Goal: Transaction & Acquisition: Purchase product/service

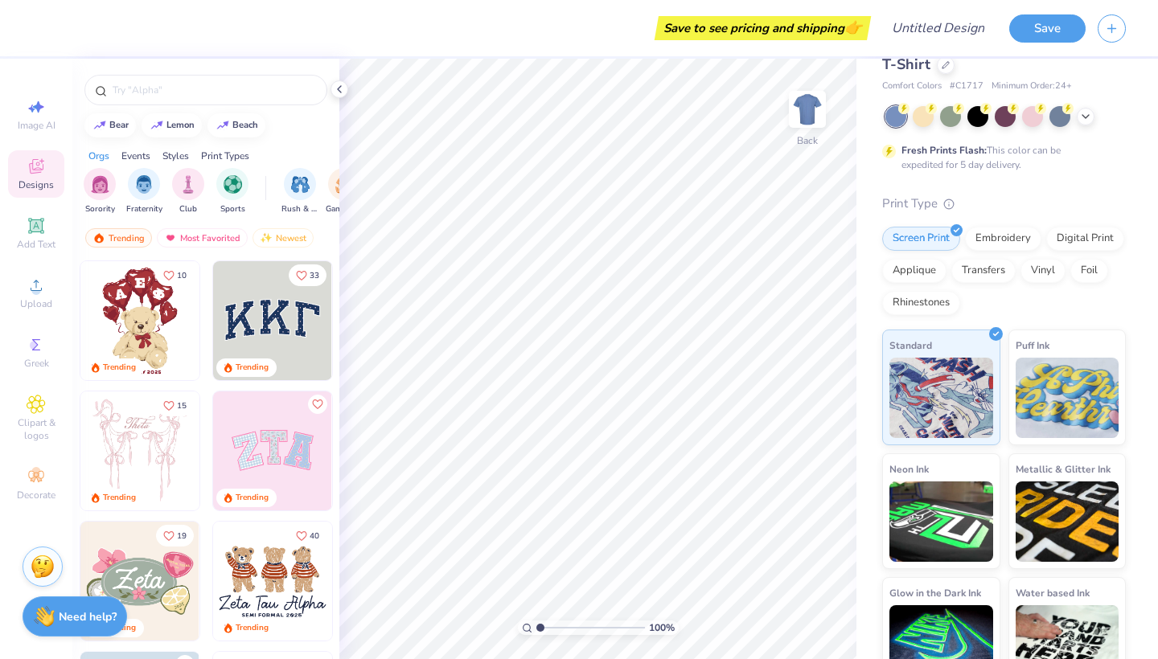
scroll to position [50, 0]
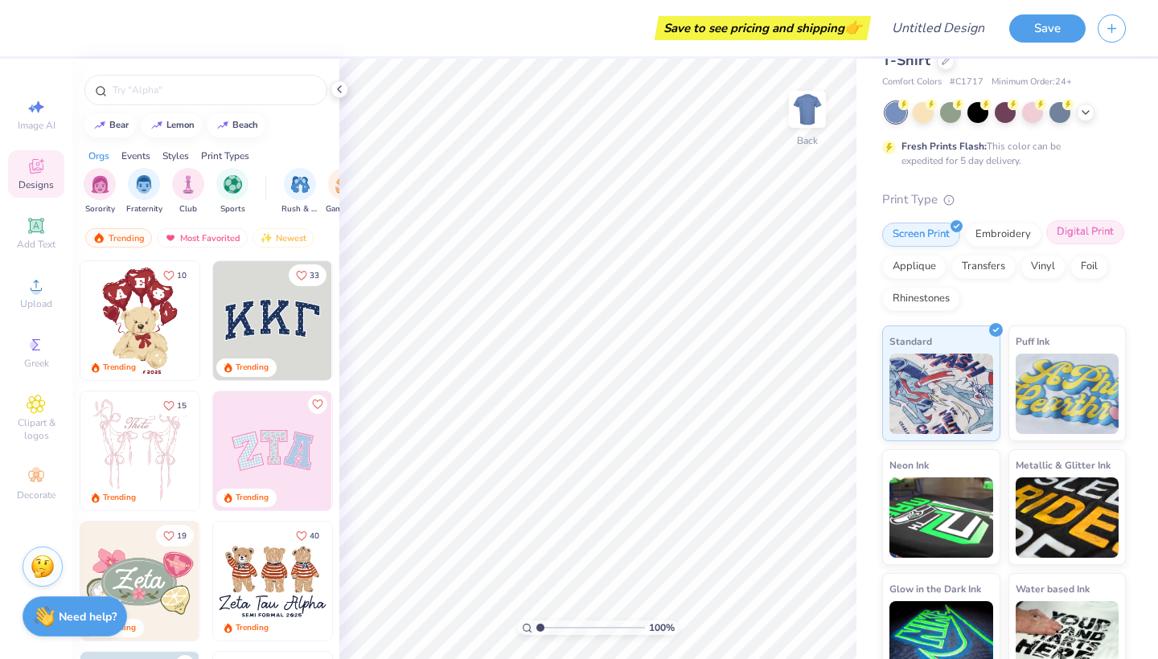
click at [1070, 236] on div "Digital Print" at bounding box center [1085, 232] width 78 height 24
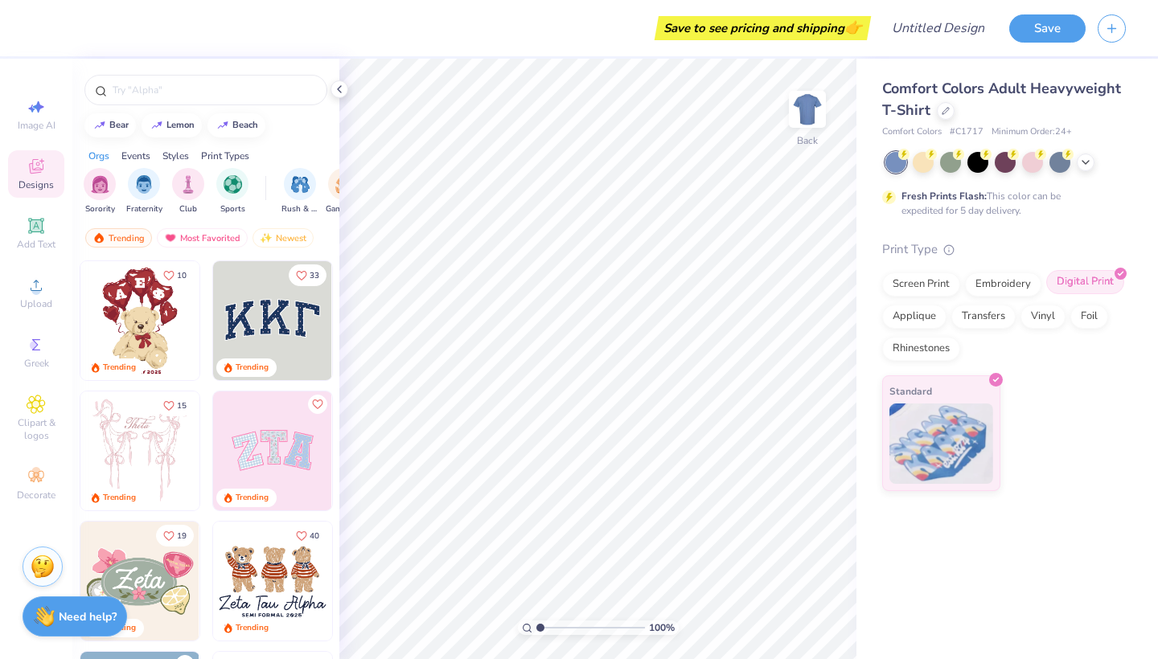
scroll to position [0, 0]
click at [930, 277] on div "Screen Print" at bounding box center [921, 282] width 78 height 24
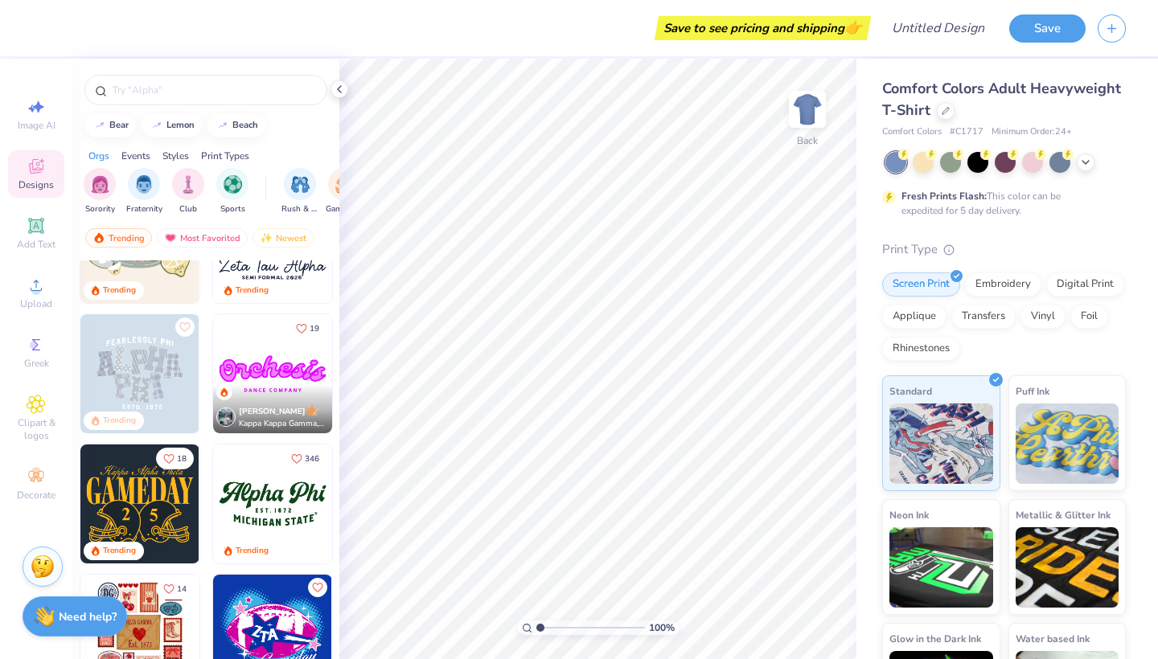
scroll to position [182, 0]
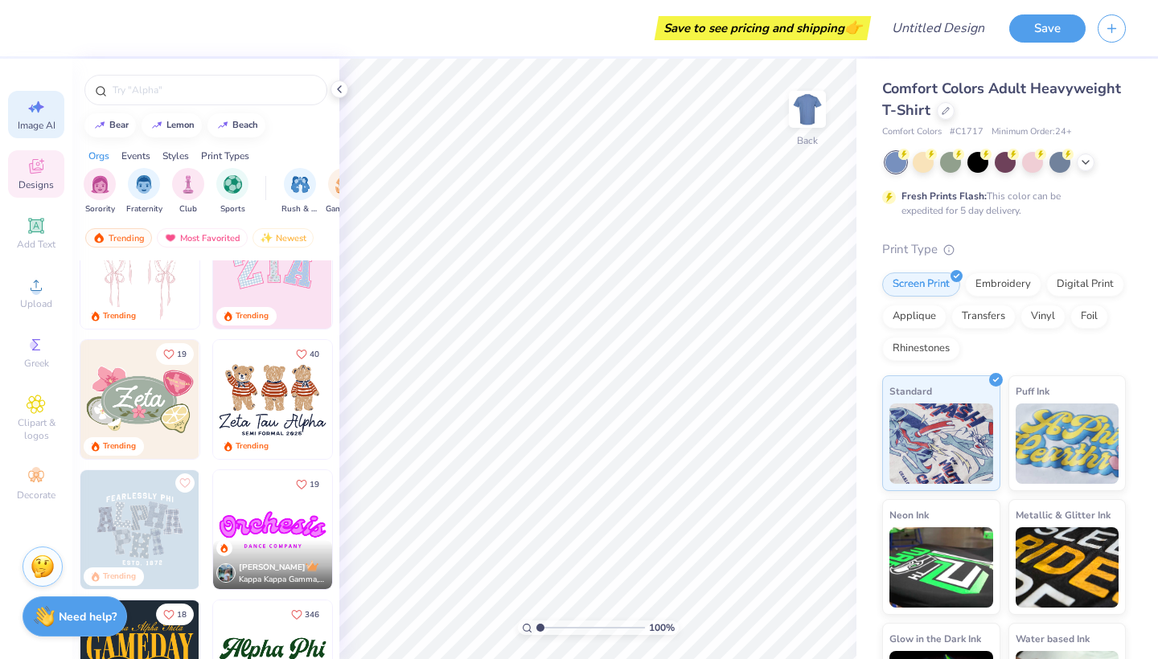
click at [49, 121] on span "Image AI" at bounding box center [37, 125] width 38 height 13
select select "4"
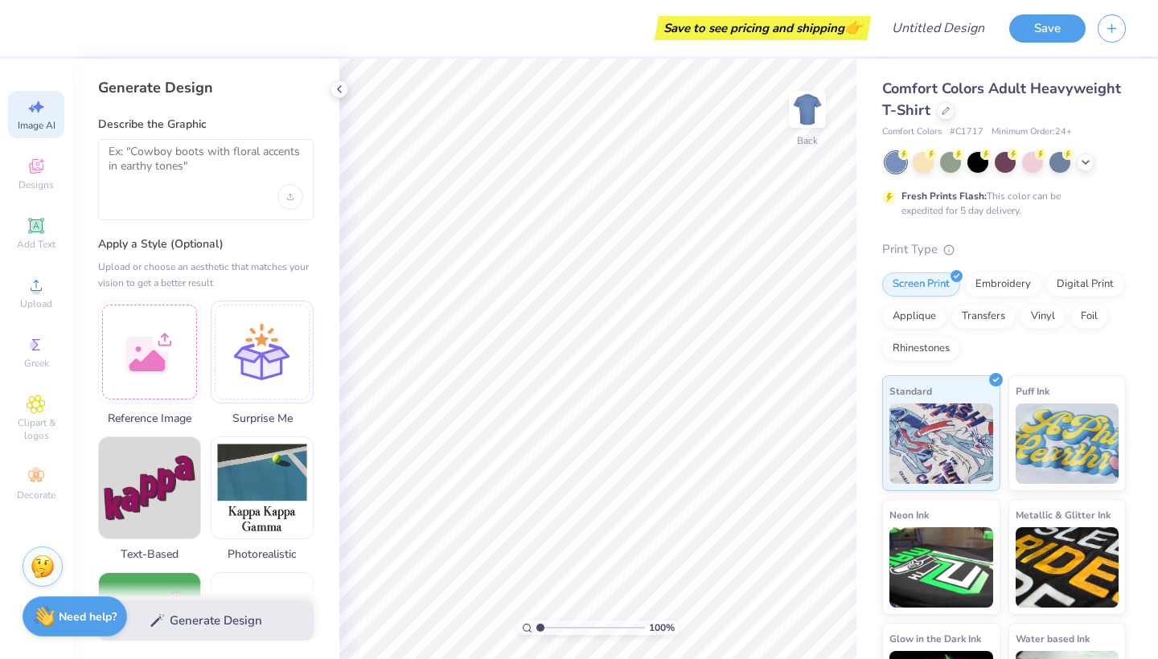
scroll to position [0, 0]
click at [943, 113] on icon at bounding box center [946, 109] width 8 height 8
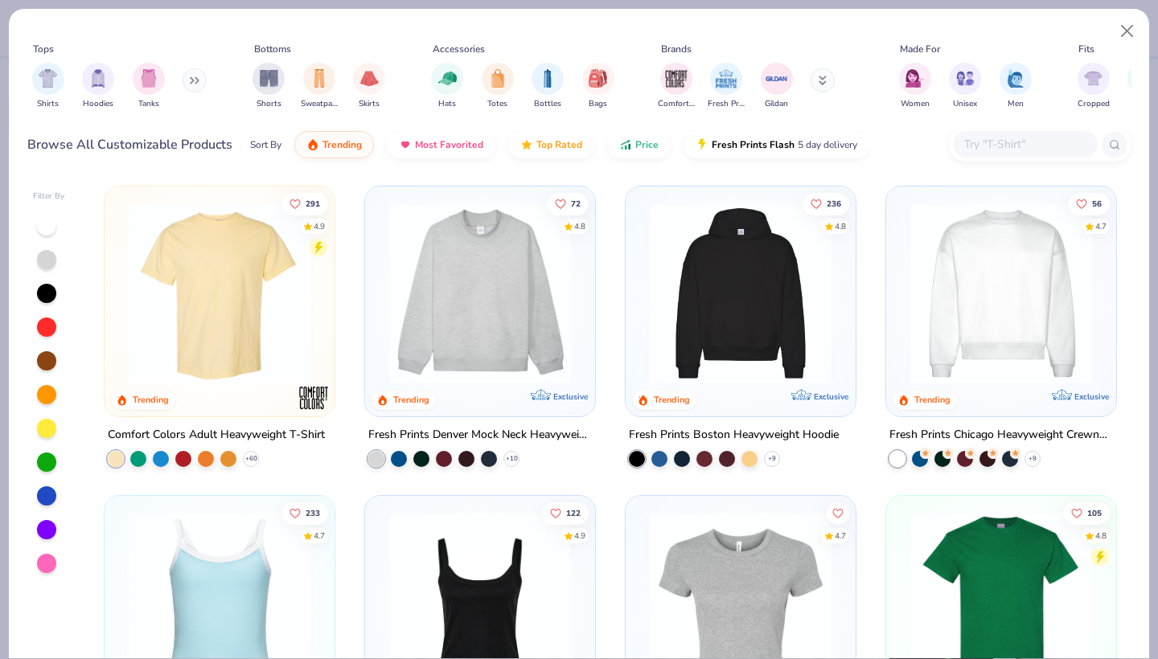
click at [528, 310] on div "291 4.9 Trending Comfort Colors Adult Heavyweight T-Shirt + 60 72 4.8 Trending …" at bounding box center [610, 418] width 1042 height 481
click at [532, 329] on img at bounding box center [480, 294] width 198 height 182
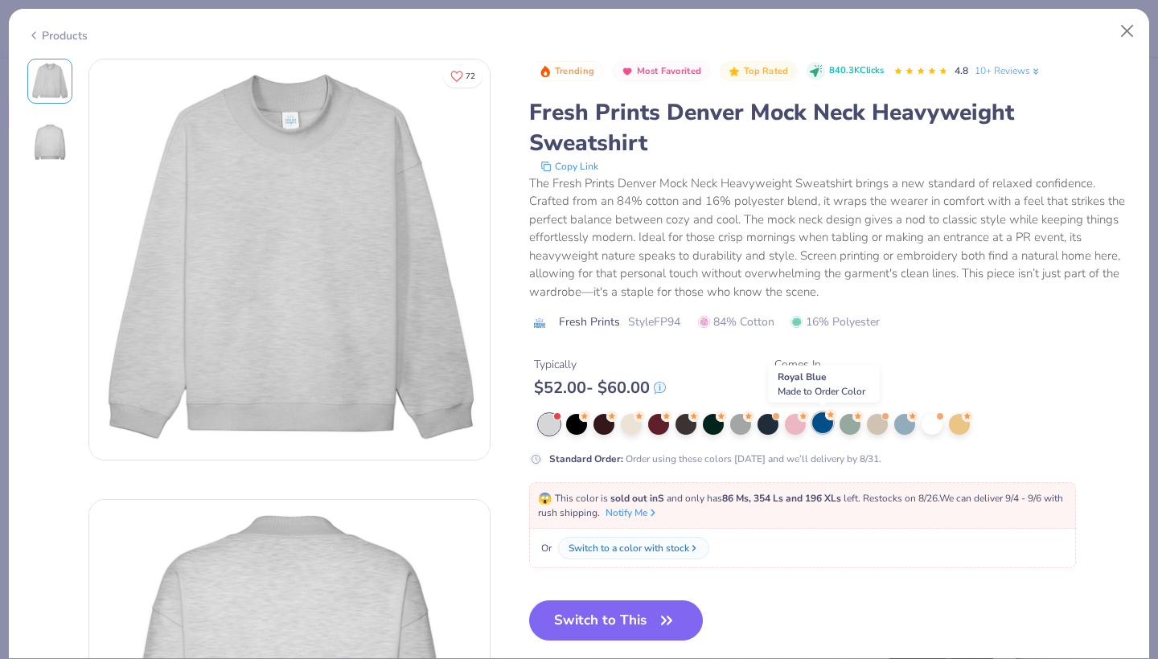
click at [822, 428] on div at bounding box center [822, 423] width 21 height 21
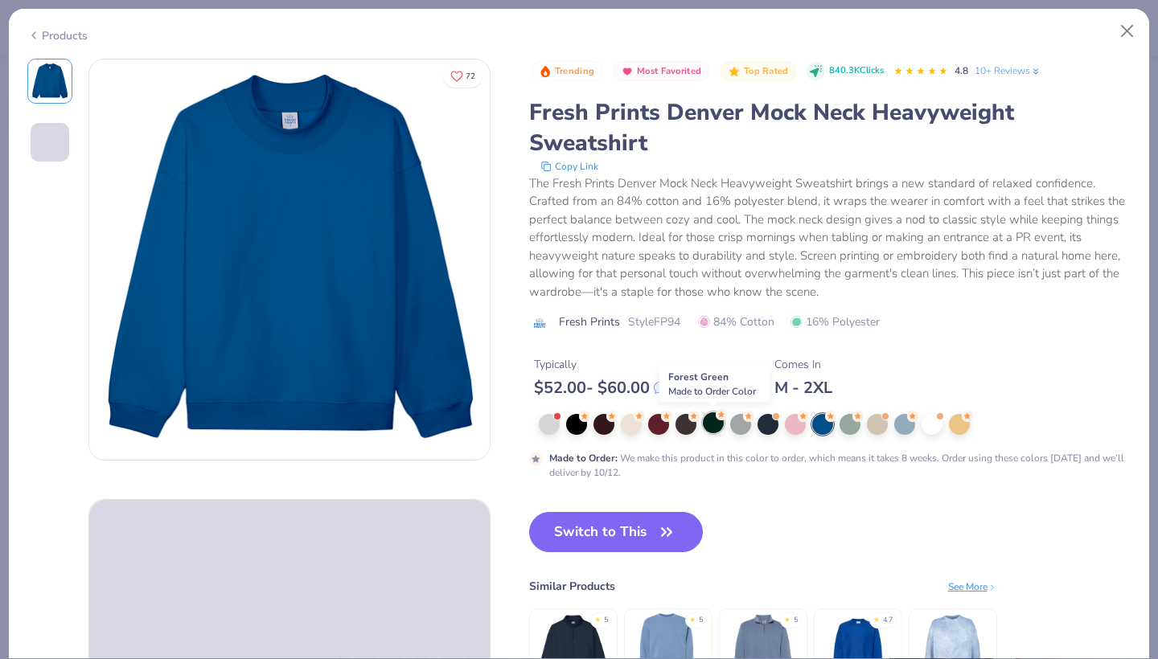
click at [717, 425] on div at bounding box center [713, 423] width 21 height 21
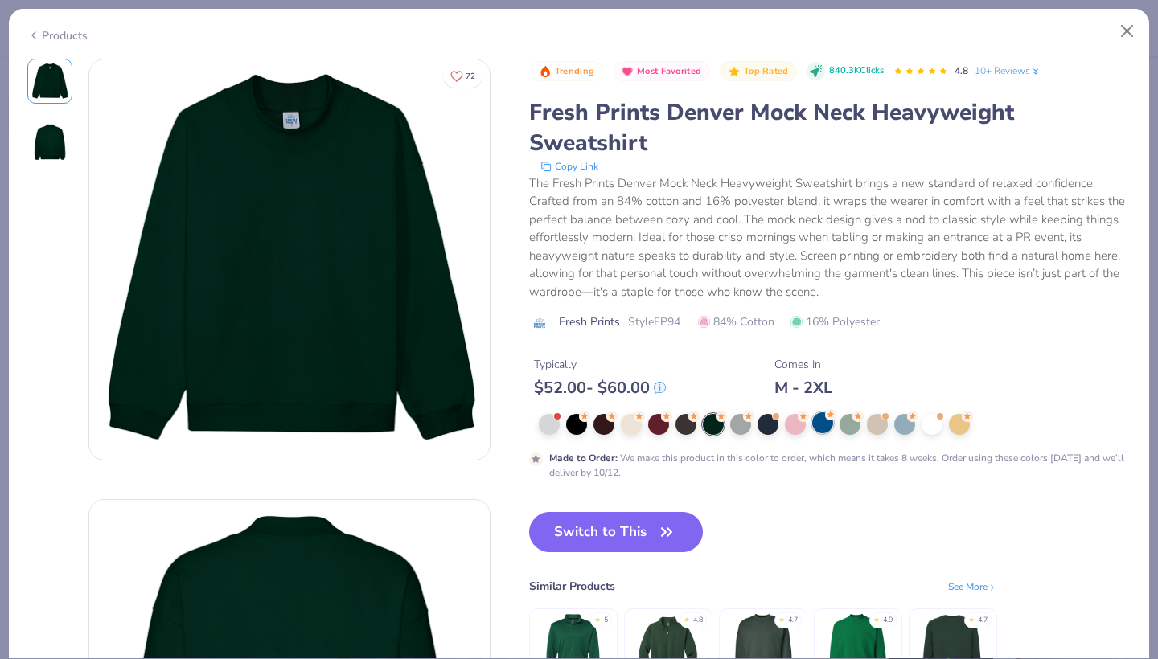
click at [820, 426] on div at bounding box center [822, 423] width 21 height 21
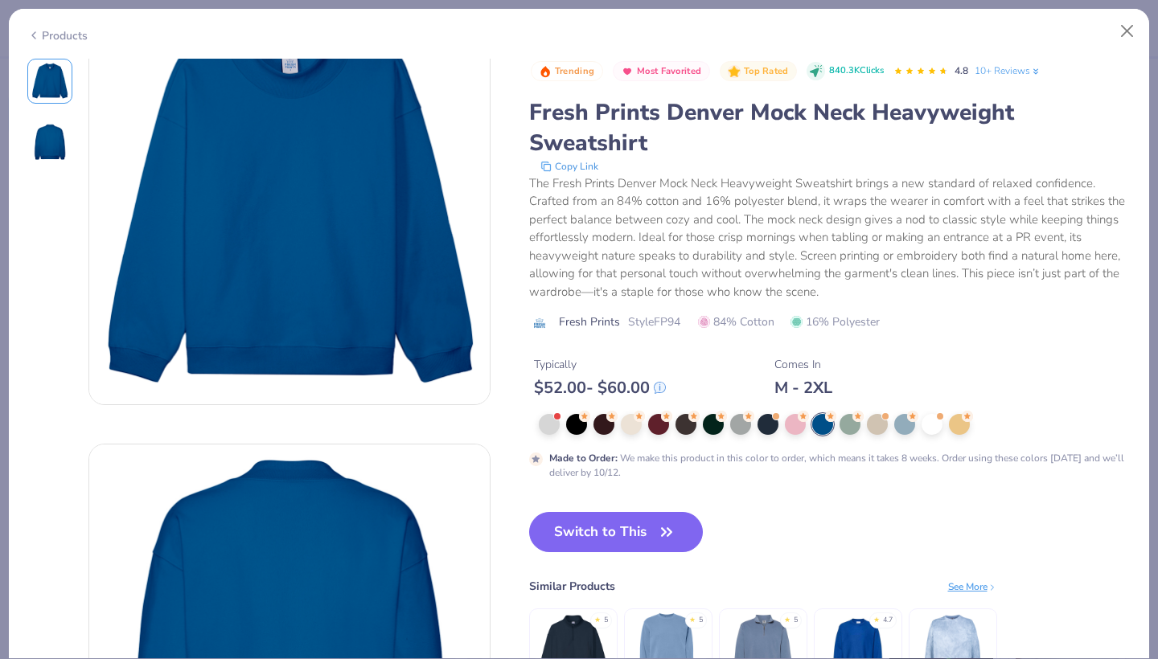
scroll to position [68, 0]
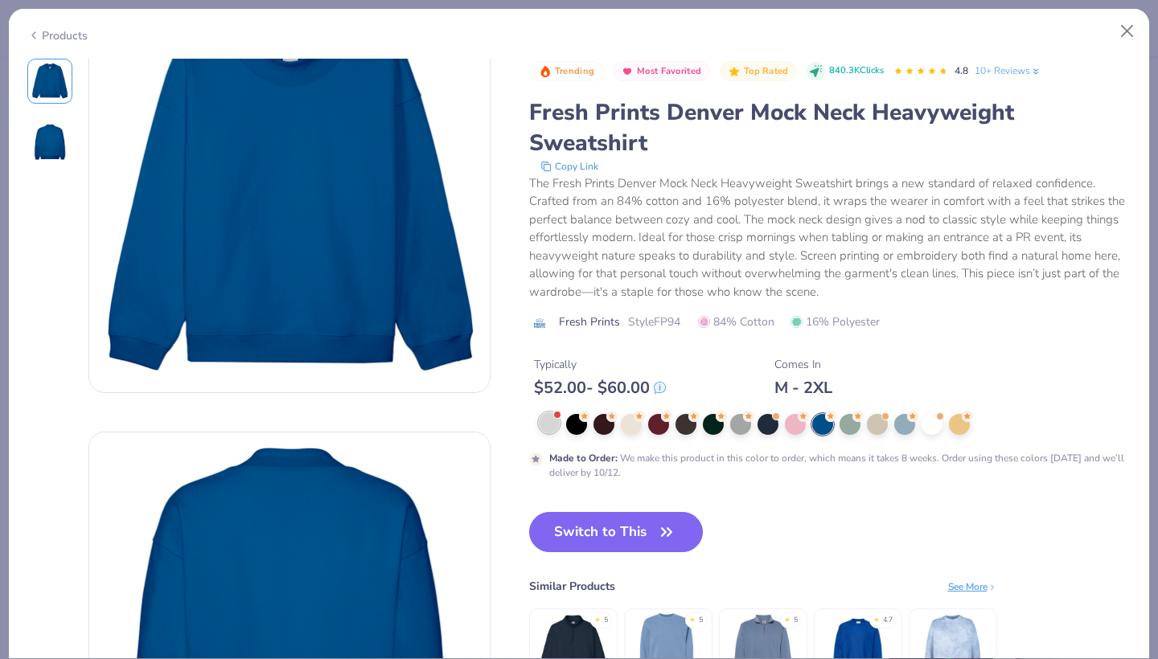
click at [553, 420] on div at bounding box center [549, 423] width 21 height 21
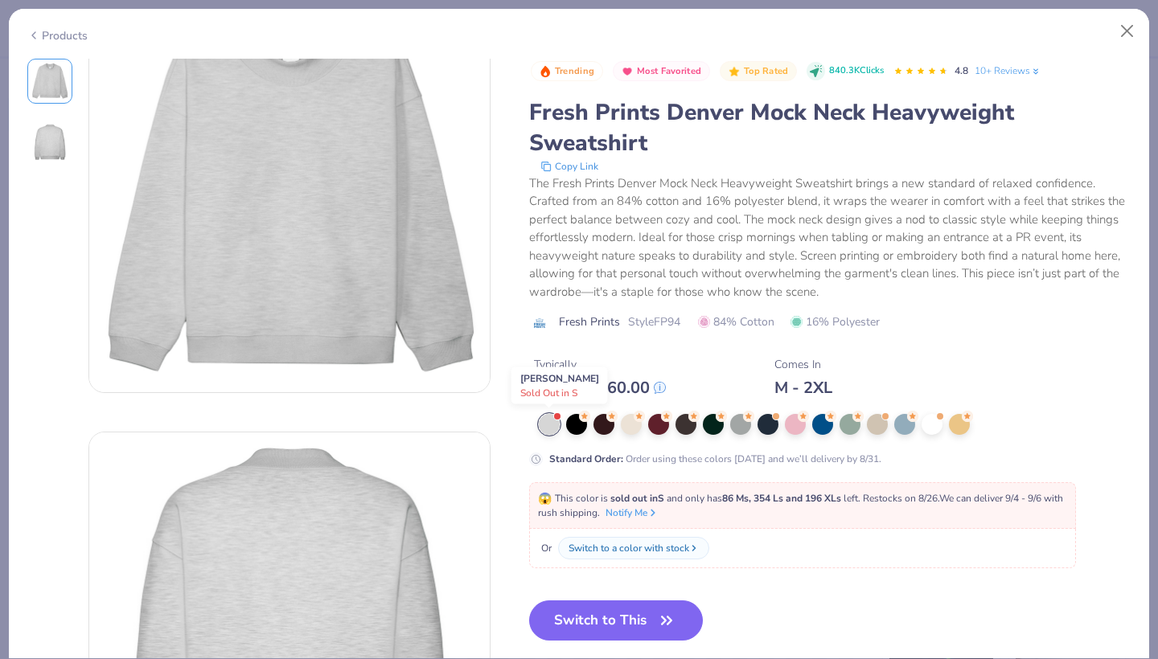
scroll to position [64, 0]
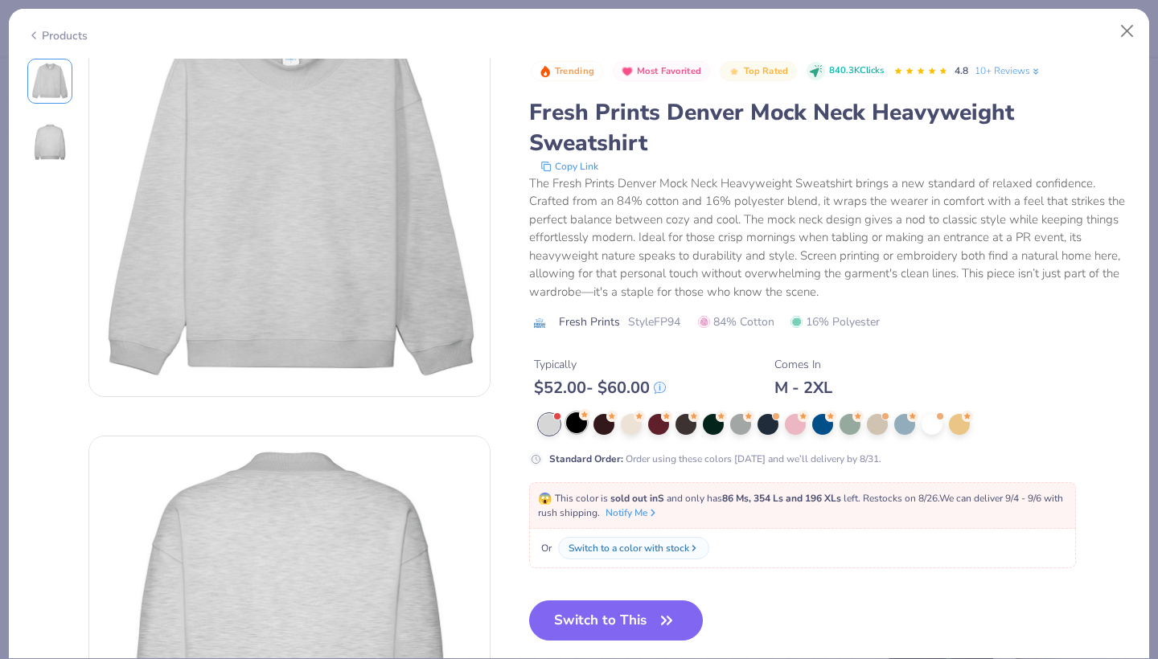
click at [577, 424] on div at bounding box center [576, 423] width 21 height 21
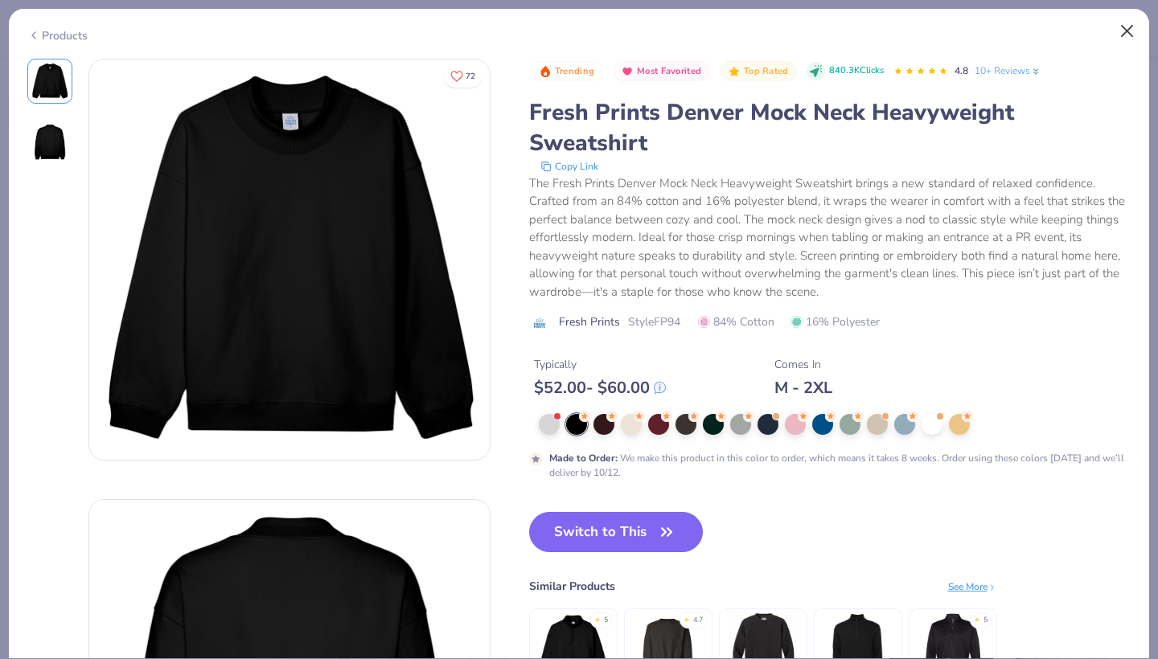
click at [1127, 25] on button "Close" at bounding box center [1127, 31] width 31 height 31
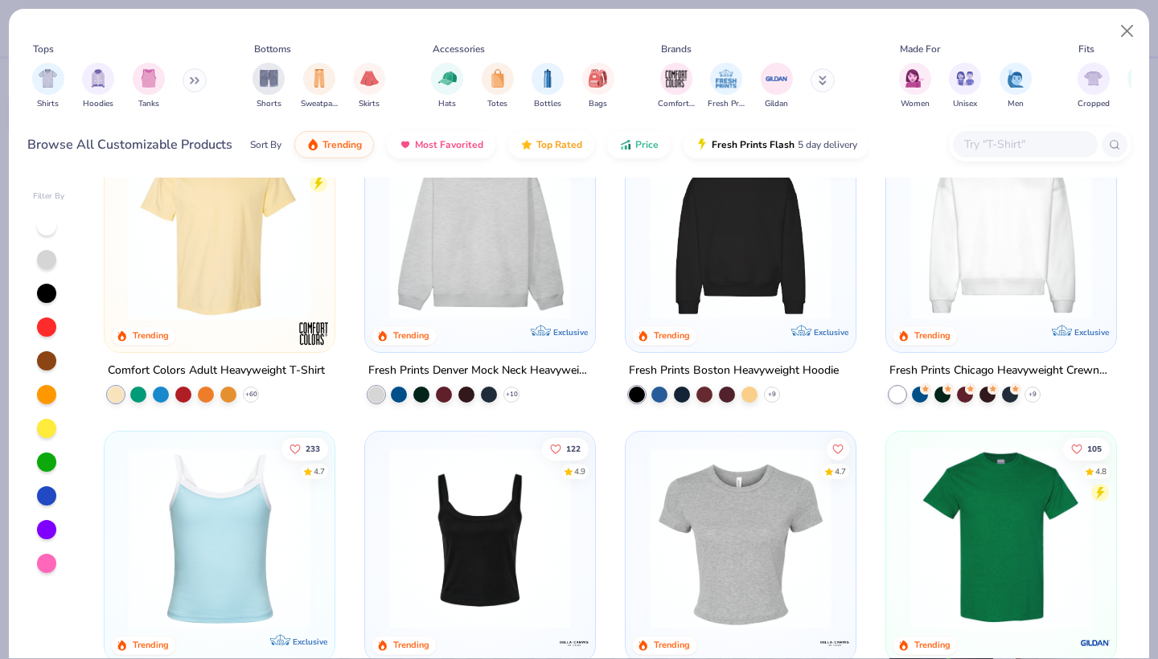
scroll to position [59, 0]
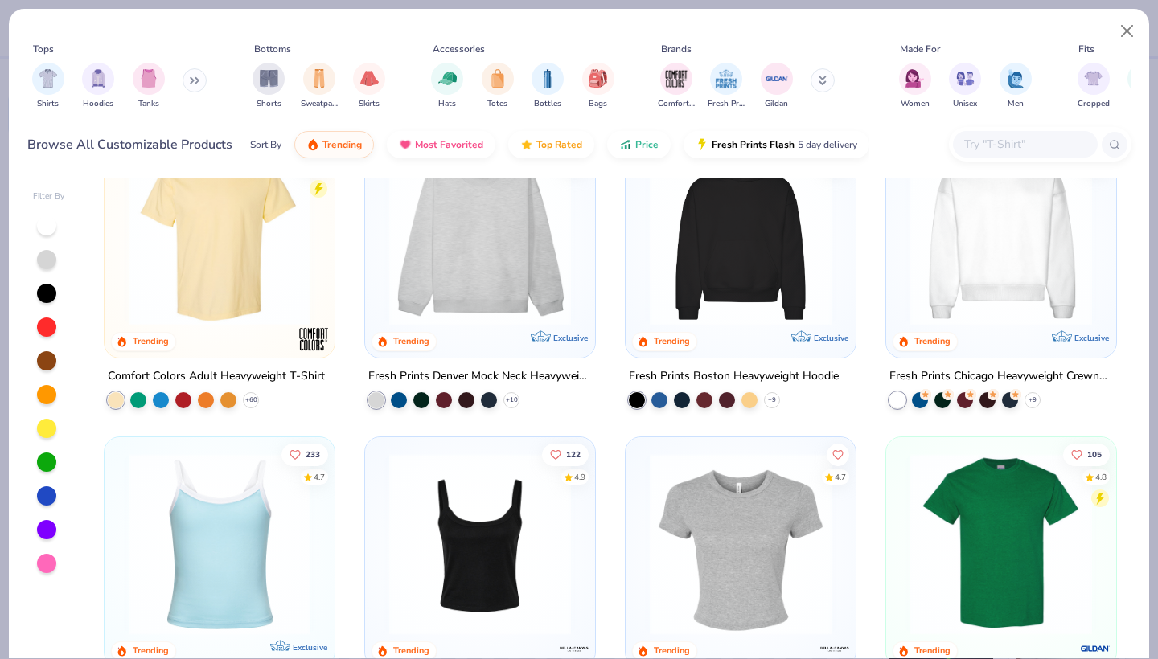
click at [986, 255] on img at bounding box center [1001, 235] width 198 height 182
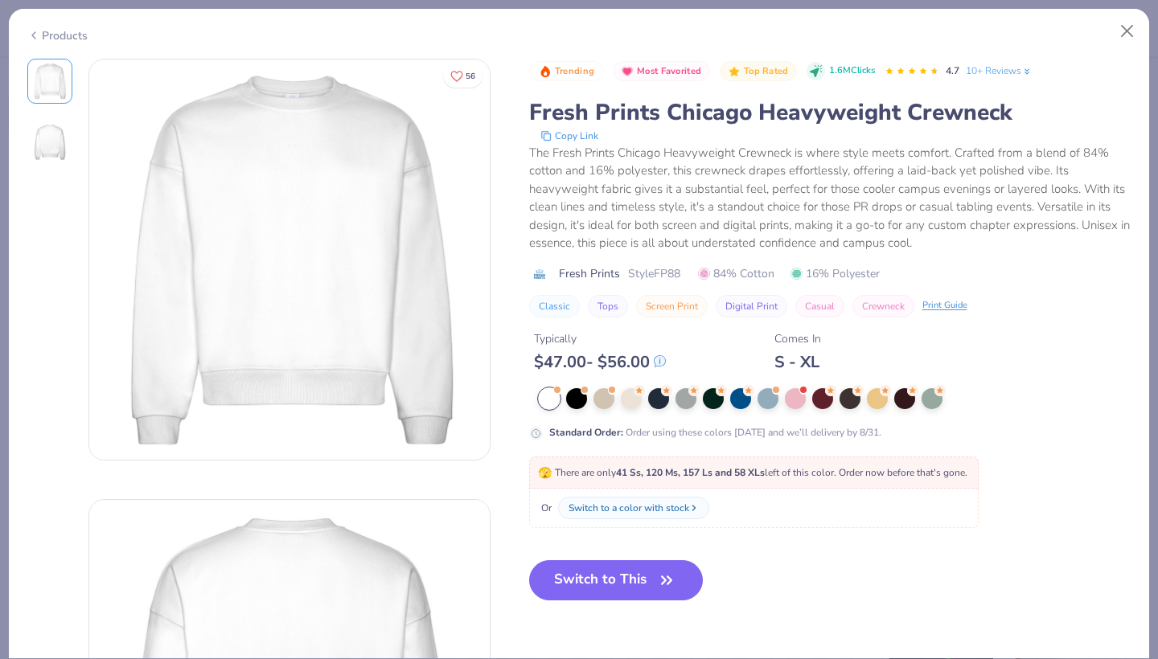
click at [83, 43] on div "Products" at bounding box center [579, 30] width 1140 height 42
click at [72, 32] on div "Products" at bounding box center [57, 35] width 60 height 17
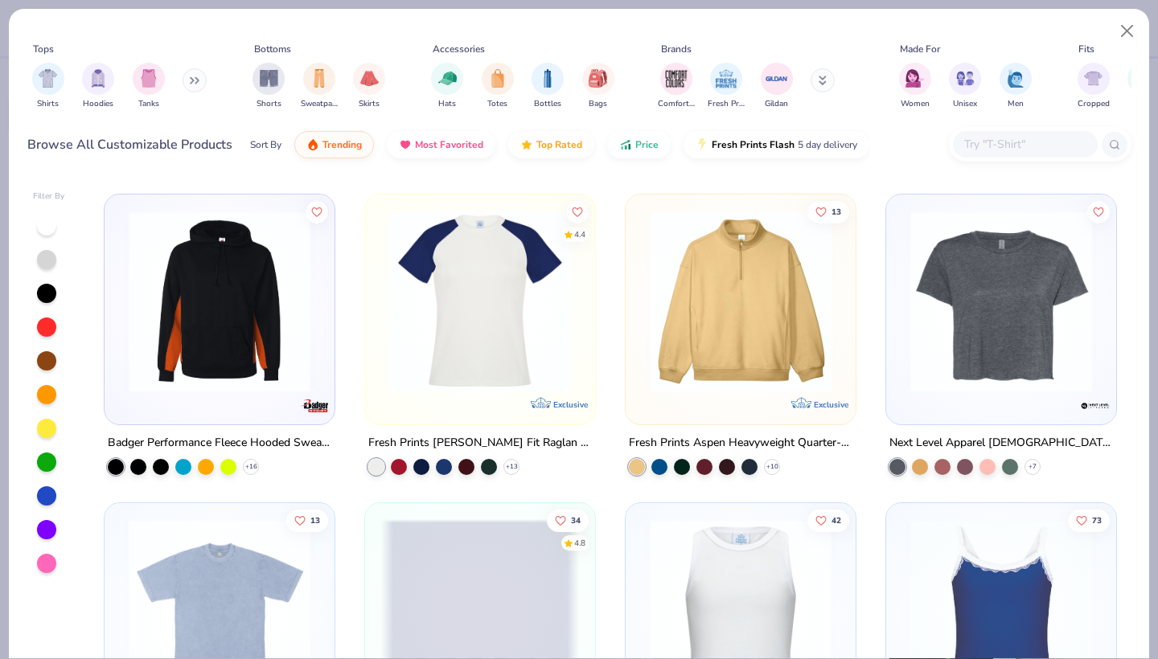
scroll to position [5564, 0]
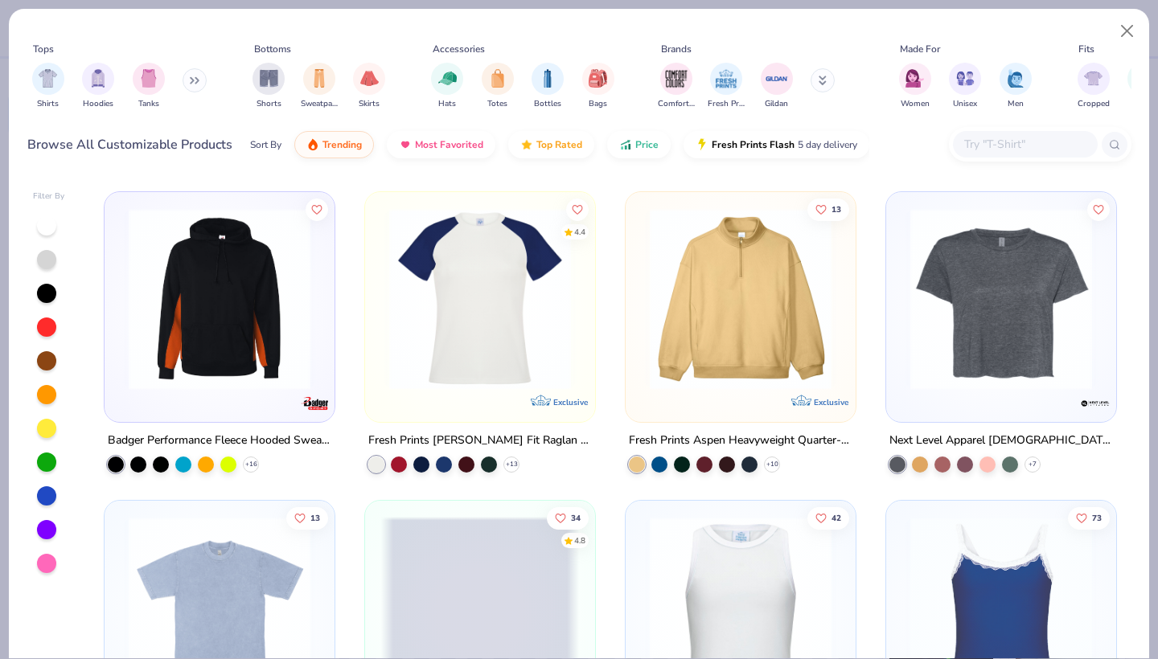
click at [717, 343] on img at bounding box center [741, 298] width 198 height 182
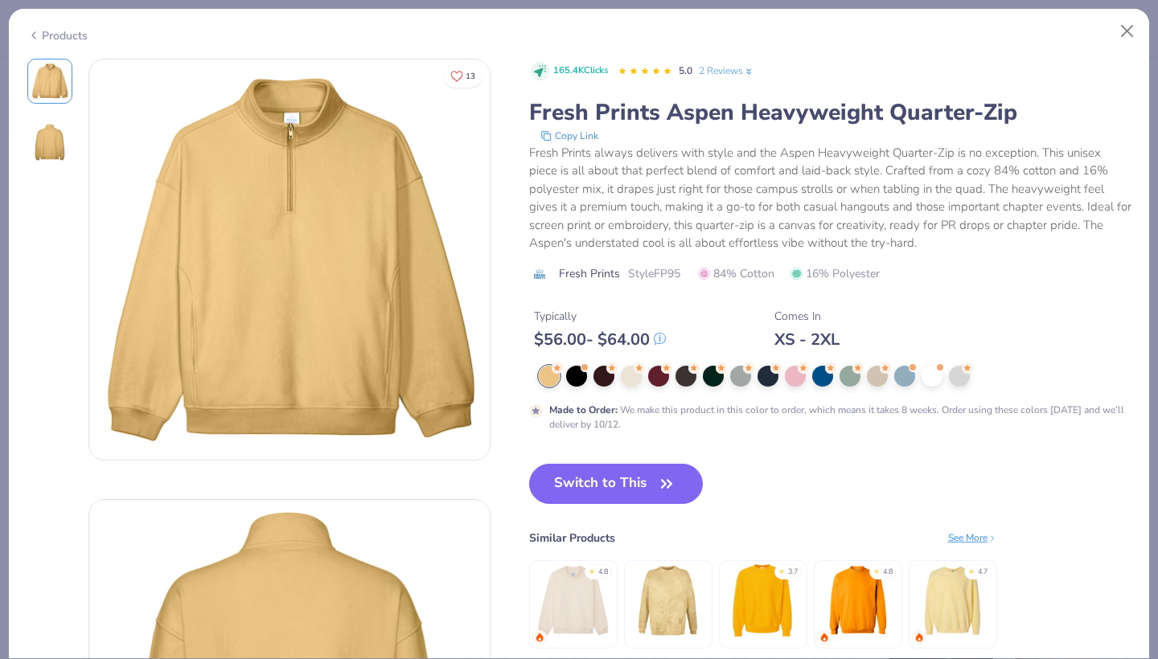
click at [78, 39] on div "Products" at bounding box center [57, 35] width 60 height 17
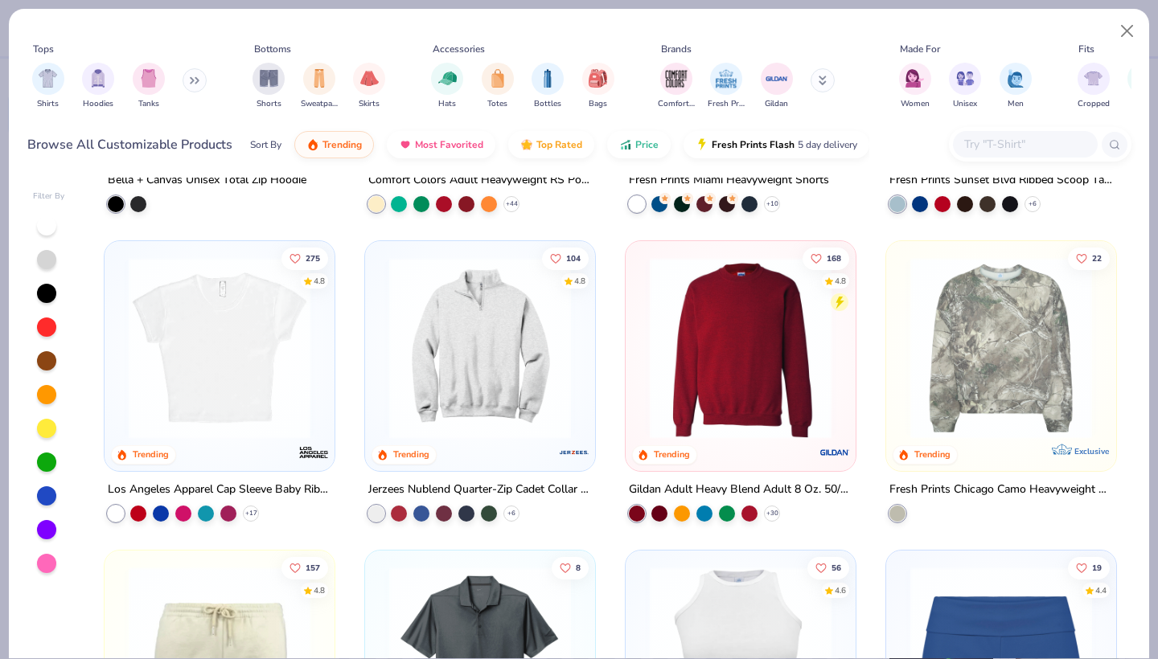
scroll to position [1185, 0]
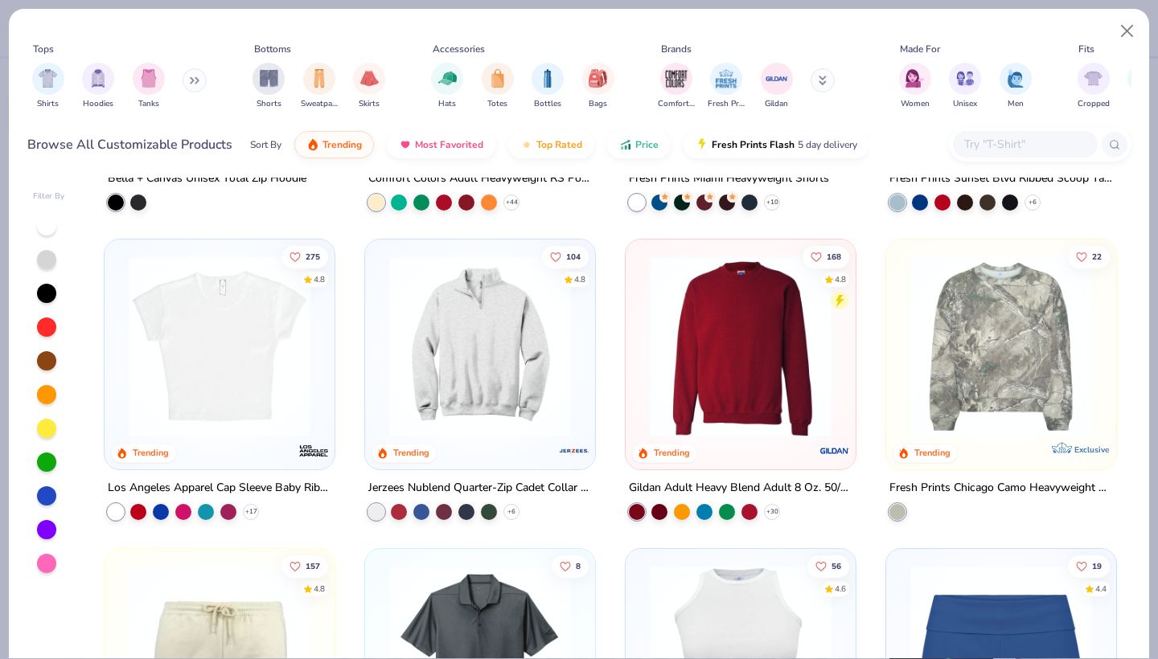
click at [696, 335] on img at bounding box center [741, 347] width 198 height 182
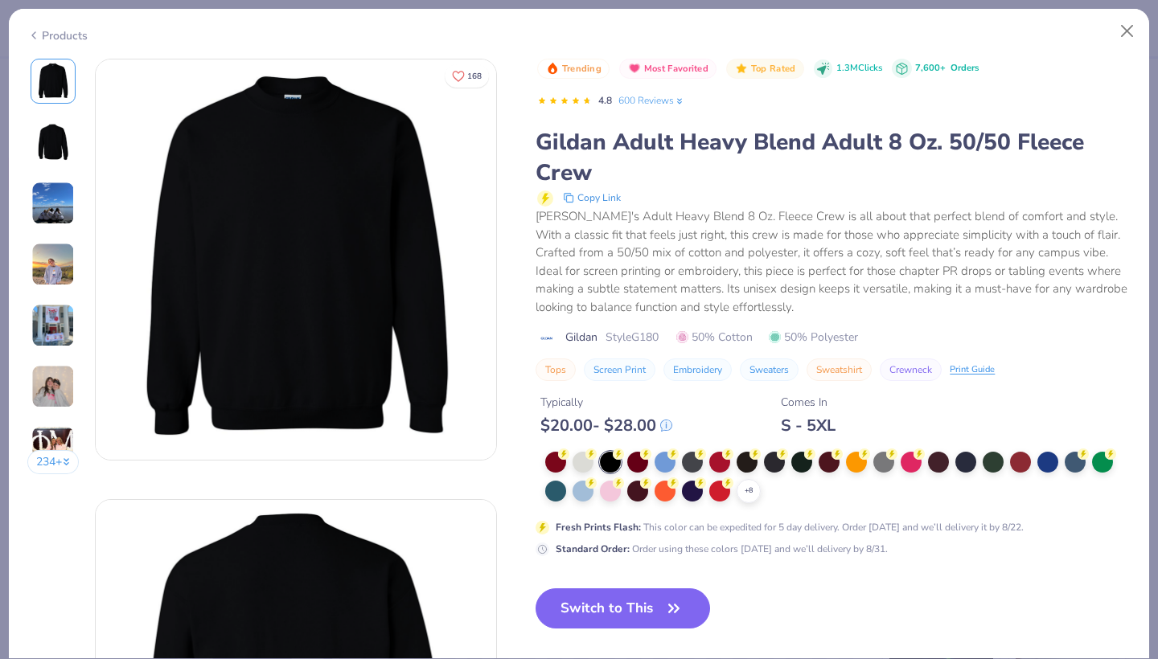
click at [57, 376] on img at bounding box center [52, 386] width 43 height 43
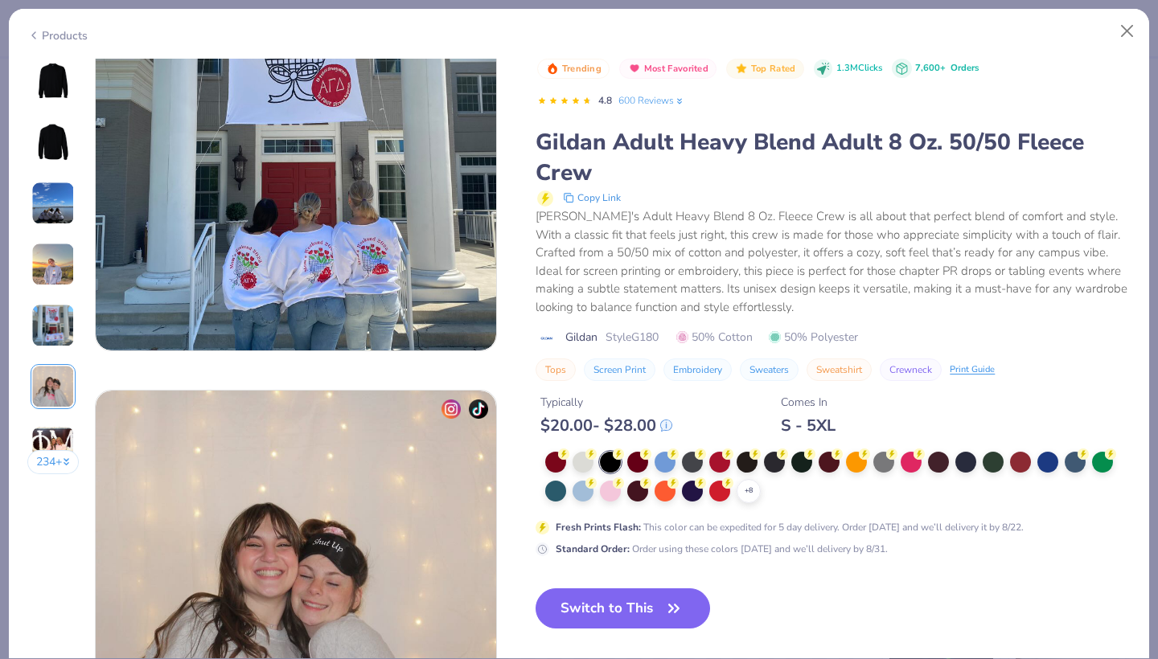
scroll to position [1869, 0]
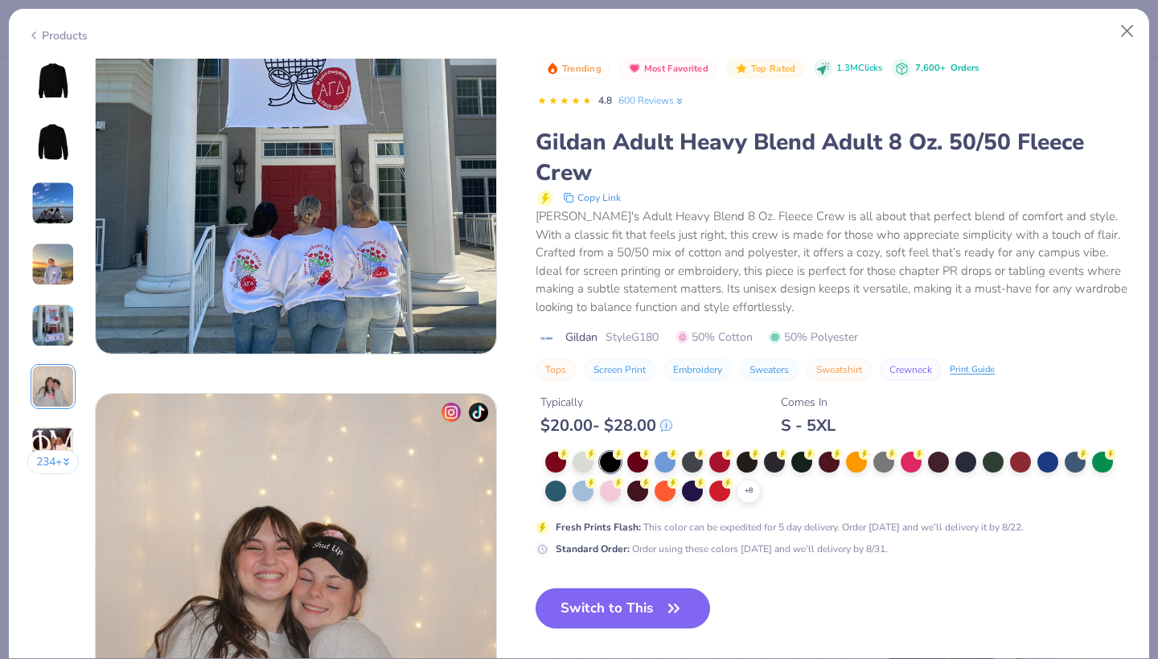
click at [64, 265] on img at bounding box center [52, 264] width 43 height 43
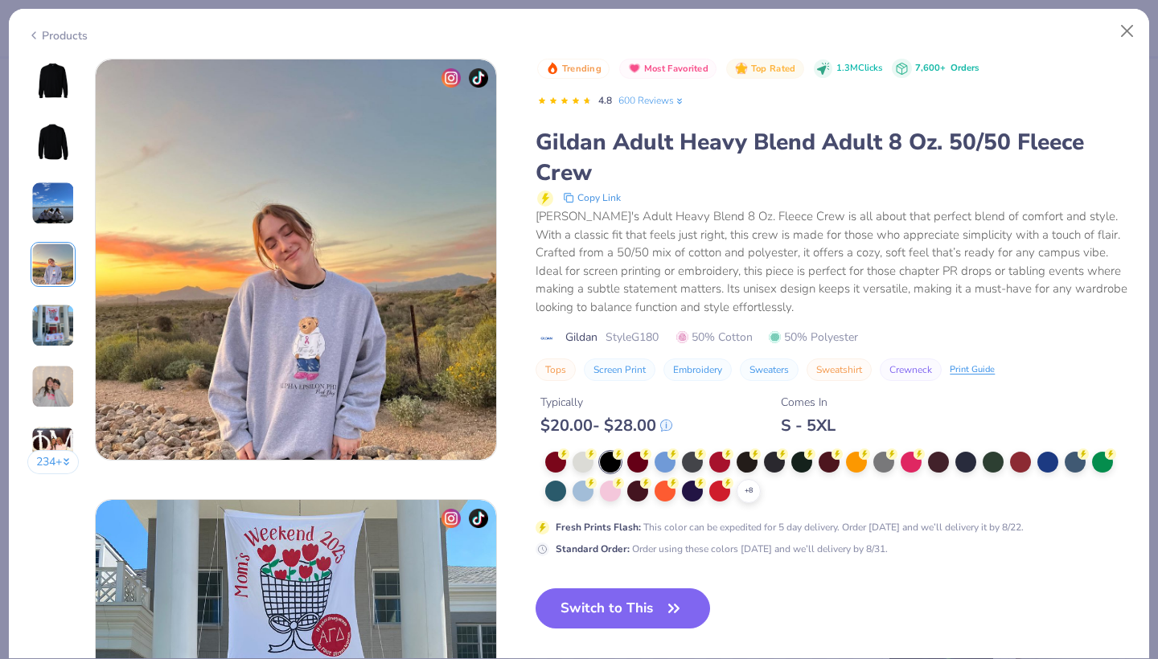
scroll to position [1322, 0]
click at [1057, 462] on div at bounding box center [1047, 460] width 21 height 21
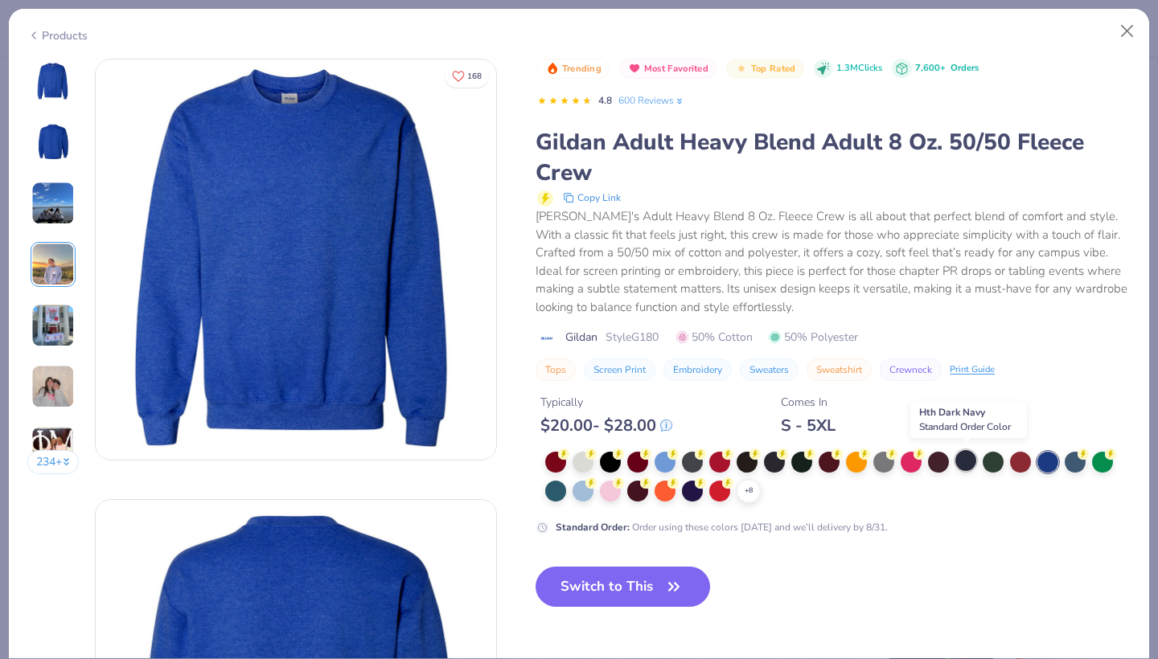
click at [969, 458] on div at bounding box center [965, 460] width 21 height 21
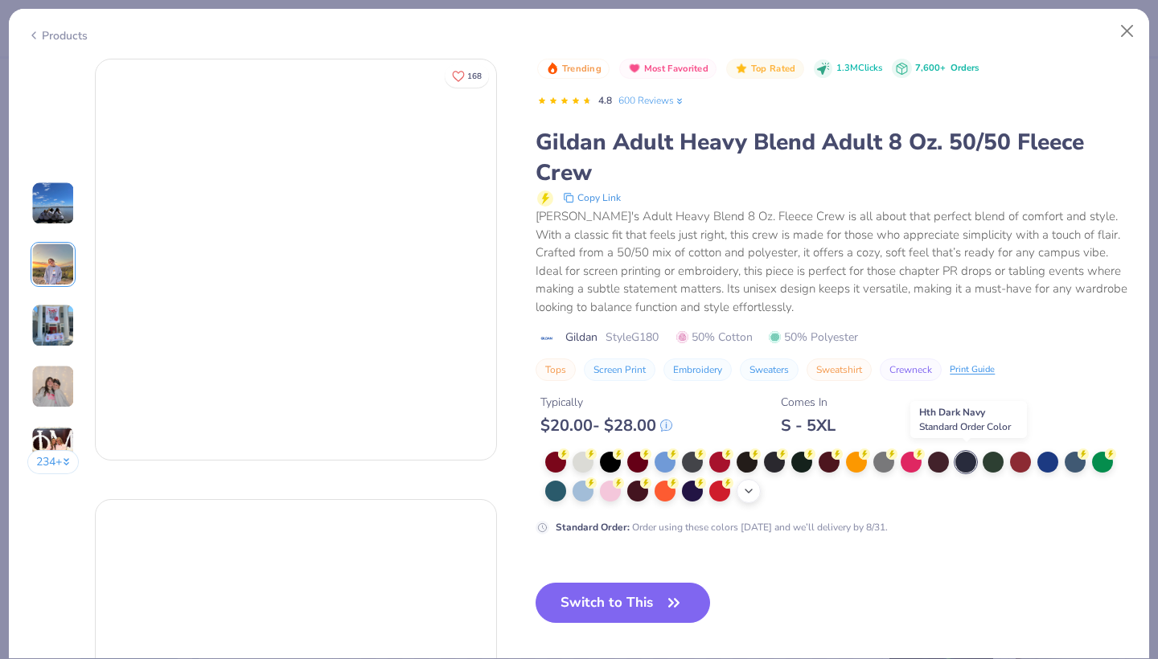
click at [750, 487] on icon at bounding box center [748, 491] width 13 height 13
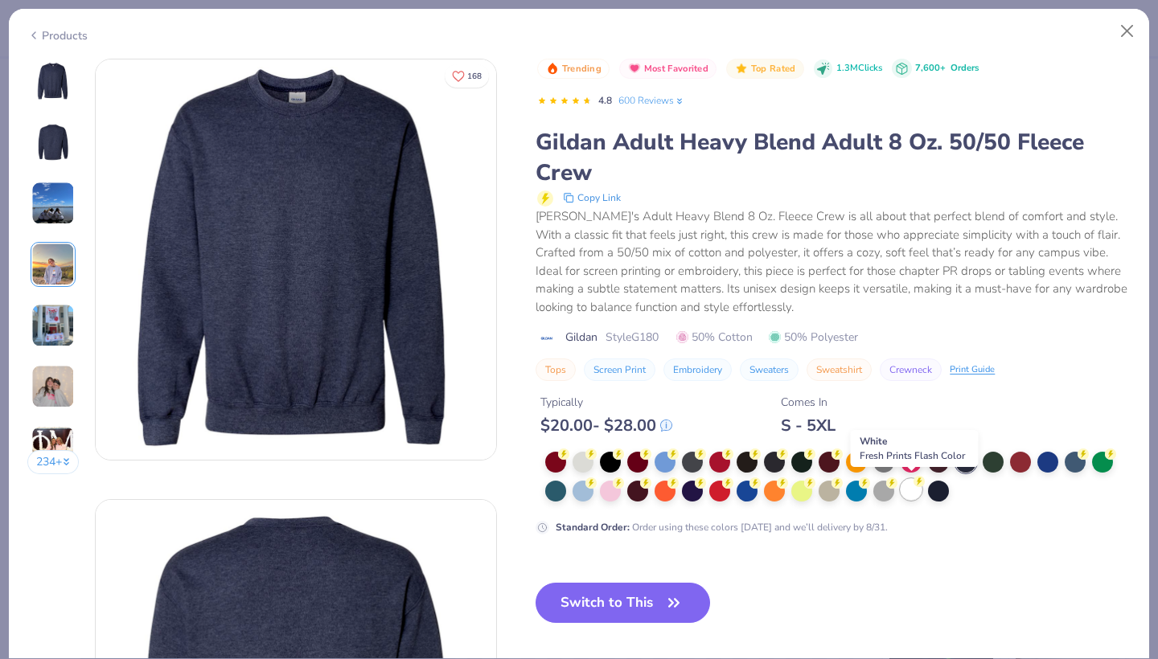
click at [913, 495] on div at bounding box center [911, 489] width 21 height 21
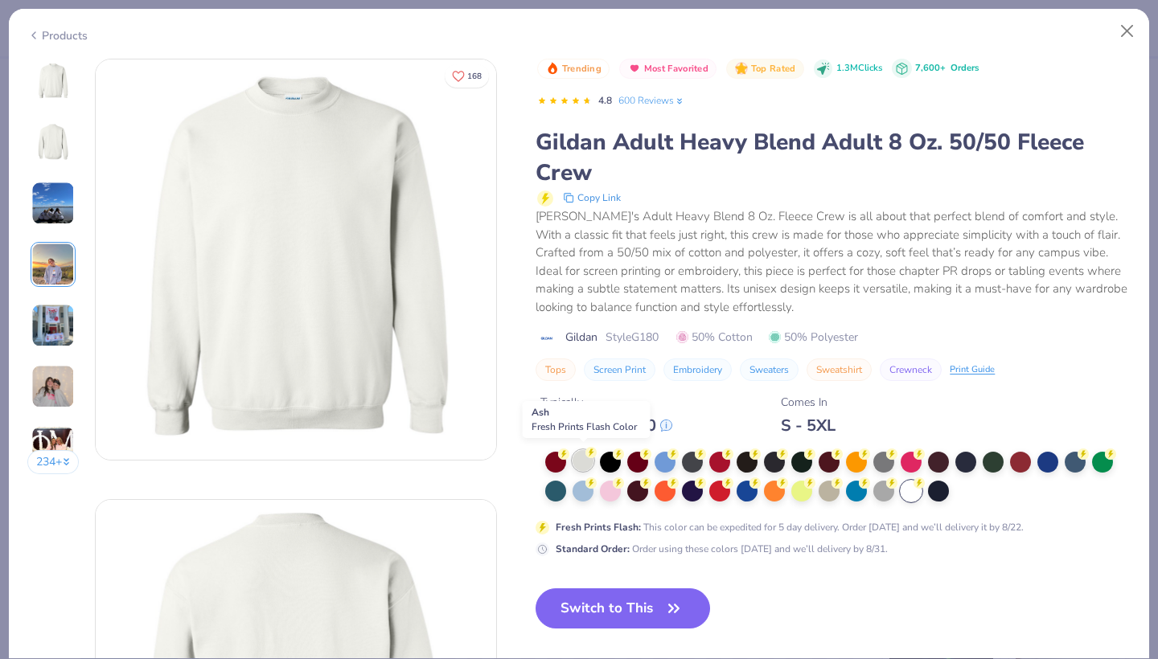
click at [579, 461] on div at bounding box center [583, 460] width 21 height 21
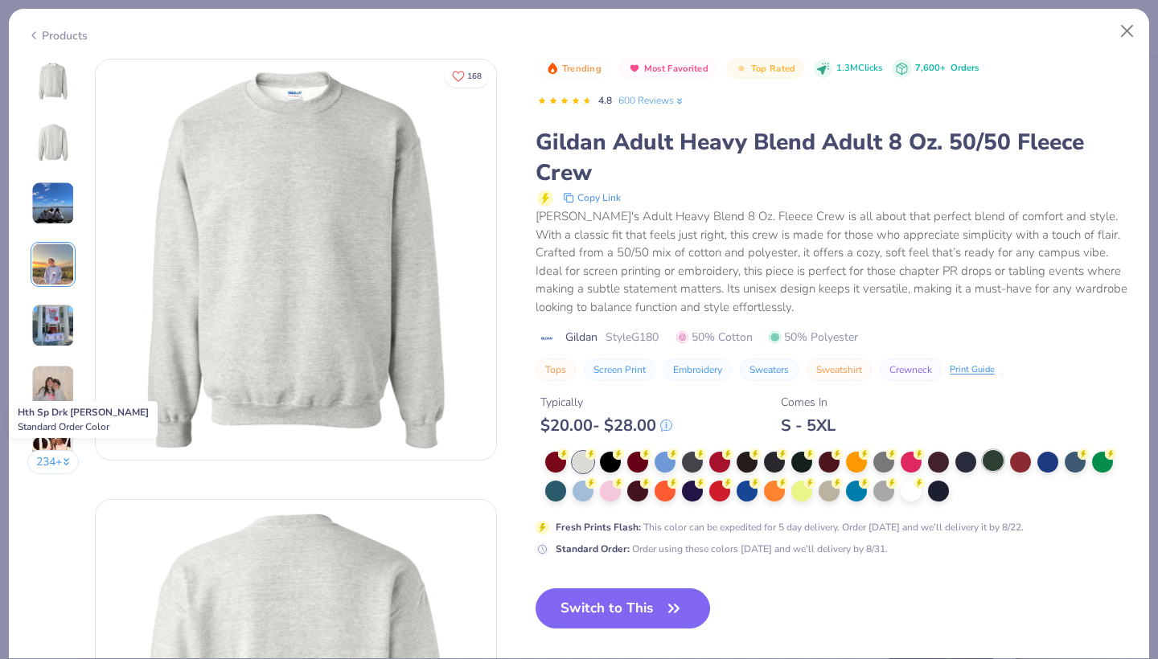
click at [992, 460] on div at bounding box center [993, 460] width 21 height 21
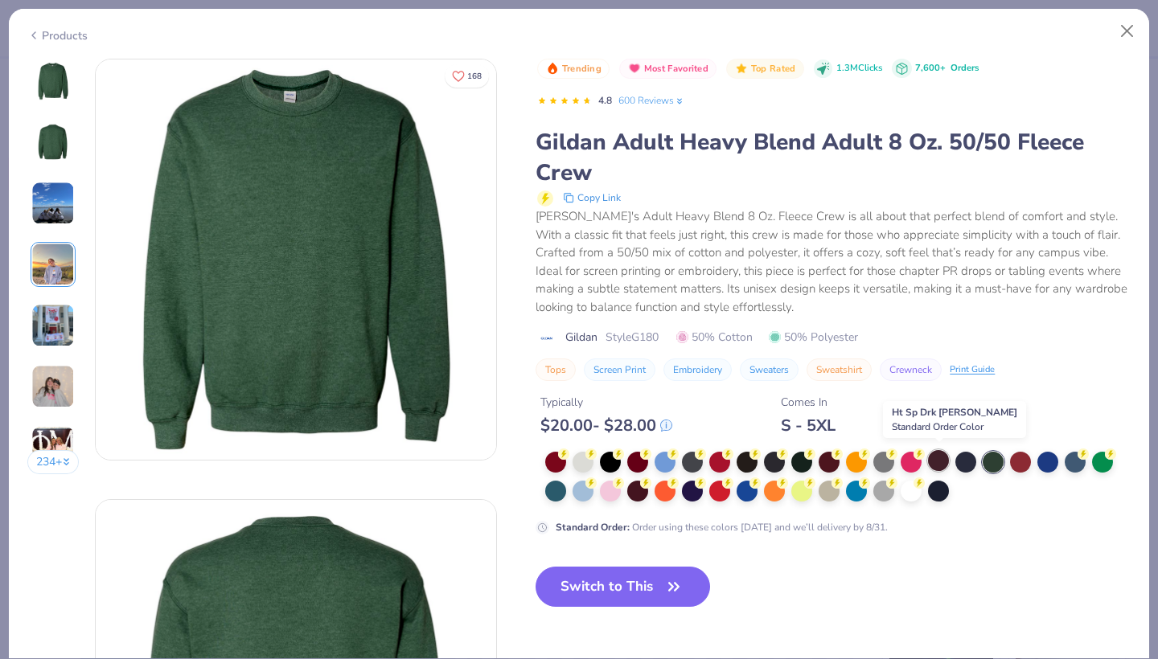
click at [938, 460] on div at bounding box center [938, 460] width 21 height 21
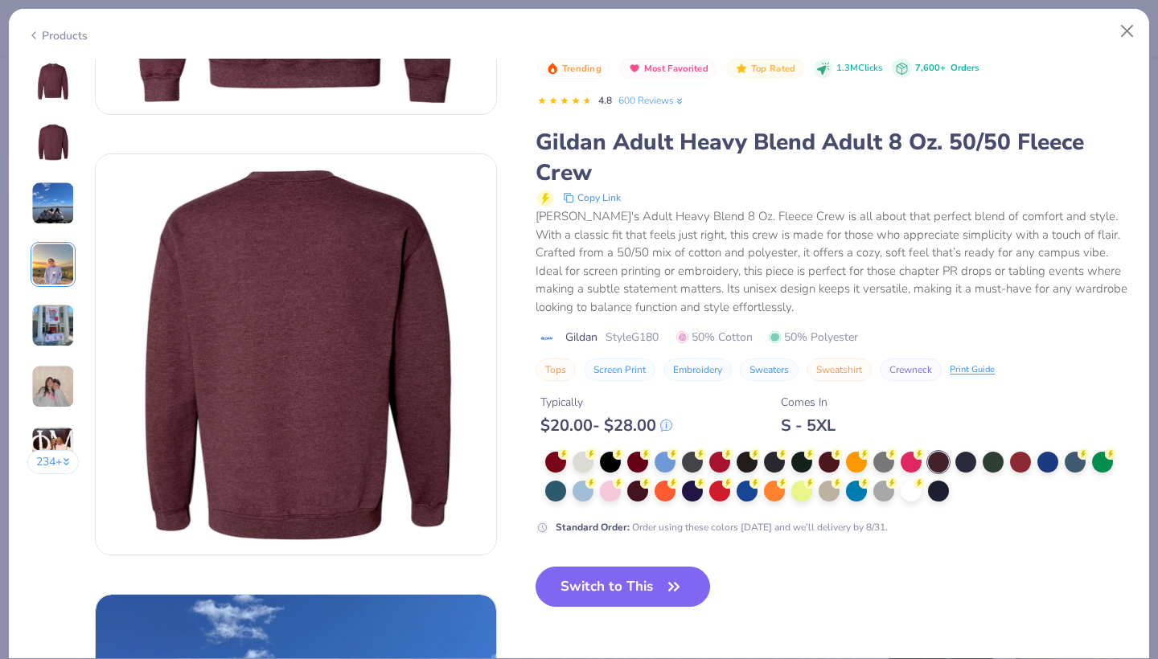
scroll to position [347, 0]
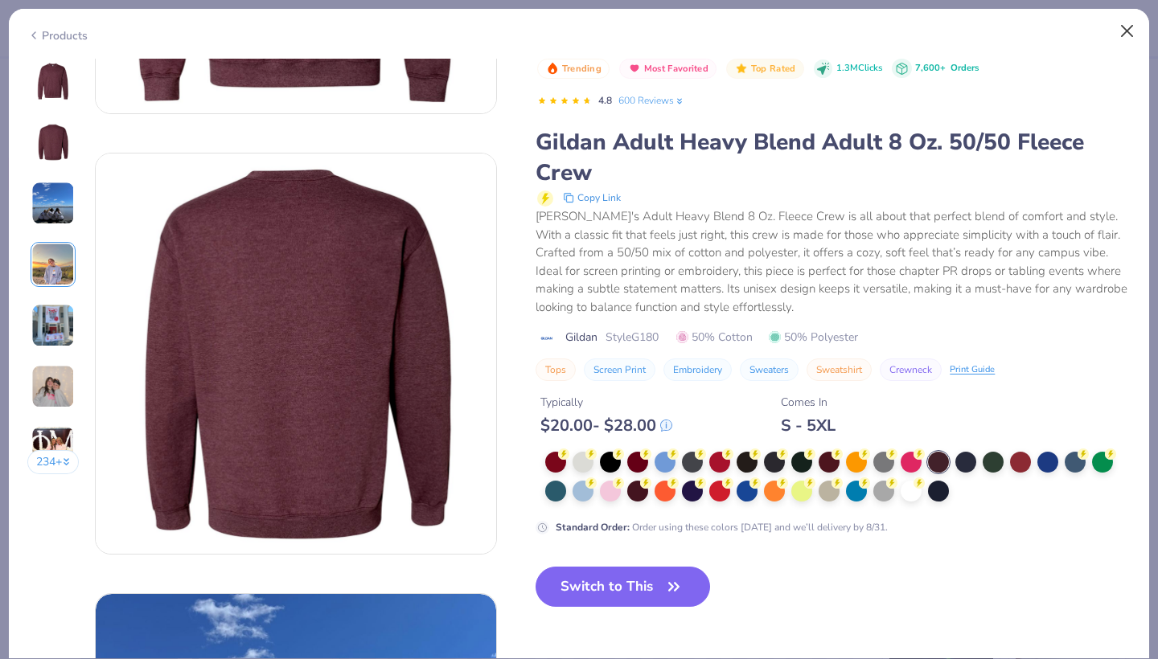
click at [1128, 29] on button "Close" at bounding box center [1127, 31] width 31 height 31
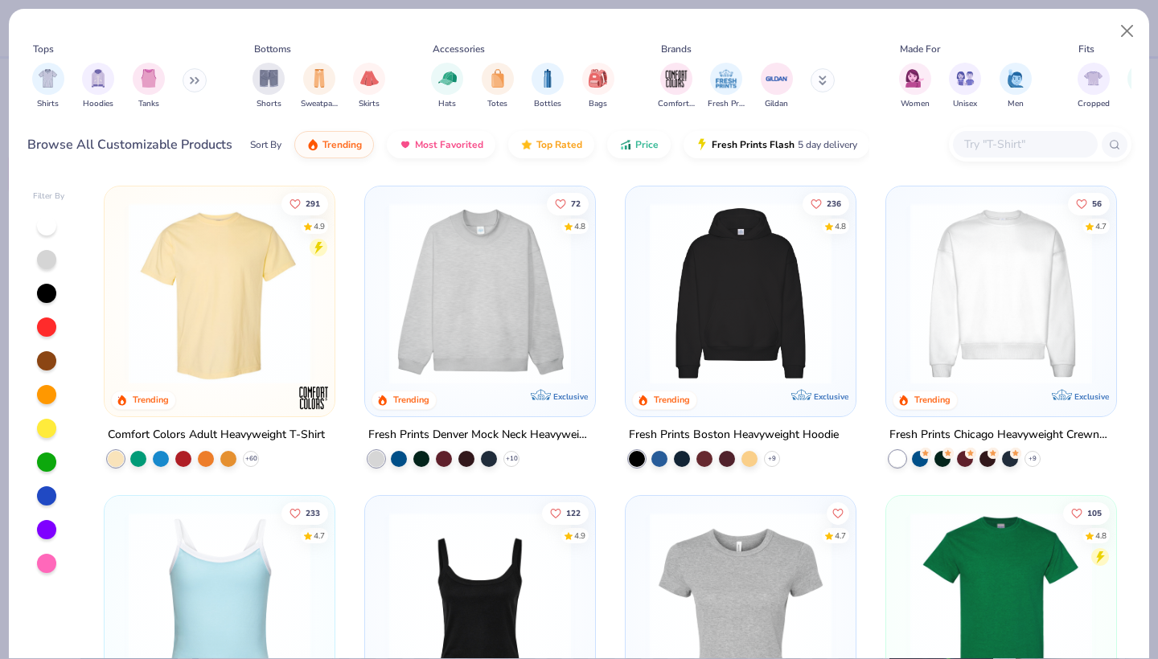
click at [467, 316] on img at bounding box center [480, 294] width 198 height 182
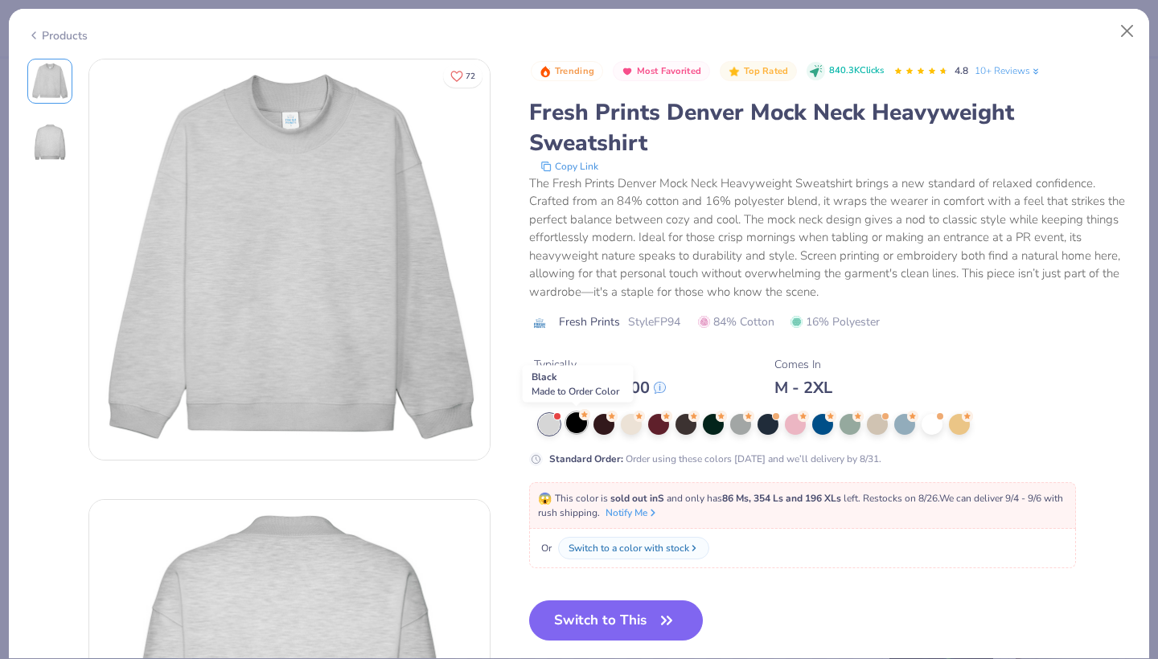
click at [573, 429] on div at bounding box center [576, 423] width 21 height 21
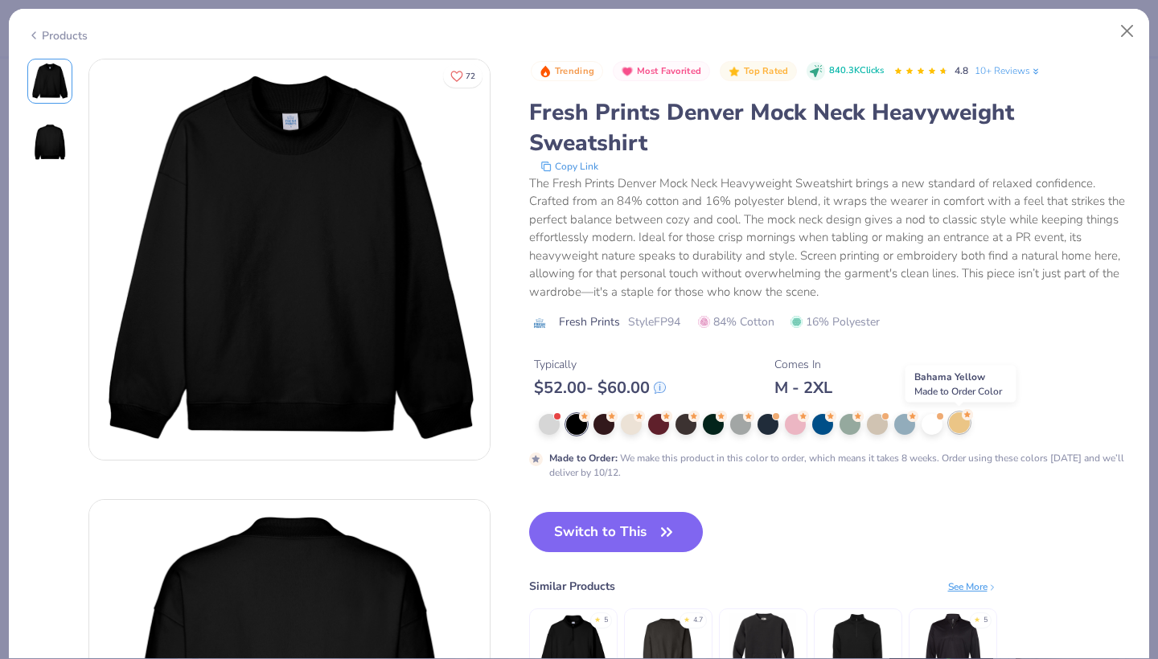
click at [958, 425] on div at bounding box center [959, 423] width 21 height 21
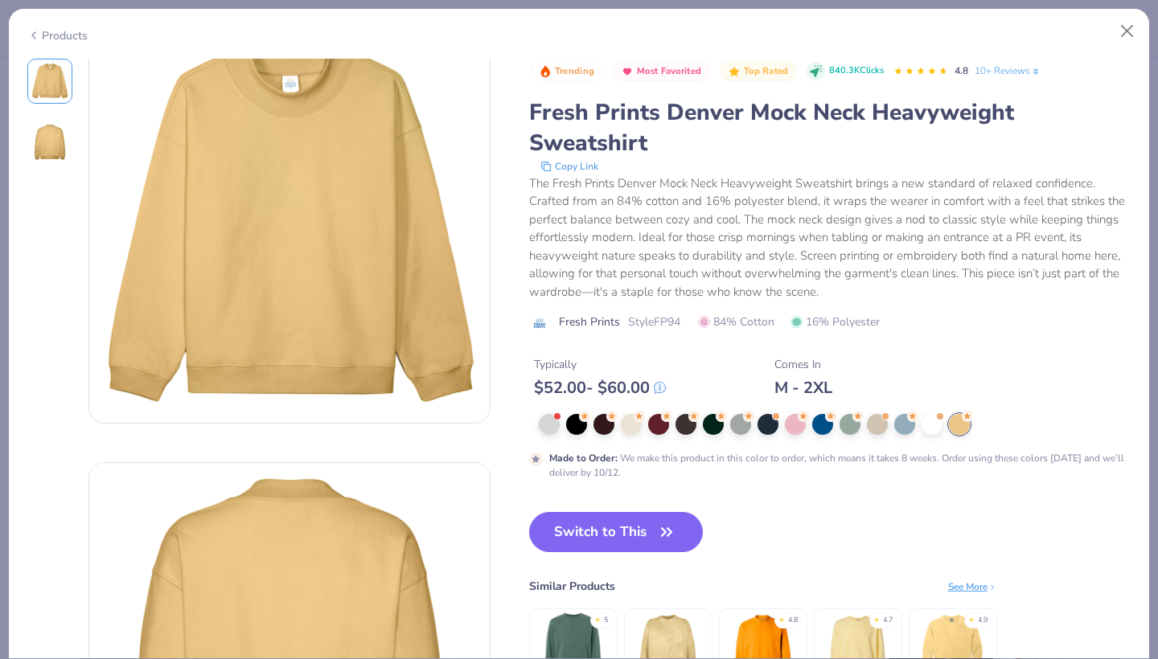
scroll to position [40, 0]
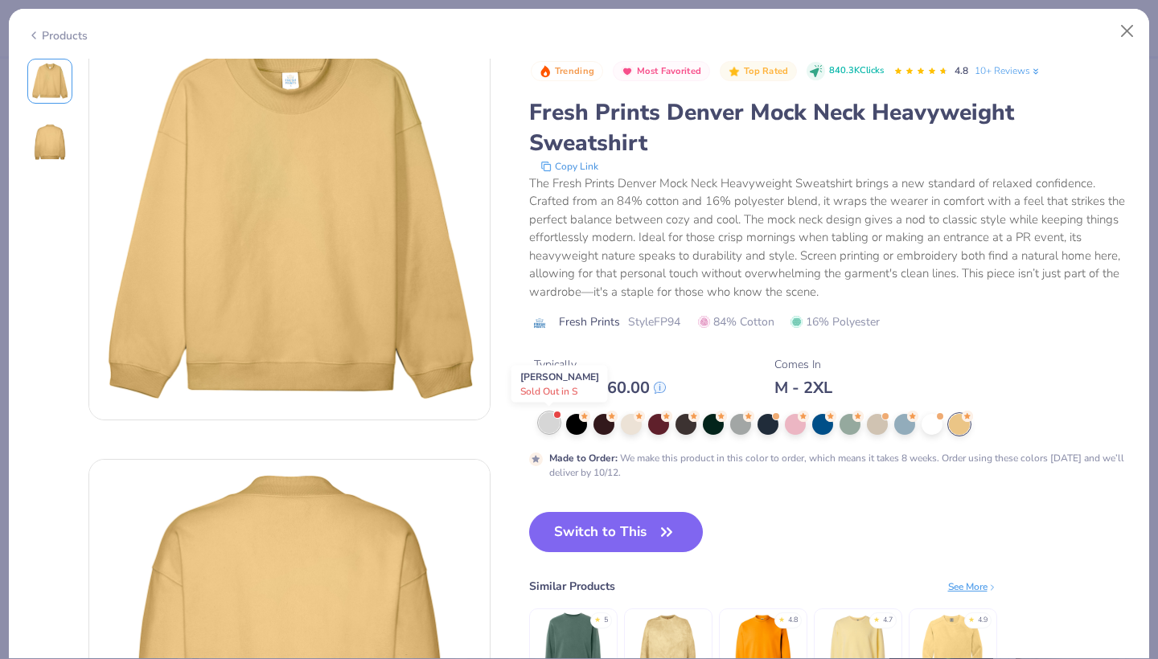
click at [552, 429] on div at bounding box center [549, 423] width 21 height 21
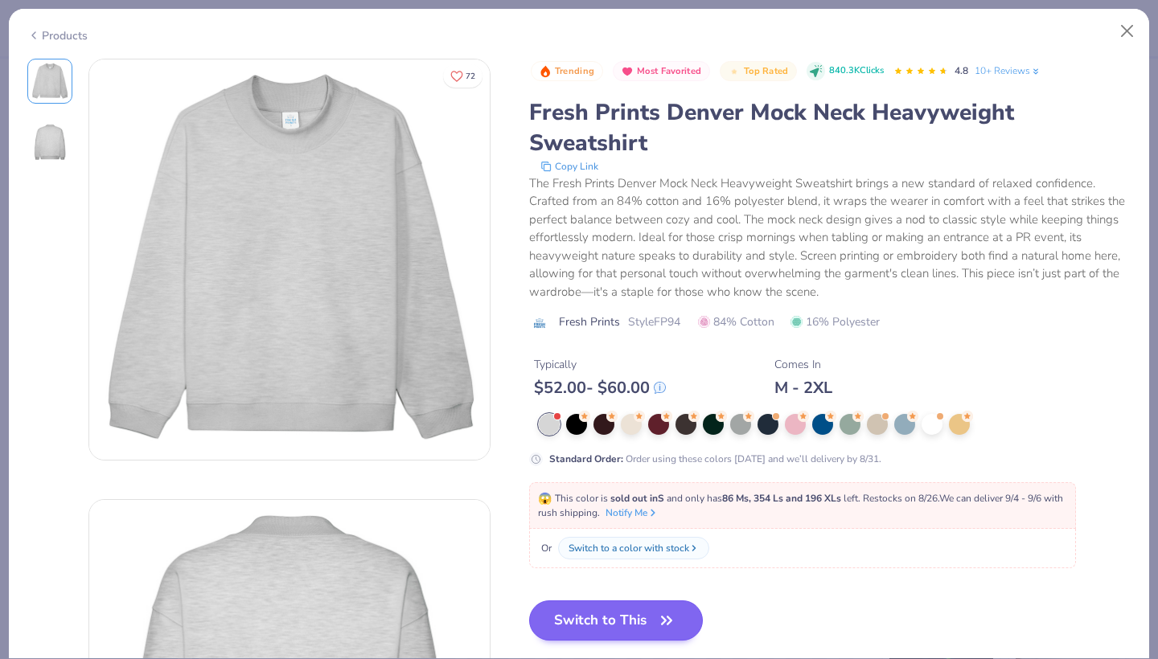
click at [630, 626] on button "Switch to This" at bounding box center [616, 621] width 175 height 40
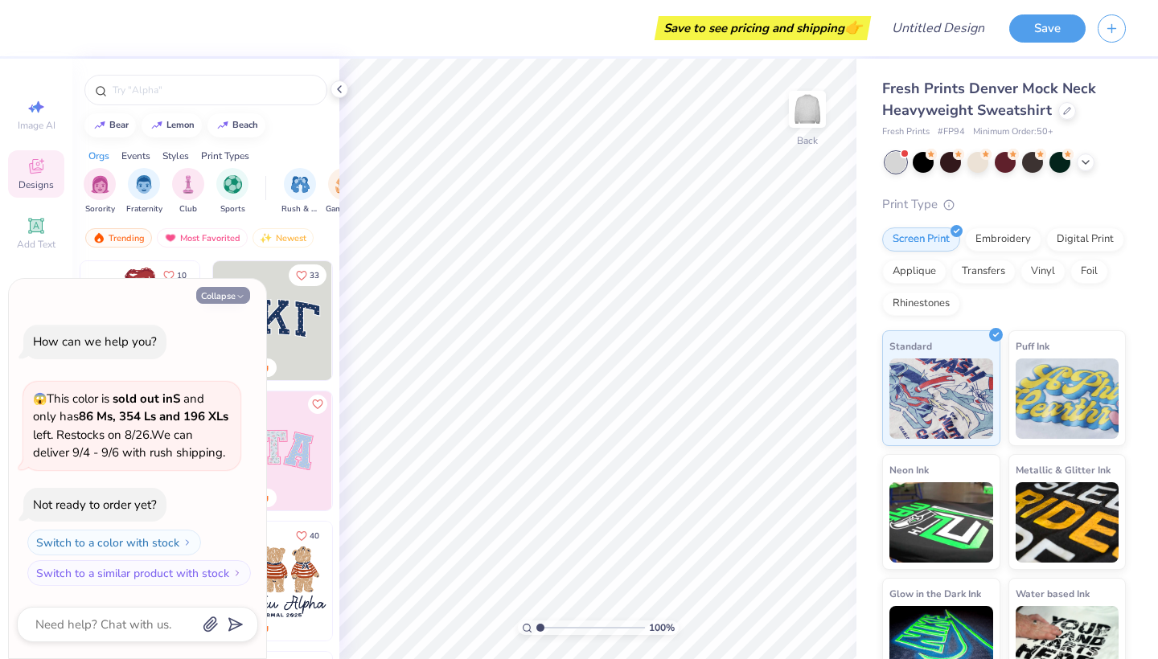
click at [224, 295] on button "Collapse" at bounding box center [223, 295] width 54 height 17
type textarea "x"
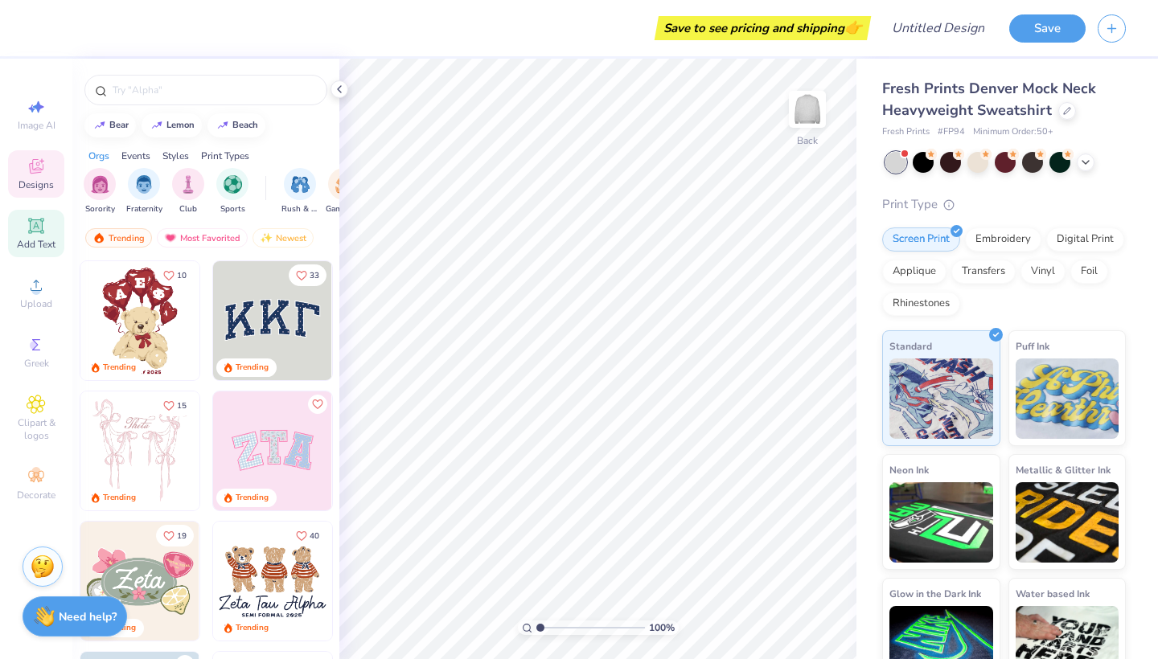
click at [39, 236] on div "Add Text" at bounding box center [36, 233] width 56 height 47
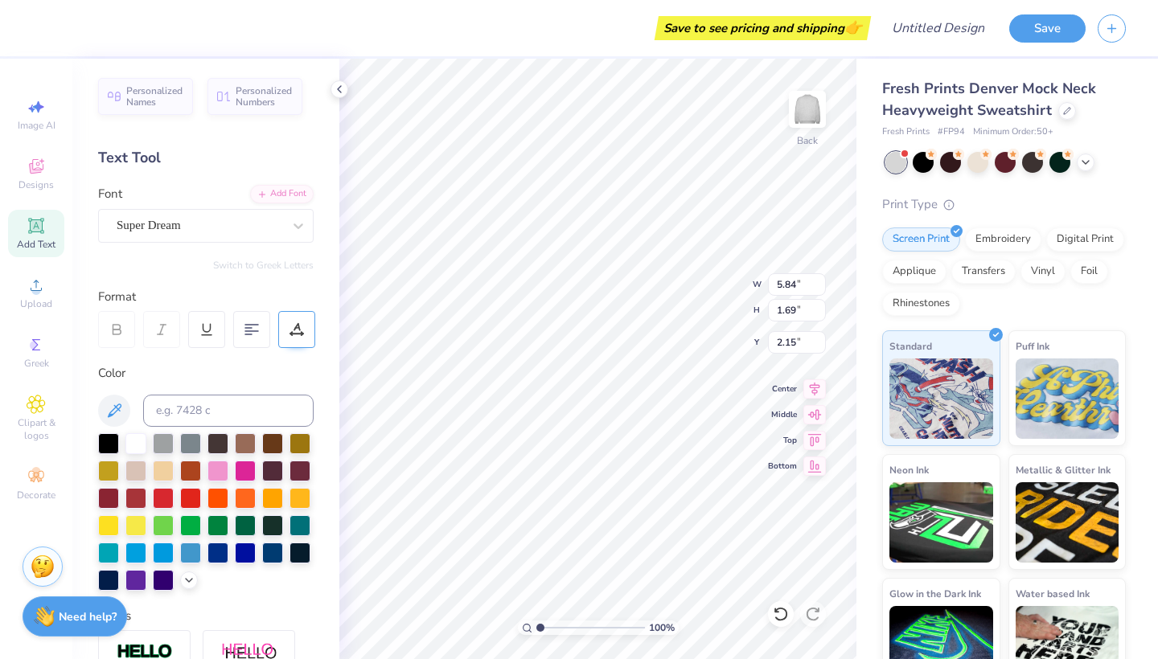
type input "4.92"
type textarea "S"
type textarea "Society of Women"
type input "5.83"
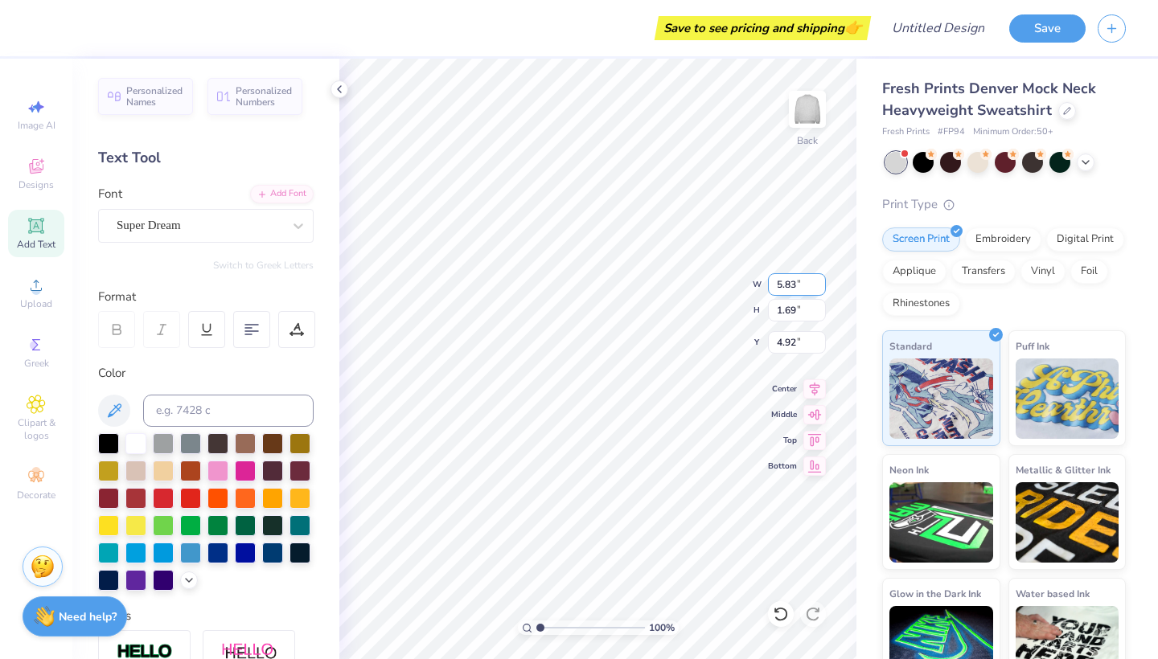
click at [819, 289] on input "5.83" at bounding box center [797, 284] width 58 height 23
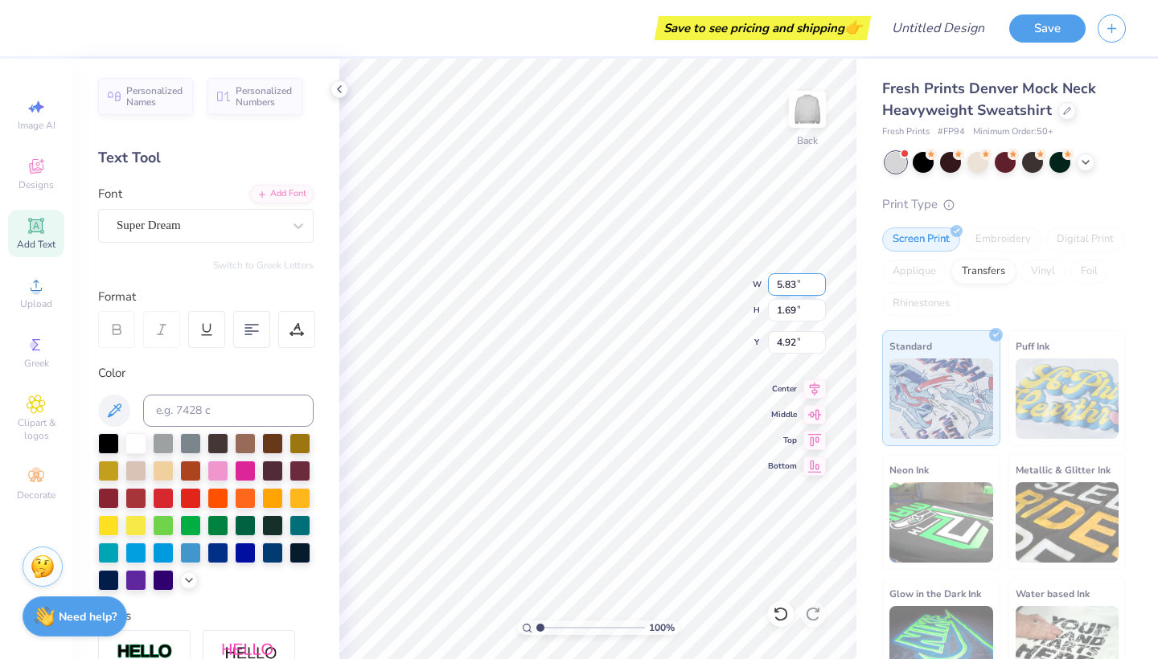
type input "1.72"
type input "4.91"
click at [819, 289] on input "5.82" at bounding box center [797, 284] width 58 height 23
click at [819, 290] on input "5.81" at bounding box center [797, 284] width 58 height 23
click at [819, 289] on input "5.8" at bounding box center [797, 284] width 58 height 23
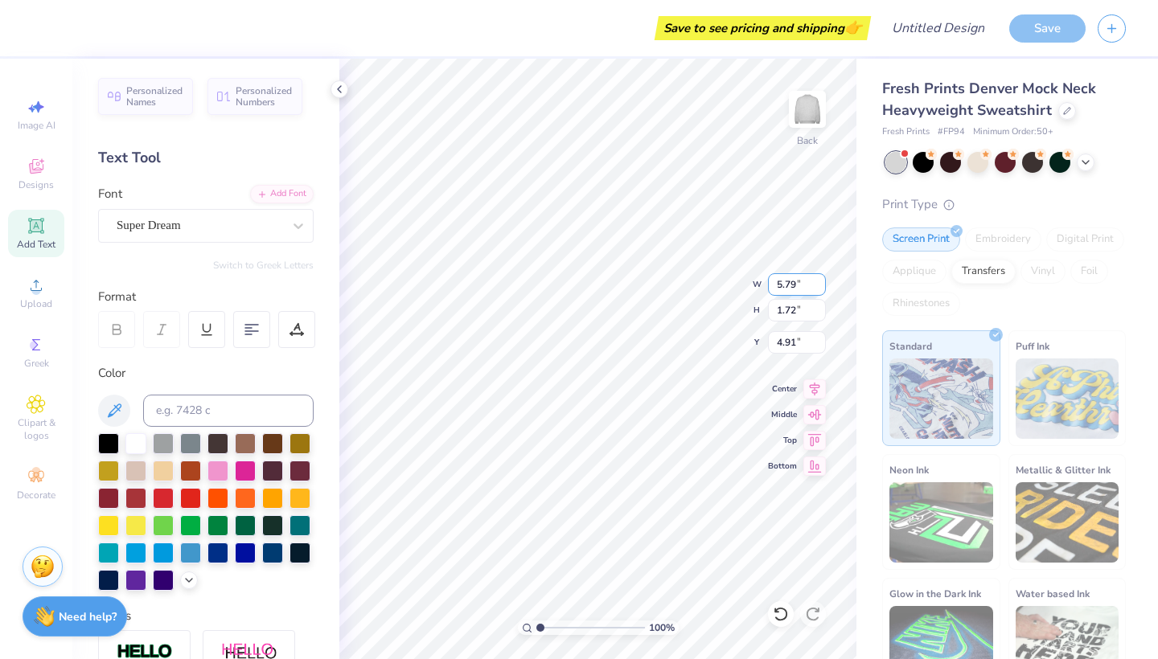
click at [819, 289] on input "5.79" at bounding box center [797, 284] width 58 height 23
click at [819, 289] on input "5.78" at bounding box center [797, 284] width 58 height 23
type input "5.77"
click at [819, 289] on input "5.77" at bounding box center [797, 284] width 58 height 23
type input "1.71"
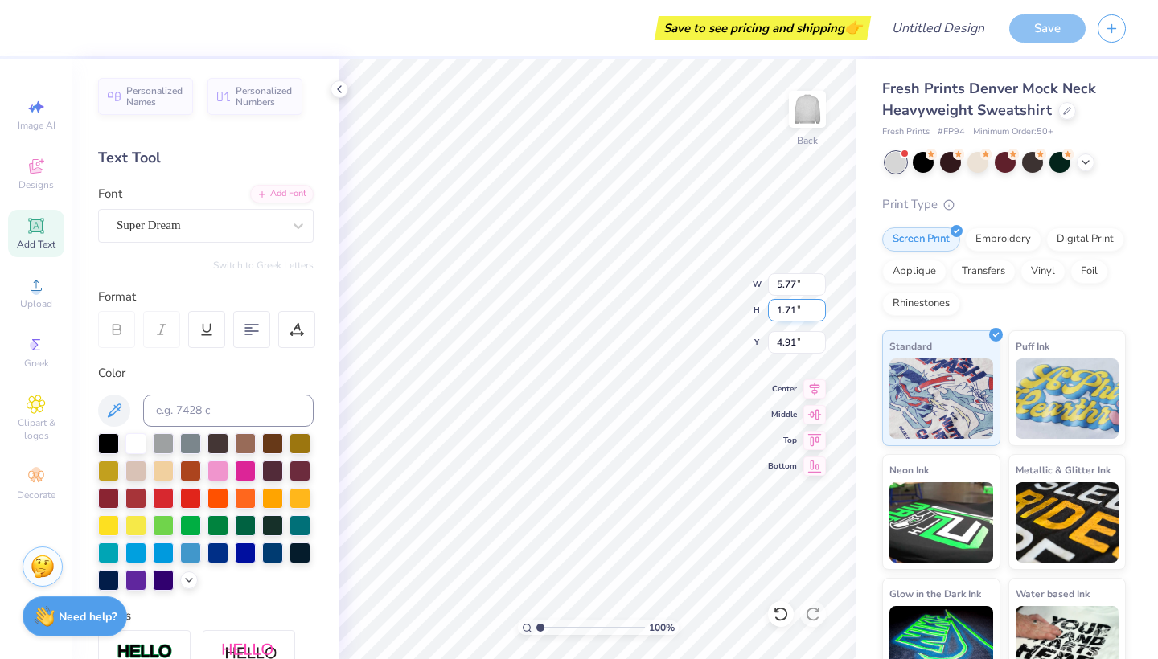
click at [819, 314] on input "1.71" at bounding box center [797, 310] width 58 height 23
type input "5.46"
click at [819, 307] on input "1.72" at bounding box center [797, 310] width 58 height 23
type input "1.73"
click at [819, 307] on input "1.73" at bounding box center [797, 310] width 58 height 23
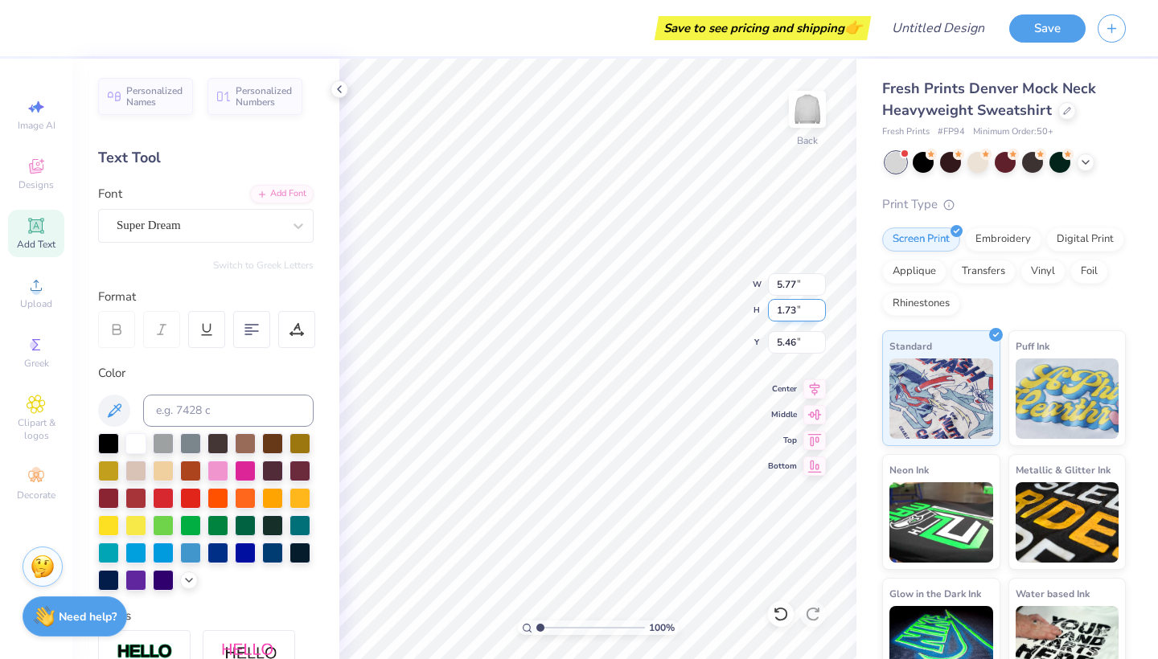
click at [819, 306] on input "1.73" at bounding box center [797, 310] width 58 height 23
click at [822, 306] on input "0.62" at bounding box center [797, 310] width 58 height 23
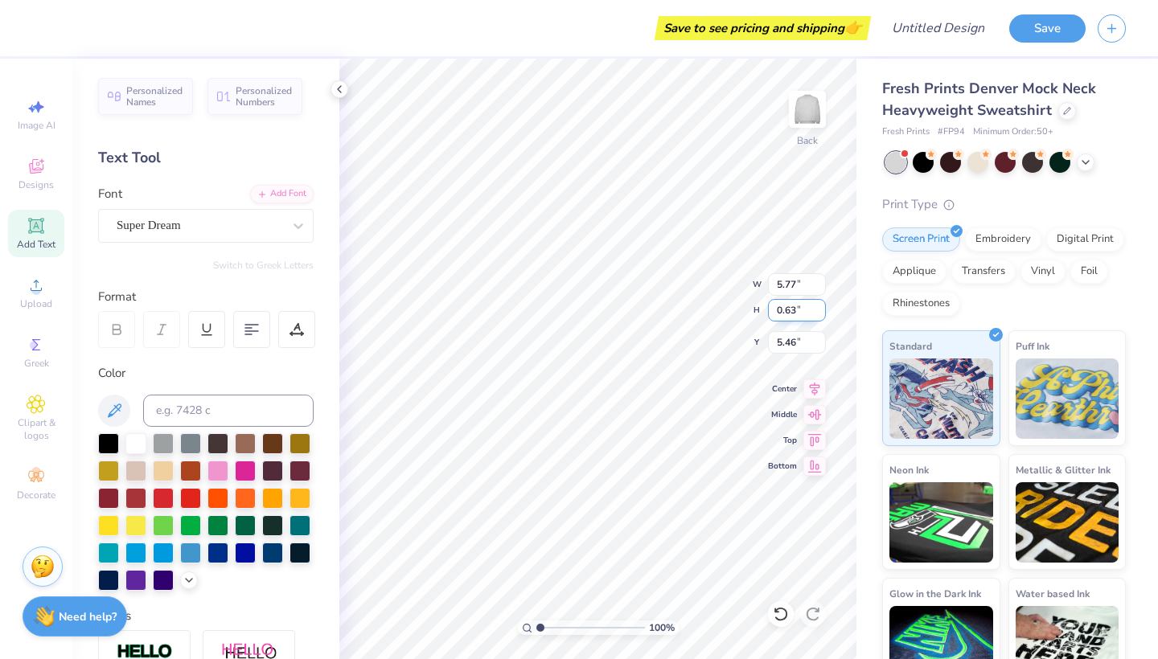
click at [822, 306] on input "0.63" at bounding box center [797, 310] width 58 height 23
click at [822, 306] on input "0.64" at bounding box center [797, 310] width 58 height 23
click at [822, 306] on input "0.65" at bounding box center [797, 310] width 58 height 23
click at [822, 306] on input "0.66" at bounding box center [797, 310] width 58 height 23
click at [822, 306] on input "0.67" at bounding box center [797, 310] width 58 height 23
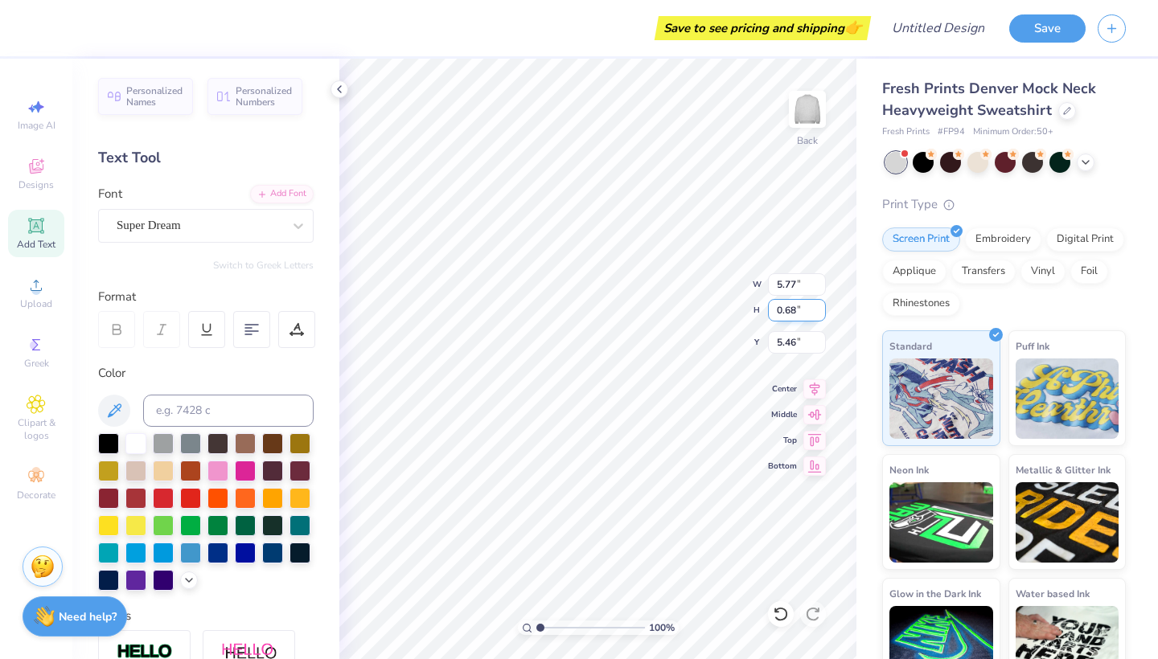
click at [822, 306] on input "0.68" at bounding box center [797, 310] width 58 height 23
click at [822, 306] on input "0.69" at bounding box center [797, 310] width 58 height 23
click at [822, 306] on input "0.7" at bounding box center [797, 310] width 58 height 23
click at [822, 306] on input "0.71" at bounding box center [797, 310] width 58 height 23
click at [822, 306] on input "0.72" at bounding box center [797, 310] width 58 height 23
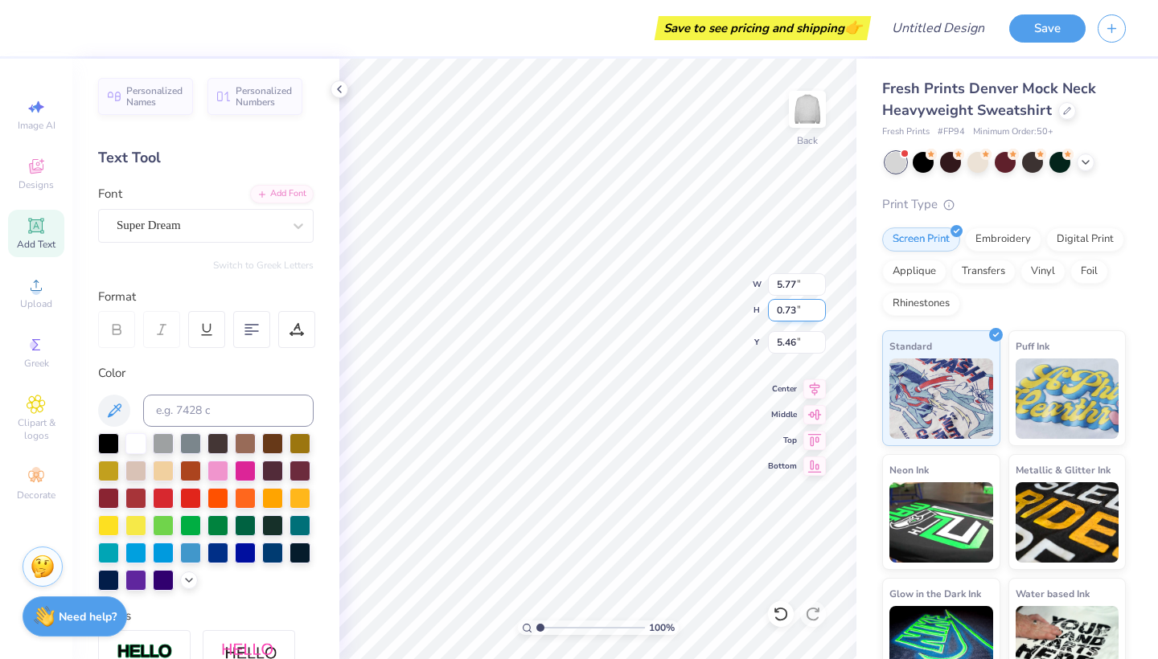
click at [822, 306] on input "0.73" at bounding box center [797, 310] width 58 height 23
click at [822, 306] on input "0.74" at bounding box center [797, 310] width 58 height 23
click at [822, 306] on input "0.75" at bounding box center [797, 310] width 58 height 23
click at [822, 306] on input "0.76" at bounding box center [797, 310] width 58 height 23
click at [822, 306] on input "0.77" at bounding box center [797, 310] width 58 height 23
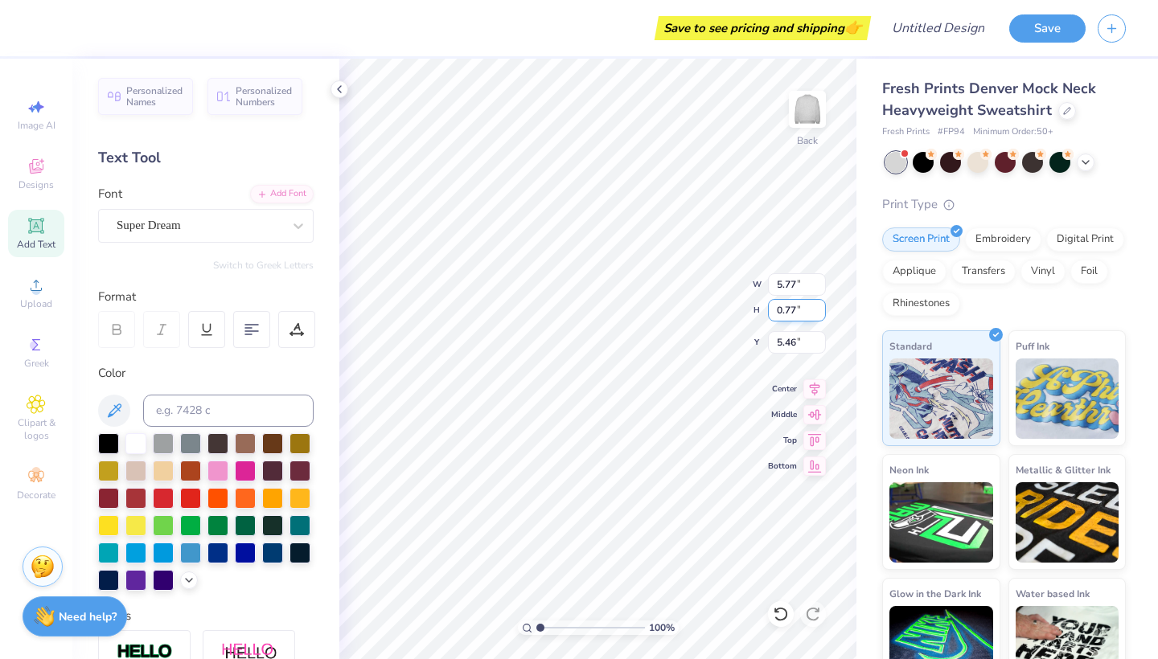
type input "0.78"
click at [822, 306] on input "0.78" at bounding box center [797, 310] width 58 height 23
type input "9.55"
type input "1.01"
type input "4.23"
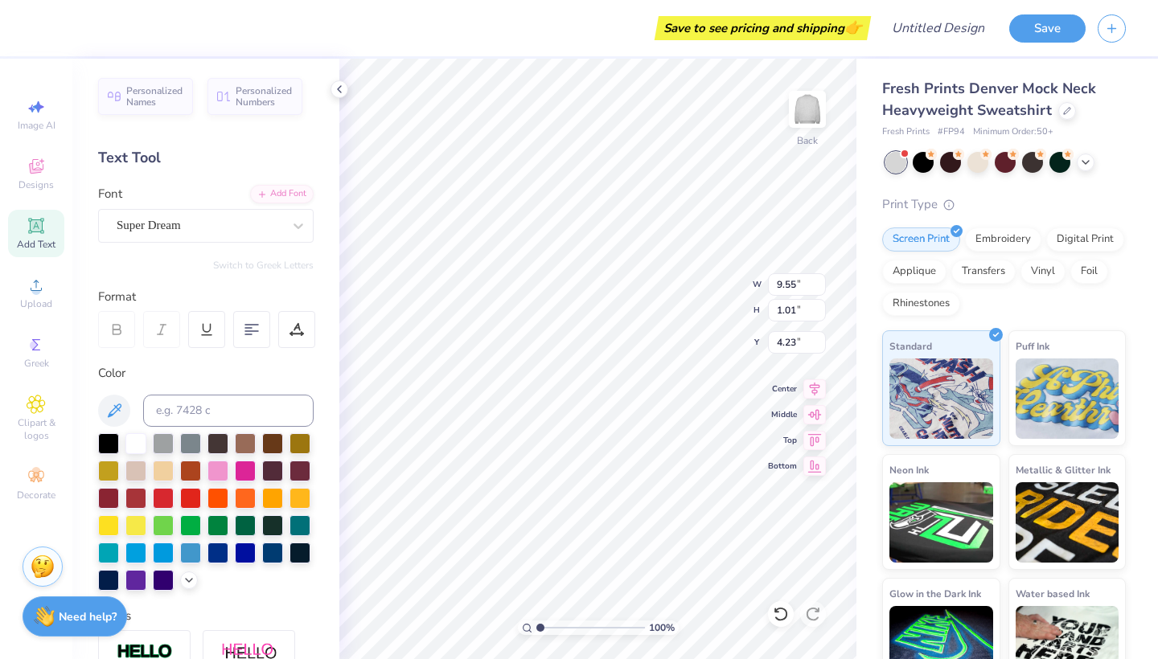
scroll to position [0, 9]
type textarea "Society of Women Engineers"
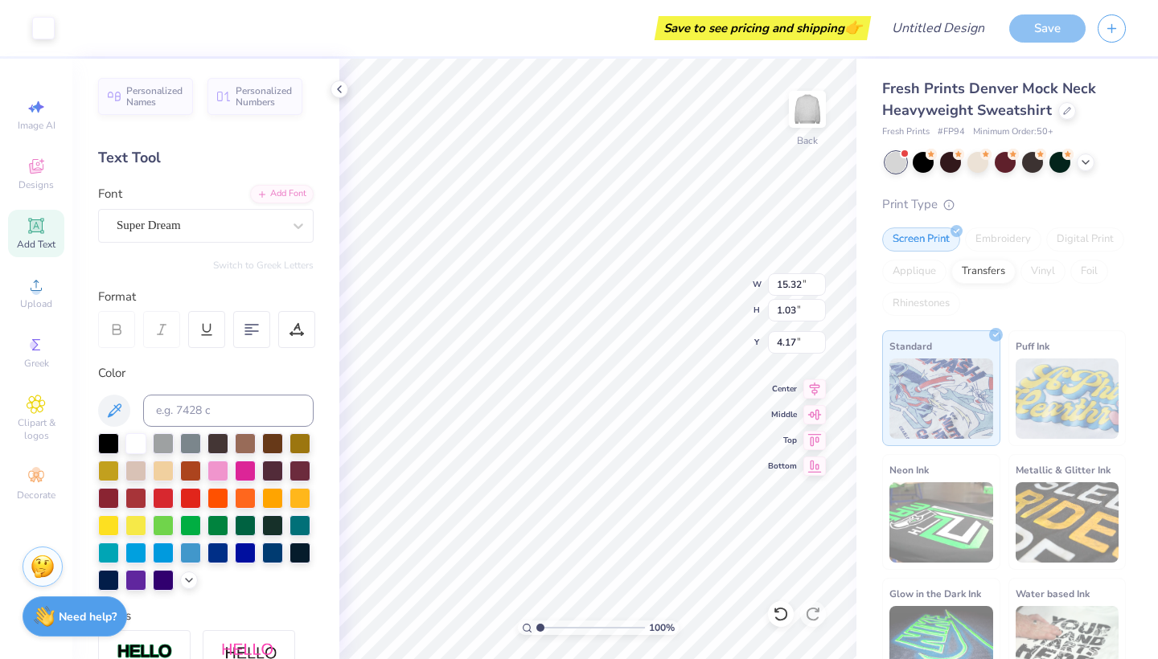
type input "4.17"
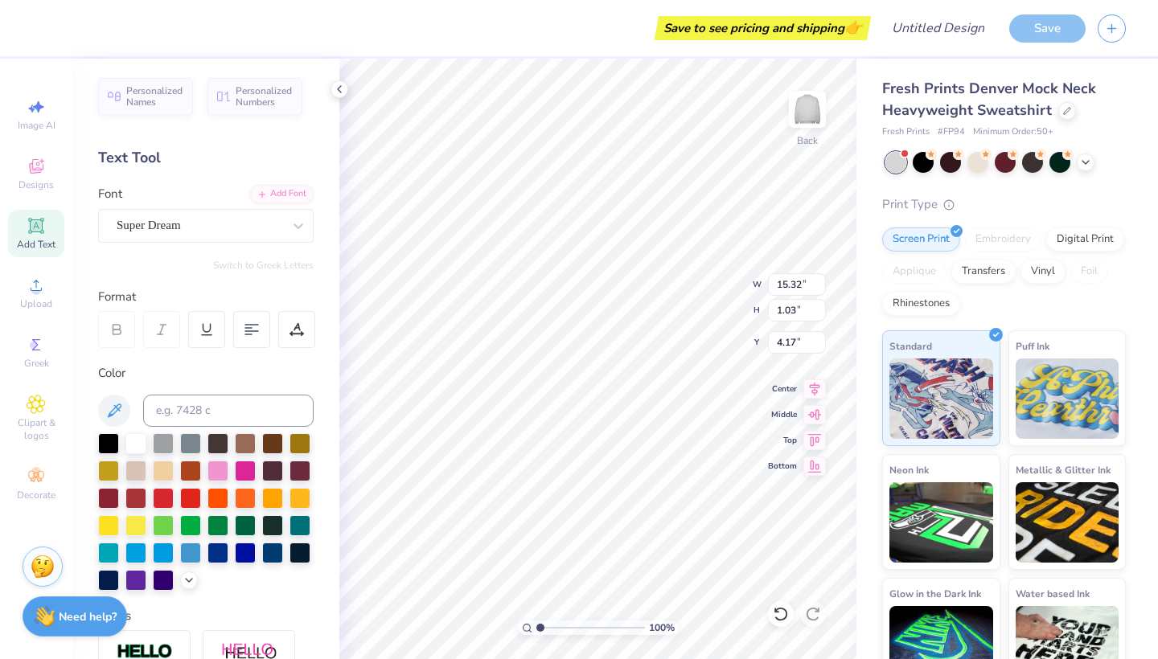
type input "13.82"
type input "0.93"
type input "3.66"
type textarea "society of women engineers"
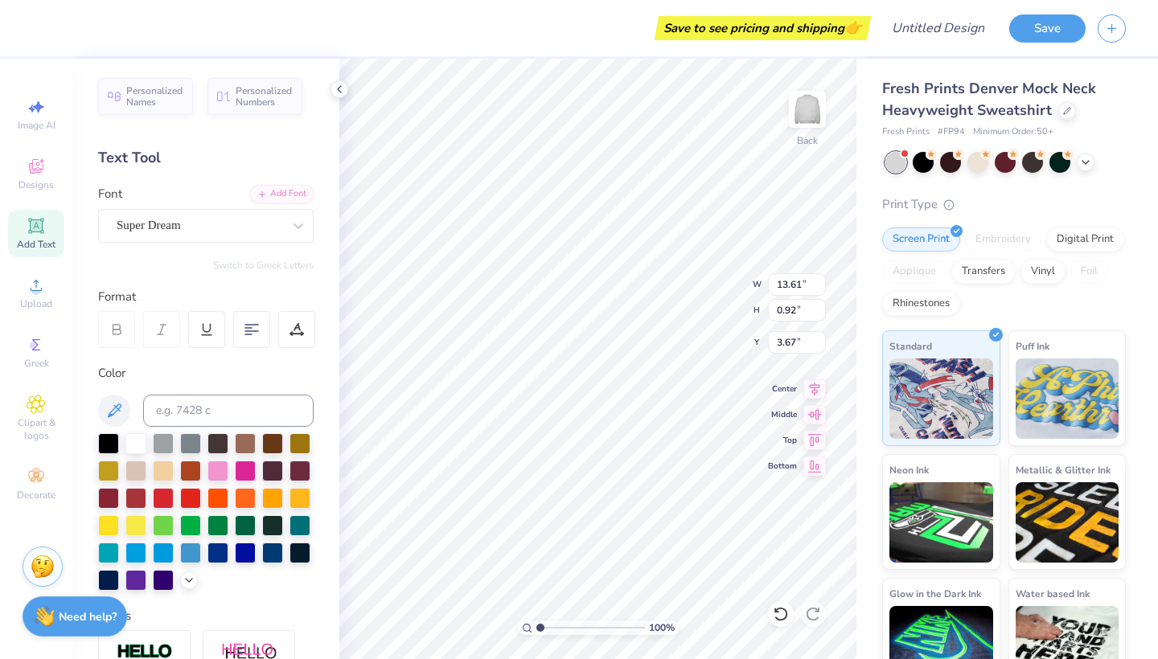
click at [1007, 232] on div "Embroidery" at bounding box center [1003, 240] width 76 height 24
type input "12.53"
type input "0.84"
type input "11.26"
type input "0.76"
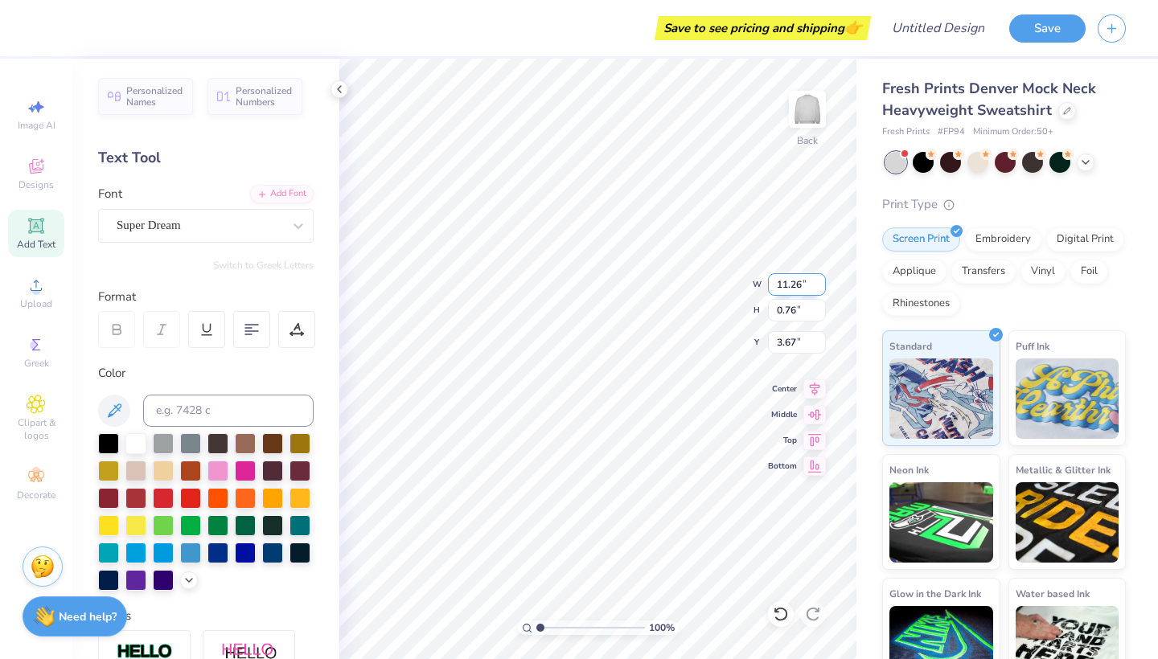
type input "3.54"
click at [984, 235] on div "Embroidery" at bounding box center [1003, 237] width 76 height 24
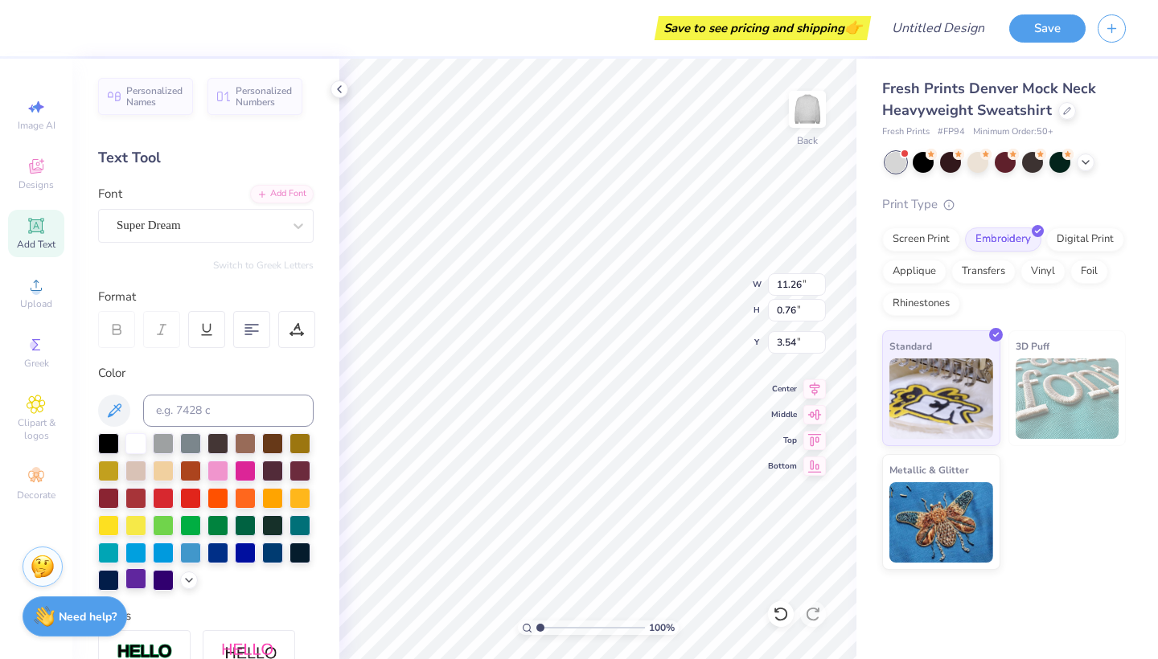
click at [132, 574] on div at bounding box center [135, 579] width 21 height 21
click at [182, 578] on div at bounding box center [189, 579] width 18 height 18
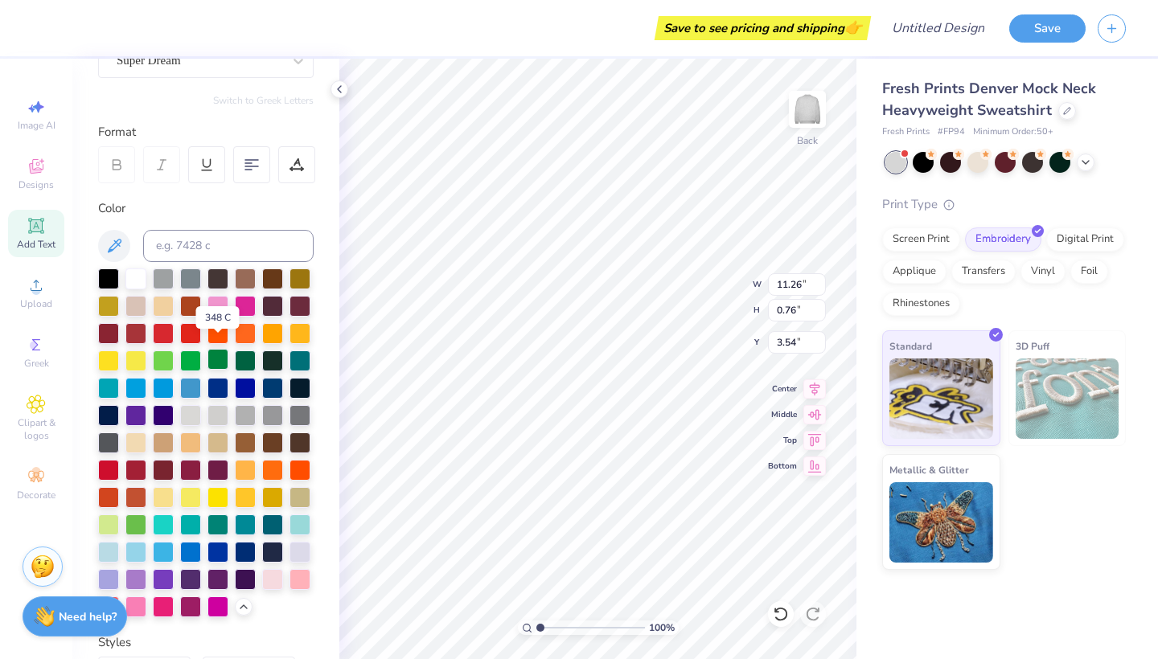
scroll to position [176, 0]
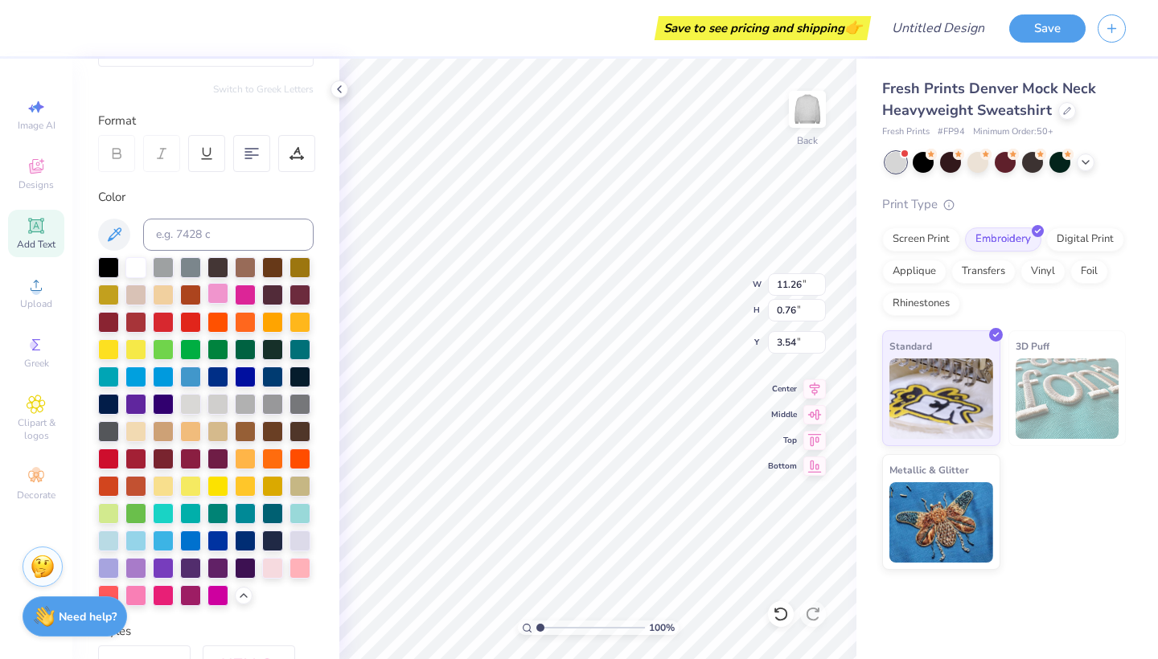
click at [220, 290] on div at bounding box center [217, 293] width 21 height 21
click at [139, 594] on div at bounding box center [135, 594] width 21 height 21
click at [275, 569] on div at bounding box center [272, 566] width 21 height 21
click at [244, 381] on div at bounding box center [245, 375] width 21 height 21
click at [154, 566] on div at bounding box center [163, 566] width 21 height 21
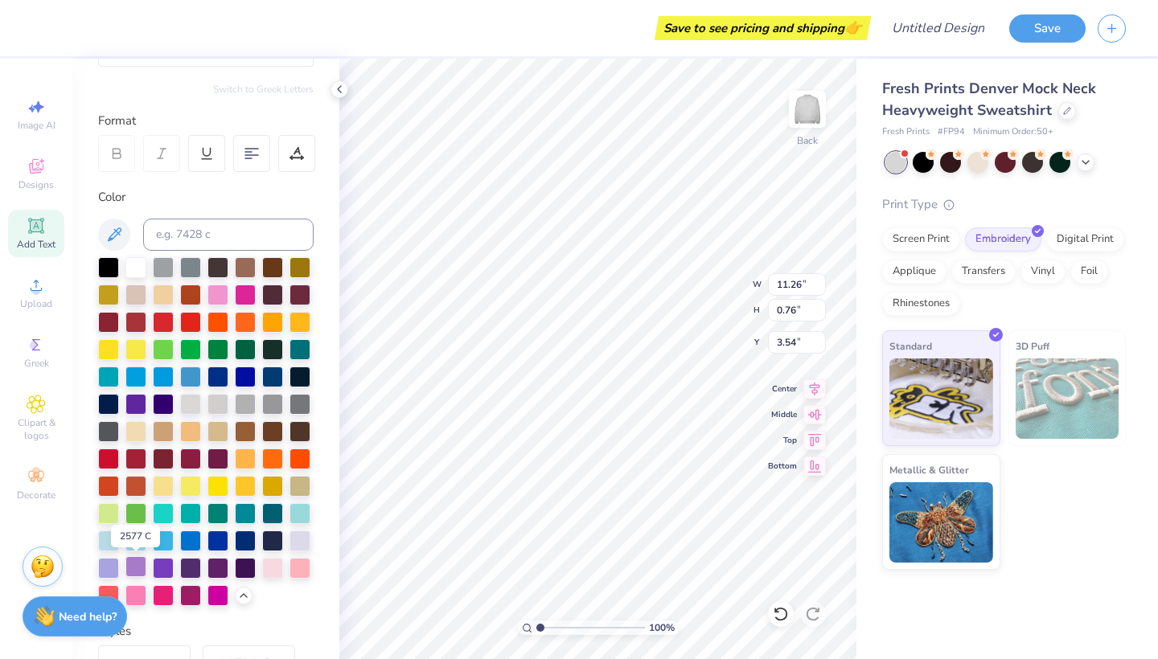
click at [142, 567] on div at bounding box center [135, 566] width 21 height 21
click at [163, 328] on div at bounding box center [163, 320] width 21 height 21
click at [242, 377] on div at bounding box center [245, 375] width 21 height 21
click at [133, 408] on div at bounding box center [135, 402] width 21 height 21
click at [252, 377] on div at bounding box center [245, 375] width 21 height 21
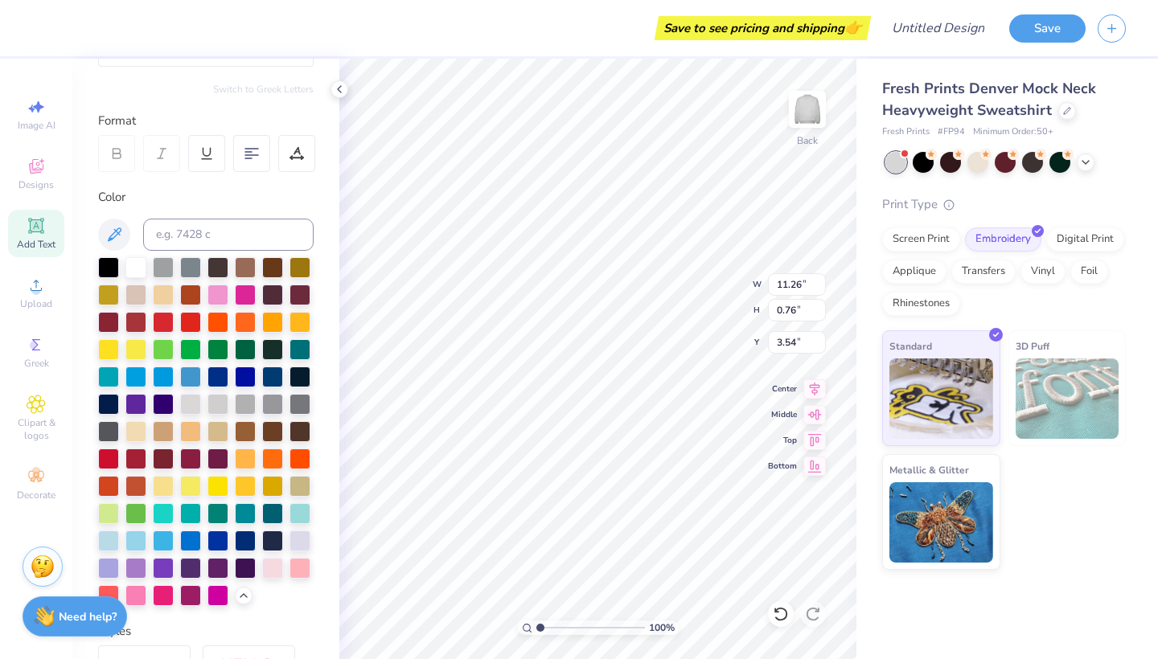
scroll to position [1, 0]
type textarea "society of women engineers"
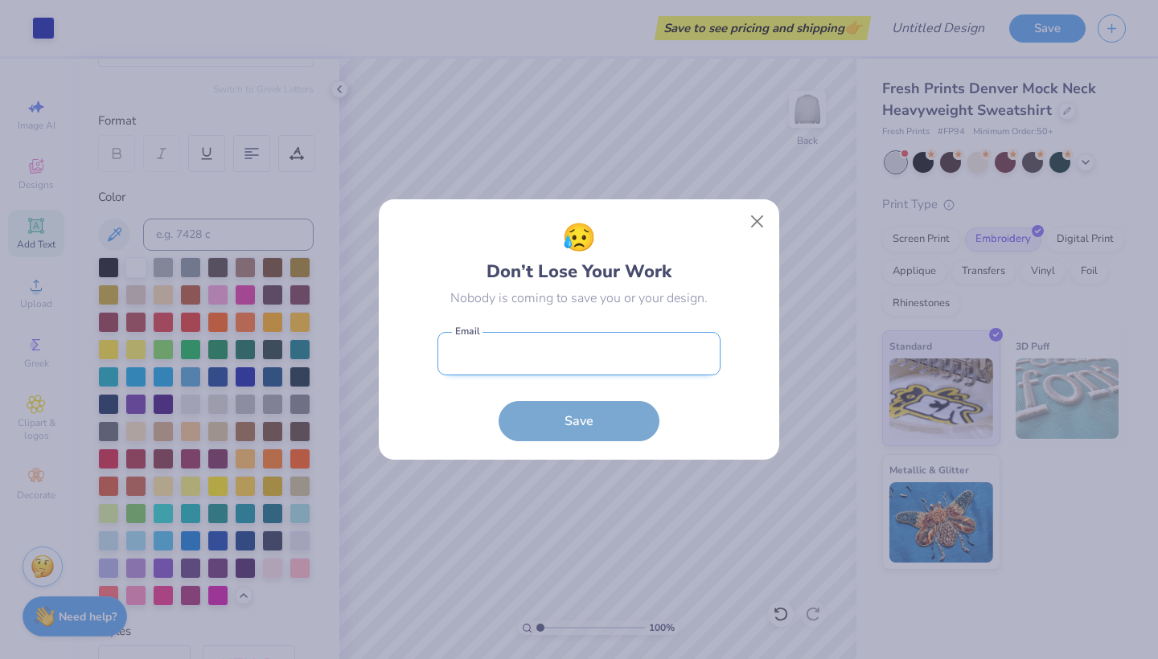
click at [607, 350] on input "email" at bounding box center [578, 354] width 283 height 44
type input "haririparisa@gmail.com"
click at [579, 421] on button "Save" at bounding box center [579, 421] width 161 height 40
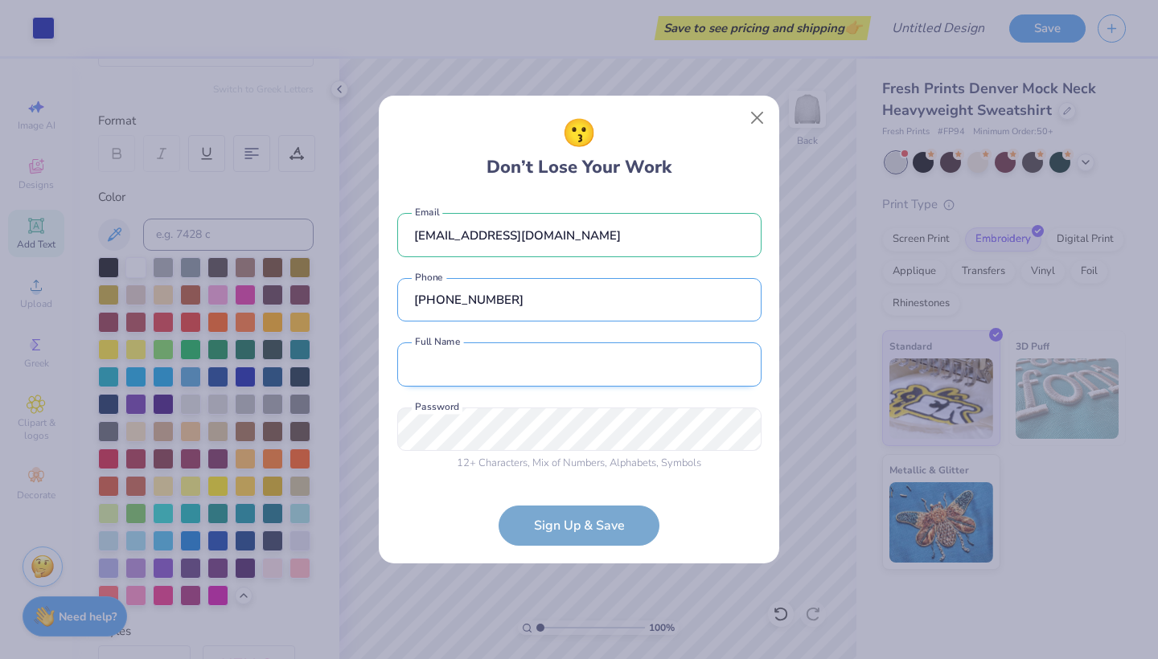
type input "(360) 601-7858"
type input "Parisa Hariri"
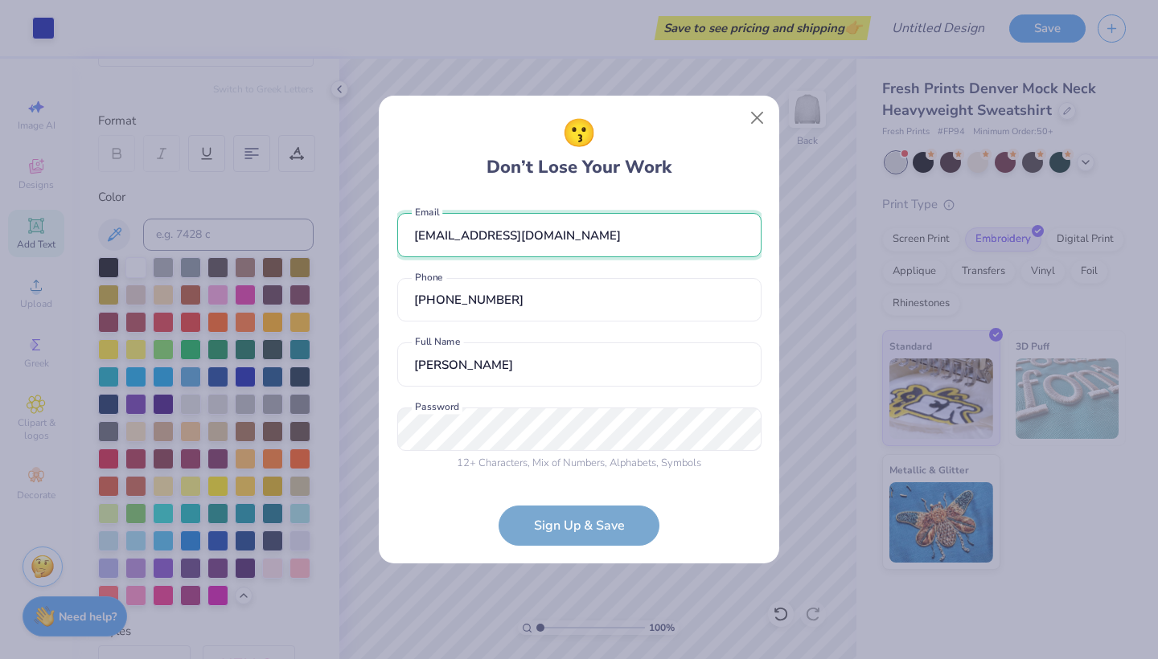
drag, startPoint x: 561, startPoint y: 240, endPoint x: 540, endPoint y: 240, distance: 20.9
click at [500, 240] on input "haririparisa@gmail.com" at bounding box center [579, 235] width 364 height 44
type input "phariri@sandiego.edu"
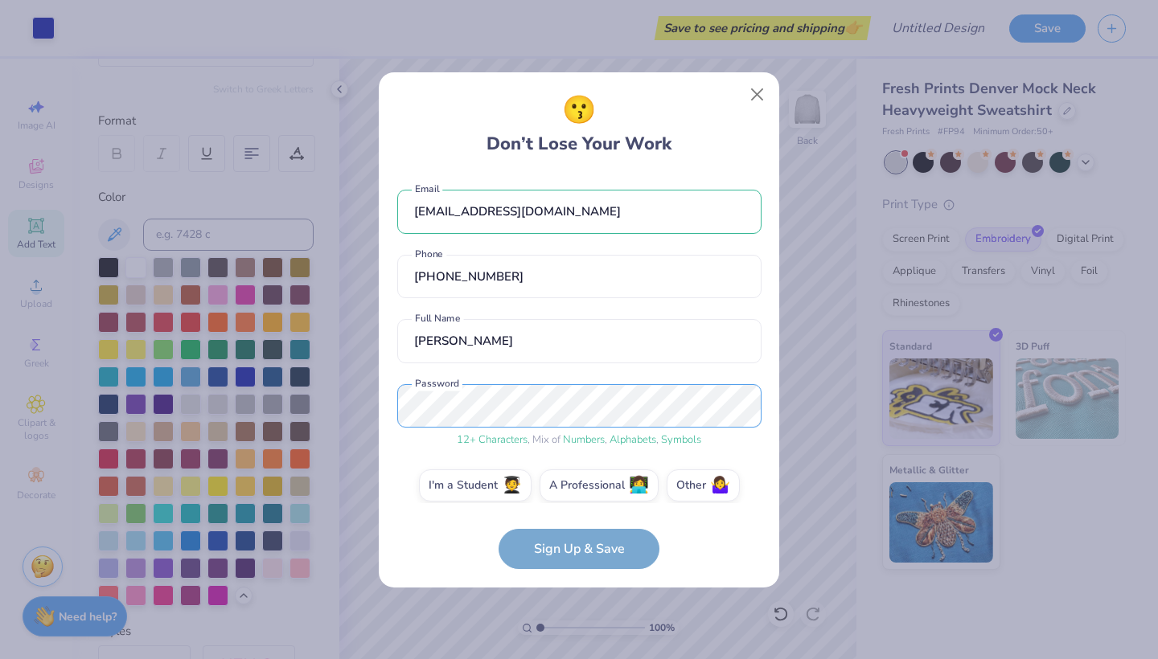
scroll to position [14, 0]
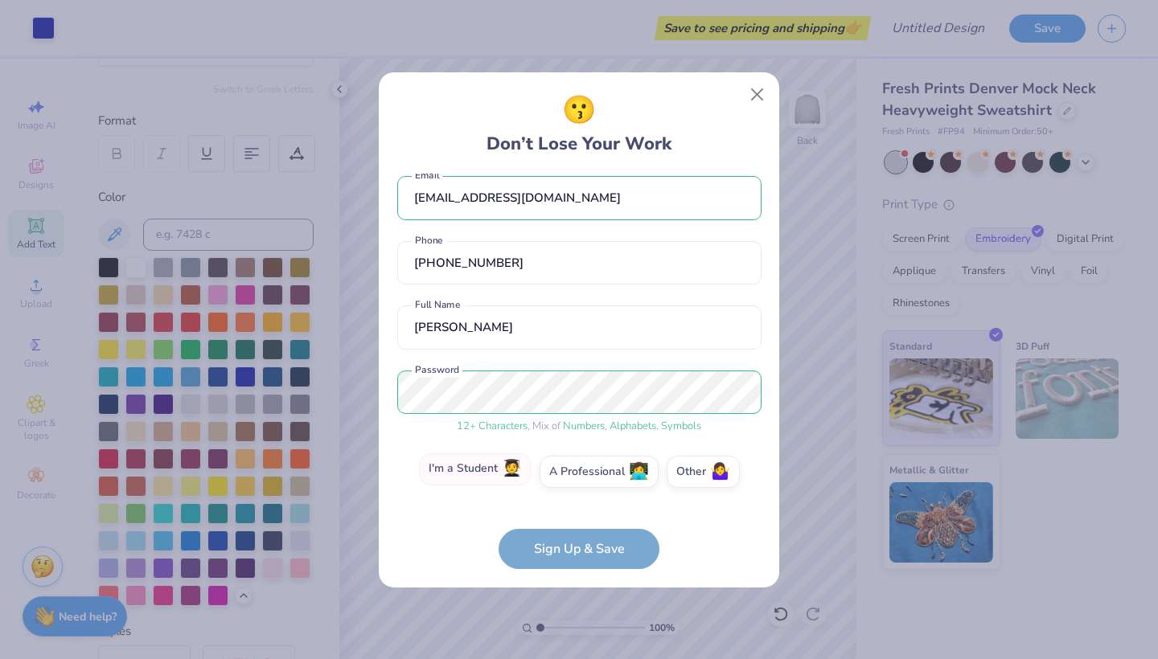
click at [430, 455] on label "I'm a Student 🧑‍🎓" at bounding box center [475, 470] width 113 height 32
click at [574, 484] on input "I'm a Student 🧑‍🎓" at bounding box center [579, 489] width 10 height 10
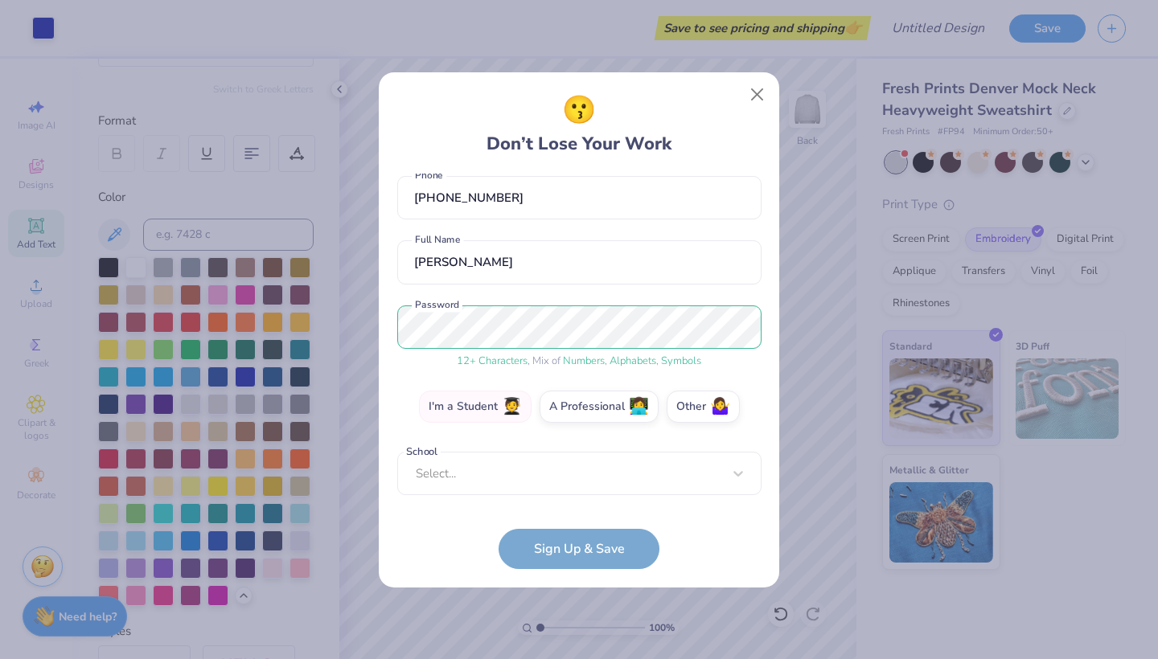
scroll to position [70, 0]
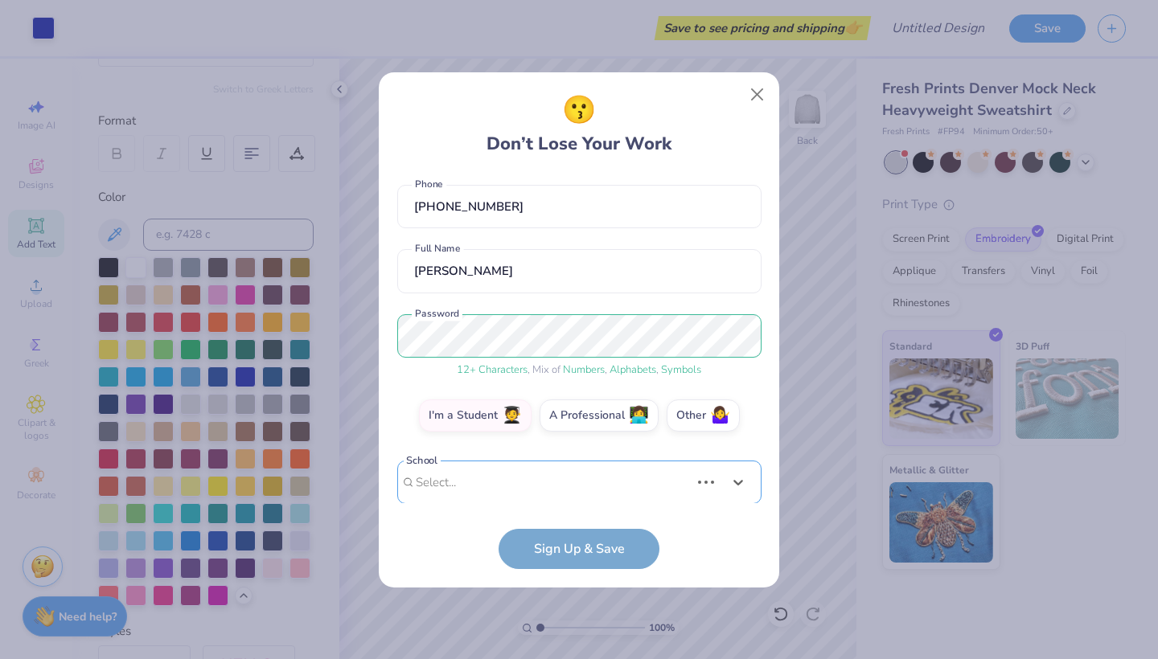
click at [446, 467] on div "Use Up and Down to choose options, press Enter to select the currently focused …" at bounding box center [579, 507] width 364 height 92
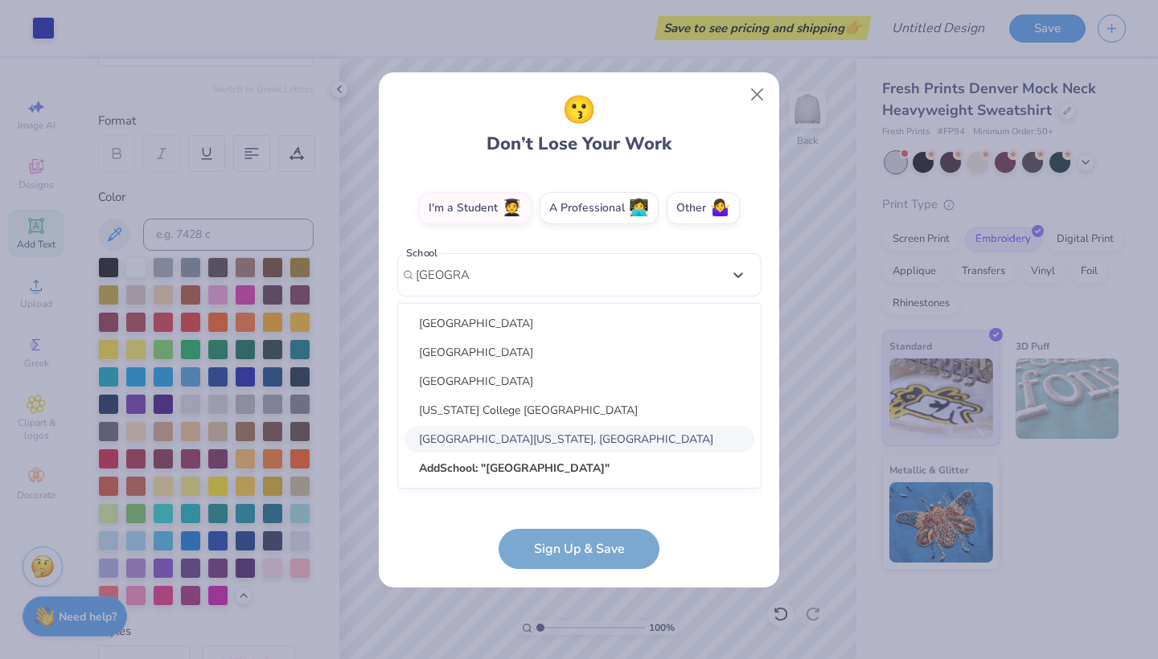
scroll to position [277, 0]
click at [508, 385] on div "University of San Diego" at bounding box center [580, 381] width 350 height 27
type input "san diego"
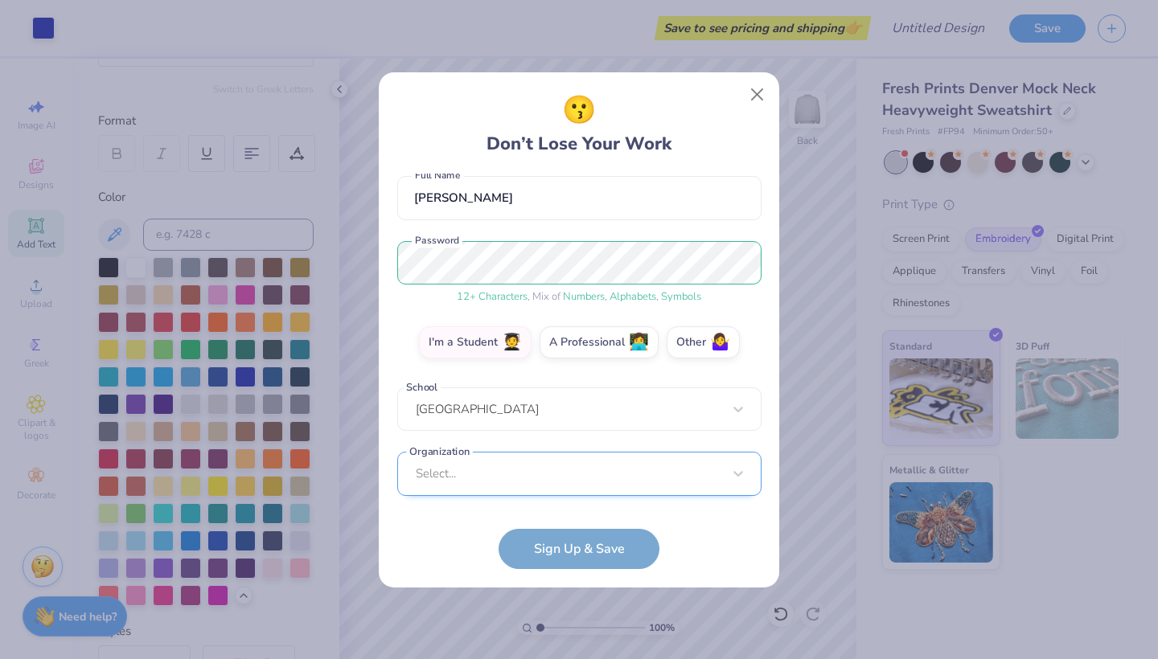
scroll to position [384, 0]
click at [503, 472] on div "Select..." at bounding box center [579, 473] width 364 height 44
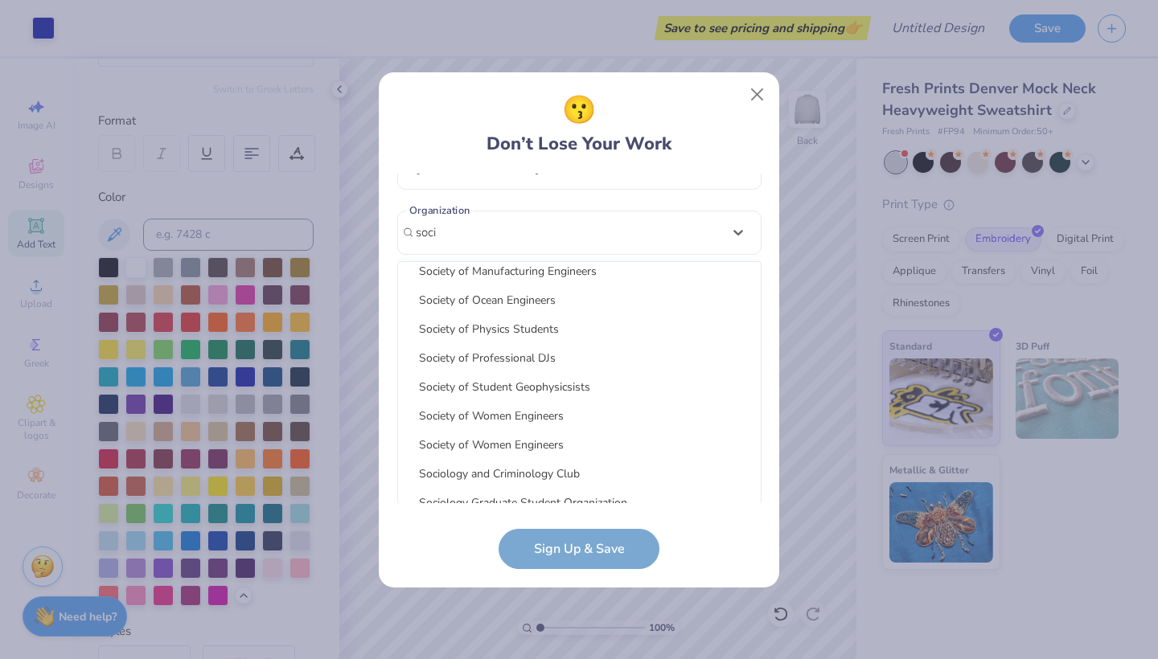
scroll to position [610, 0]
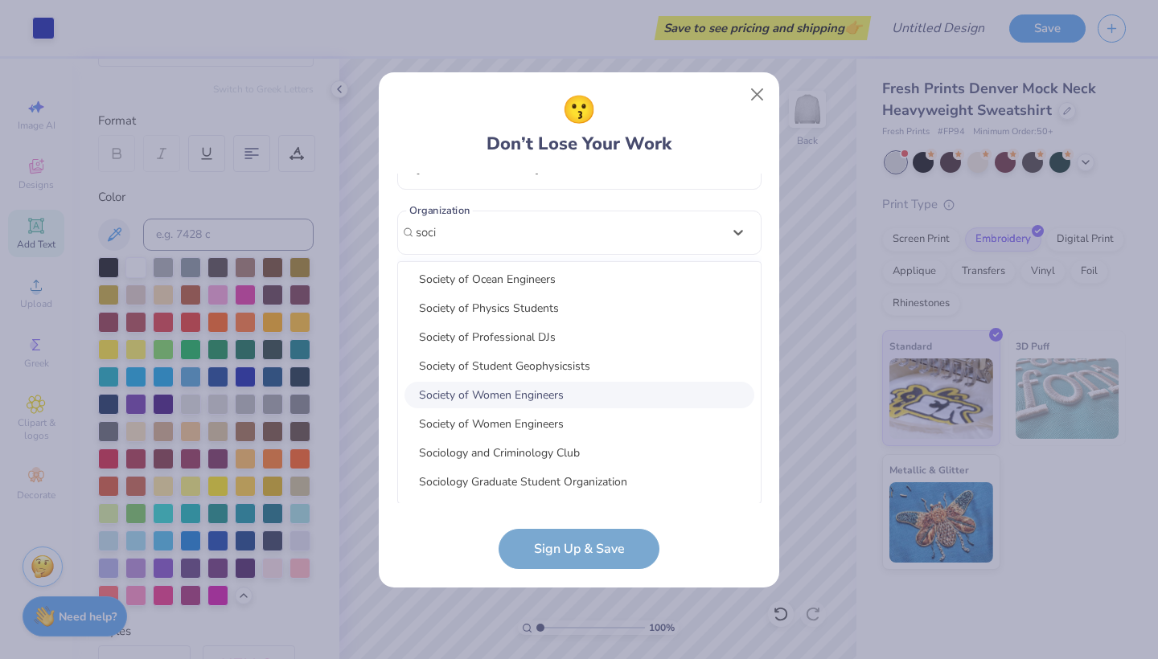
click at [583, 391] on div "Society of Women Engineers" at bounding box center [580, 395] width 350 height 27
type input "soci"
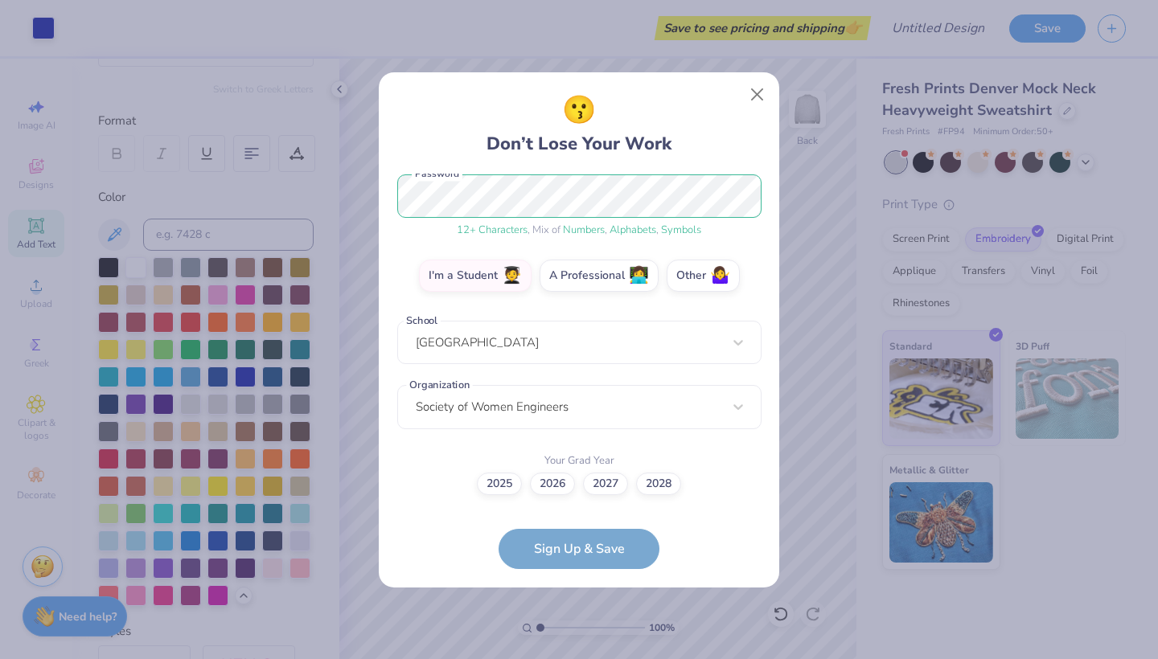
scroll to position [209, 0]
click at [563, 493] on div "2025 2026 2027 2028" at bounding box center [579, 485] width 364 height 23
click at [555, 486] on label "2026" at bounding box center [552, 482] width 45 height 23
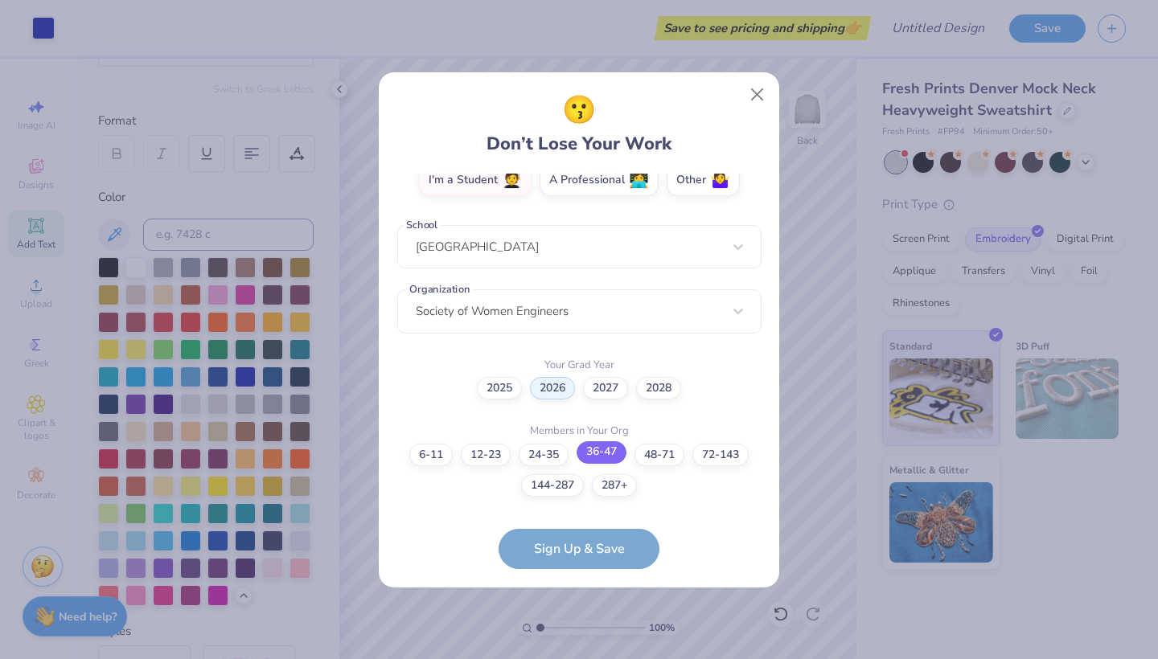
click at [598, 448] on label "36-47" at bounding box center [602, 452] width 50 height 23
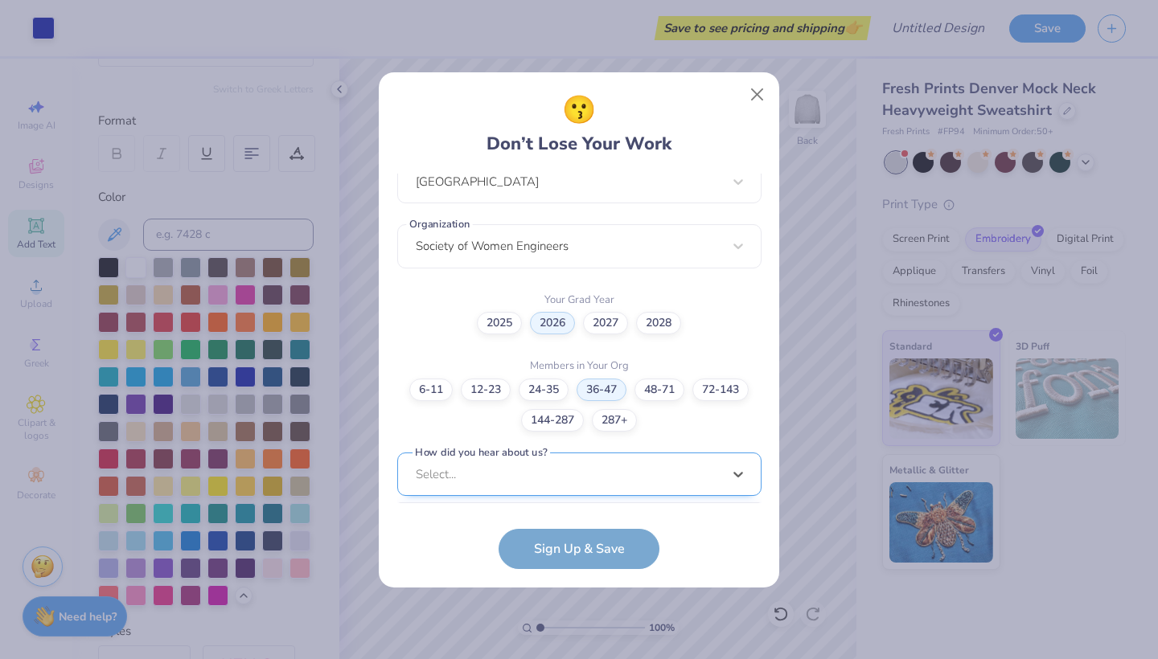
scroll to position [611, 0]
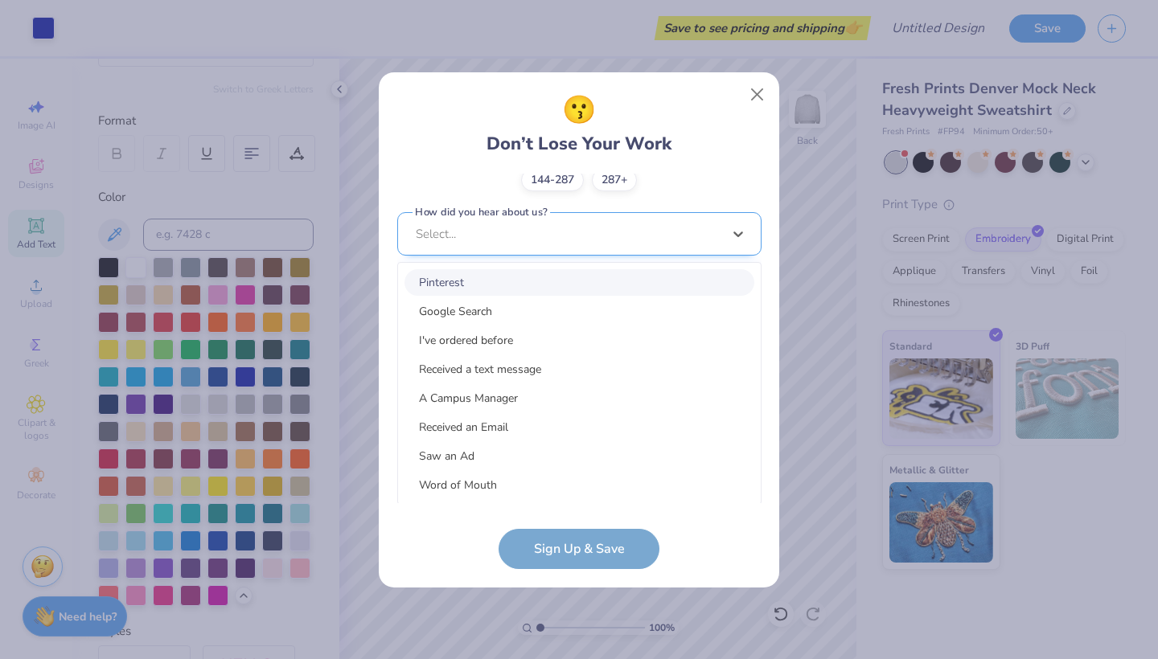
click at [596, 466] on div "option Pinterest focused, 1 of 15. 15 results available. Use Up and Down to cho…" at bounding box center [579, 359] width 364 height 294
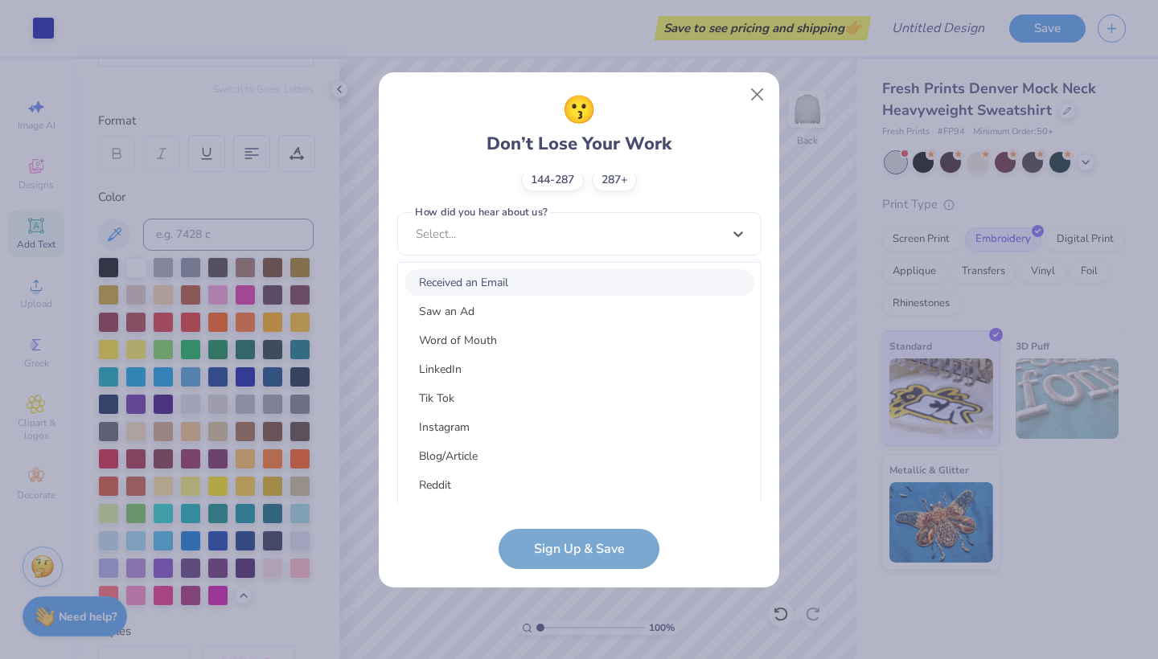
scroll to position [147, 0]
click at [608, 343] on div "Word of Mouth" at bounding box center [580, 338] width 350 height 27
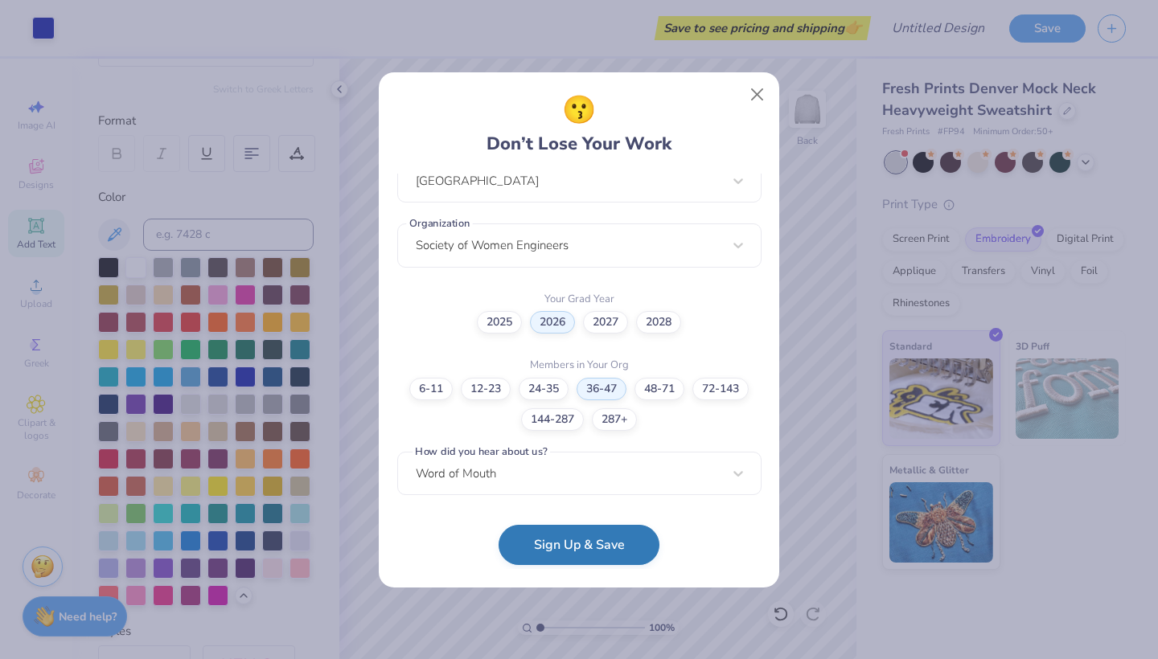
click at [620, 544] on button "Sign Up & Save" at bounding box center [579, 545] width 161 height 40
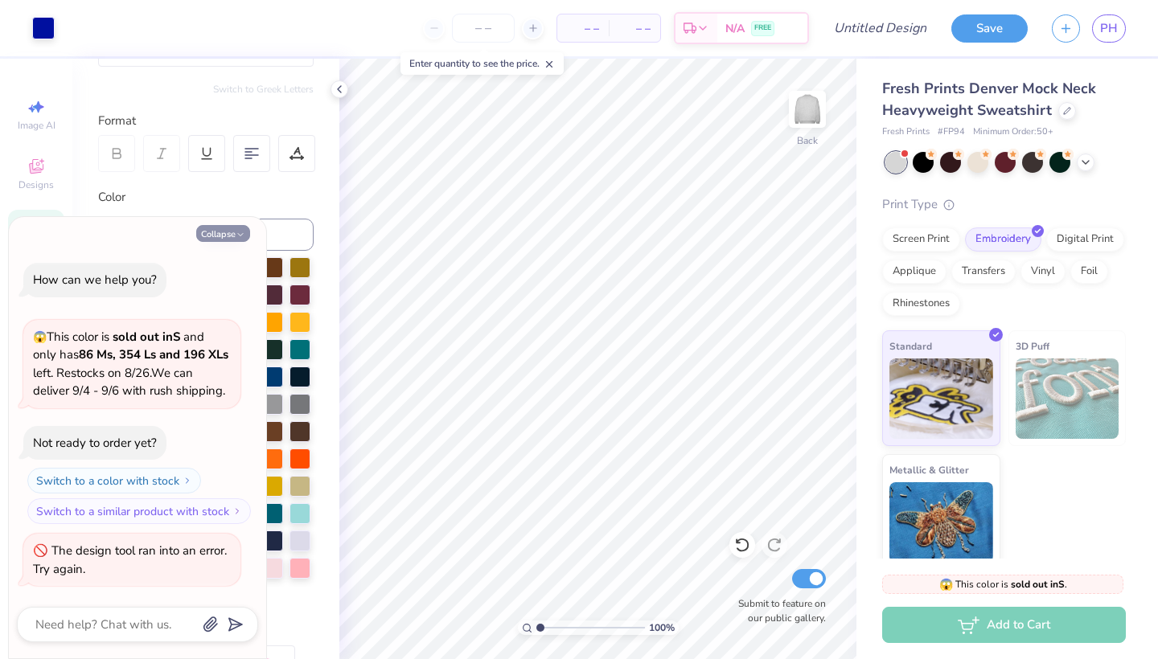
click at [247, 238] on button "Collapse" at bounding box center [223, 233] width 54 height 17
type textarea "x"
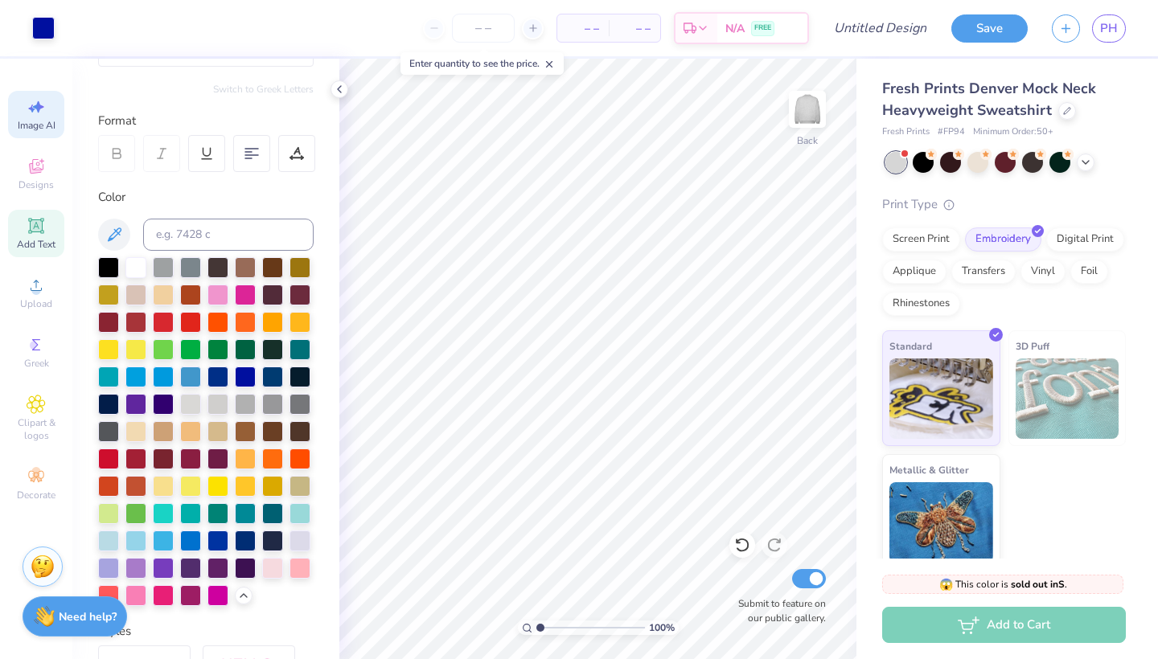
click at [48, 125] on span "Image AI" at bounding box center [37, 125] width 38 height 13
select select "4"
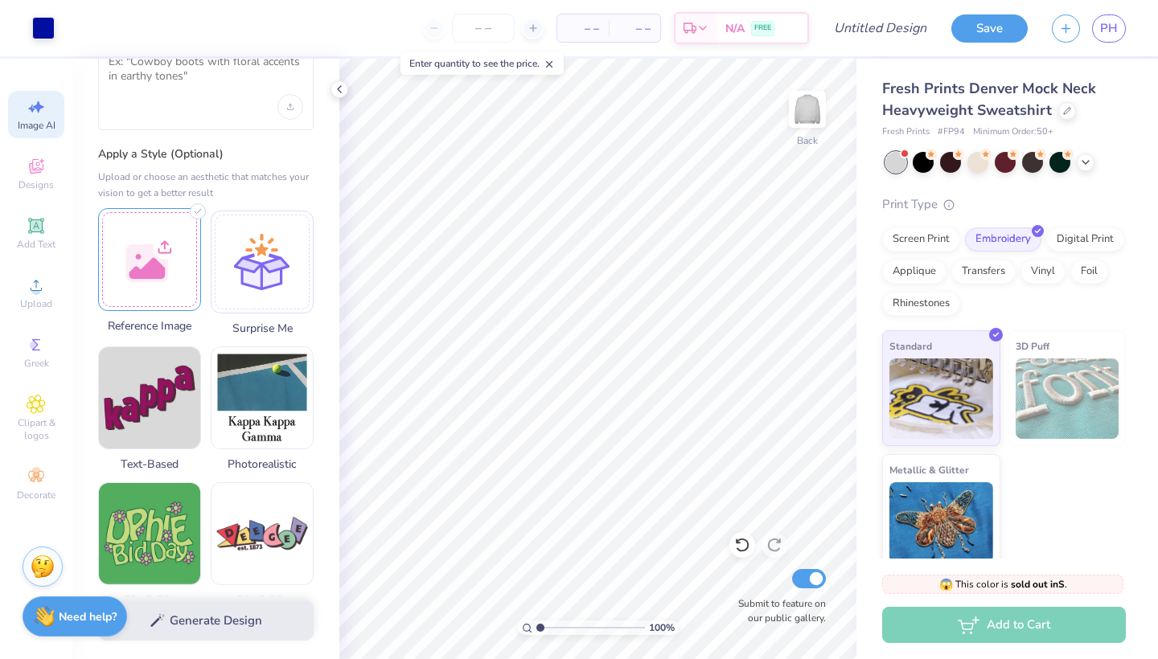
scroll to position [96, 0]
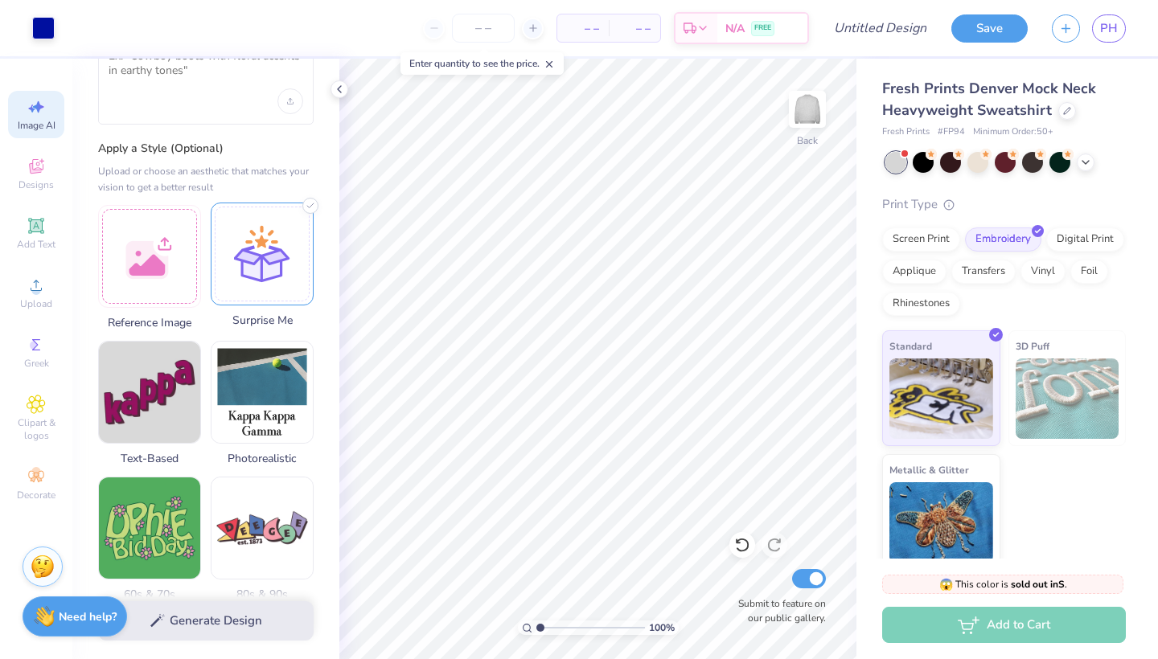
click at [230, 239] on div at bounding box center [262, 254] width 103 height 103
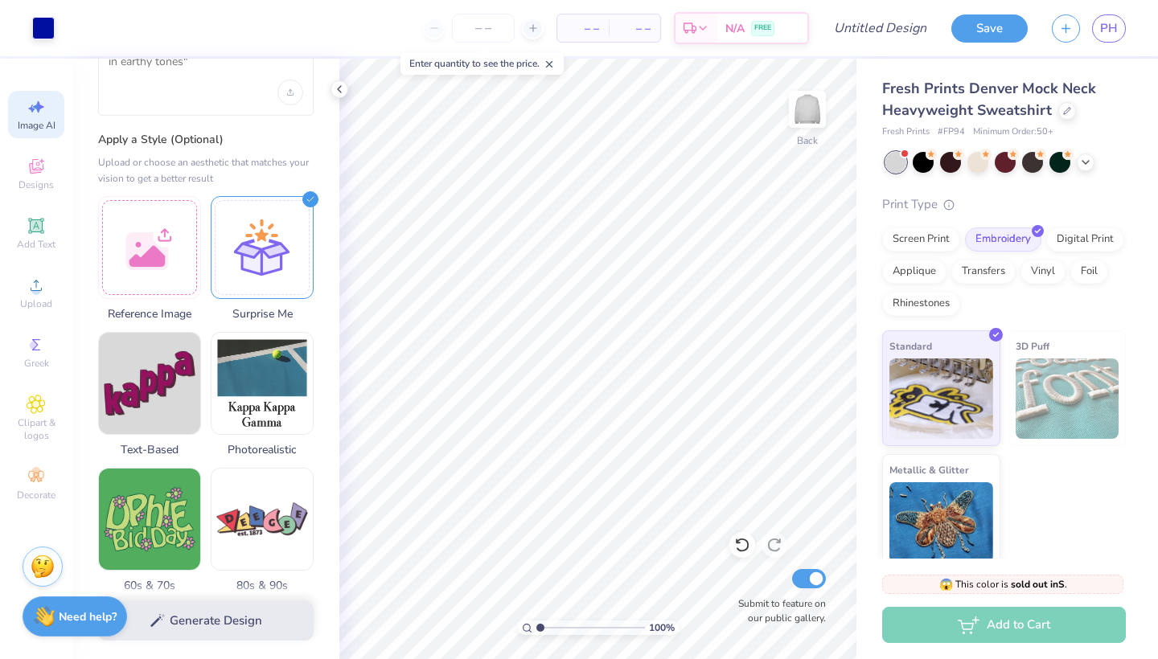
scroll to position [31, 0]
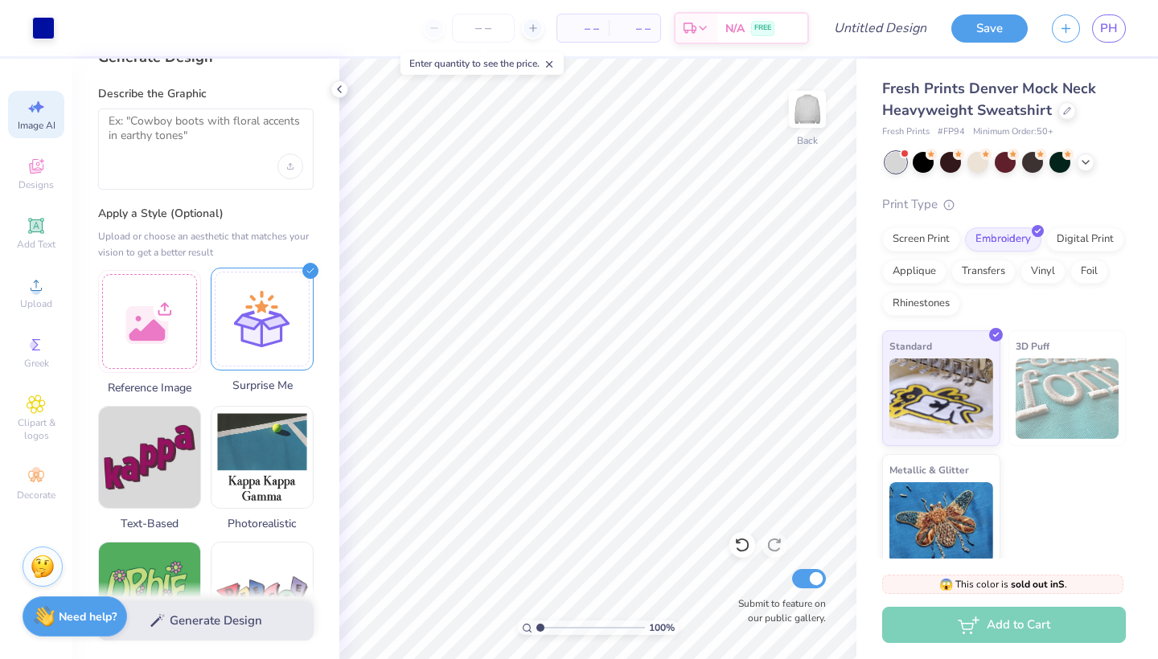
click at [263, 290] on div at bounding box center [262, 319] width 103 height 103
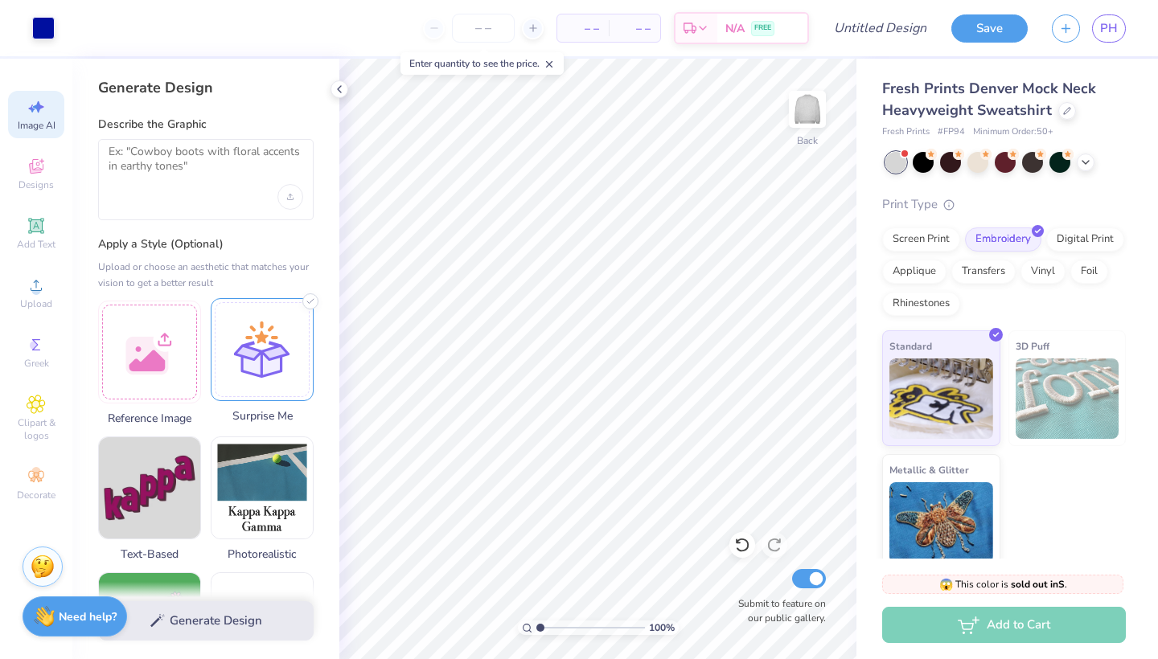
scroll to position [0, 0]
click at [223, 170] on textarea at bounding box center [206, 165] width 195 height 40
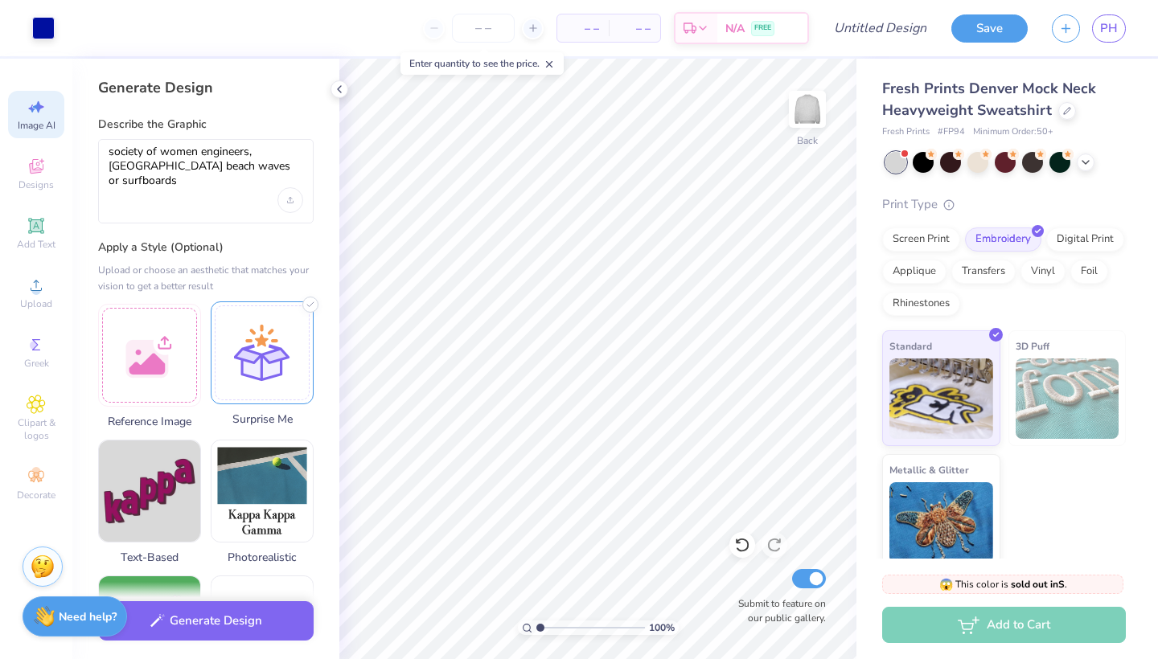
click at [281, 314] on div at bounding box center [262, 353] width 103 height 103
click at [236, 607] on button "Generate Design" at bounding box center [206, 617] width 216 height 39
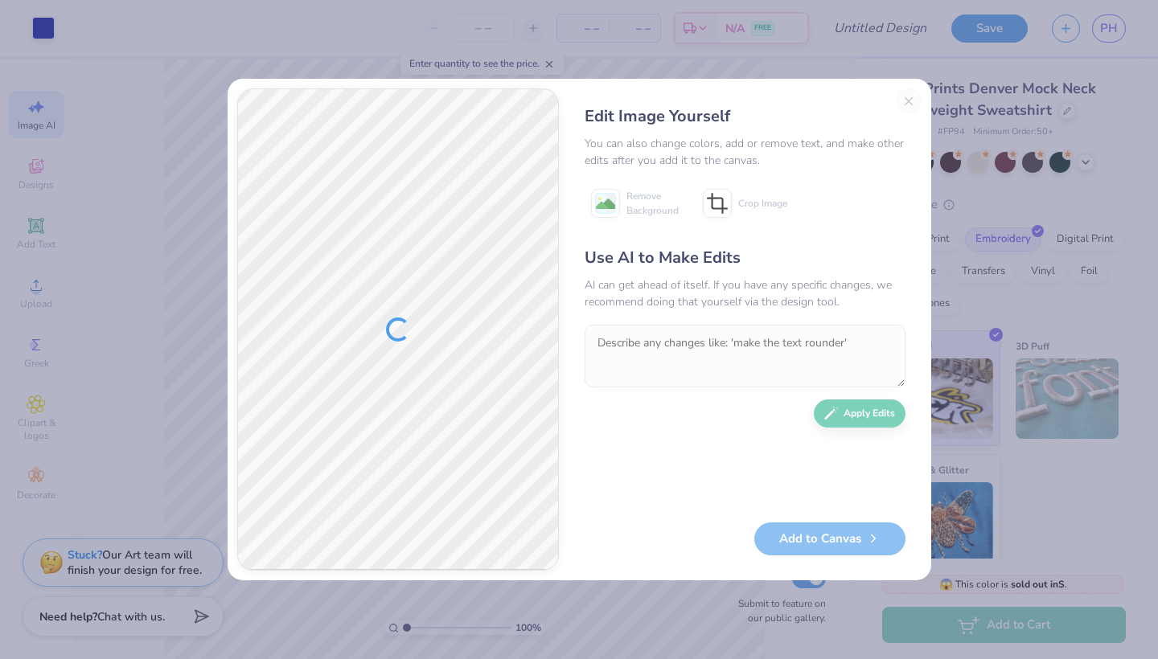
click at [905, 97] on div "Edit Image Yourself You can also change colors, add or remove text, and make ot…" at bounding box center [745, 329] width 353 height 483
click at [909, 105] on div "Edit Image Yourself You can also change colors, add or remove text, and make ot…" at bounding box center [745, 329] width 353 height 483
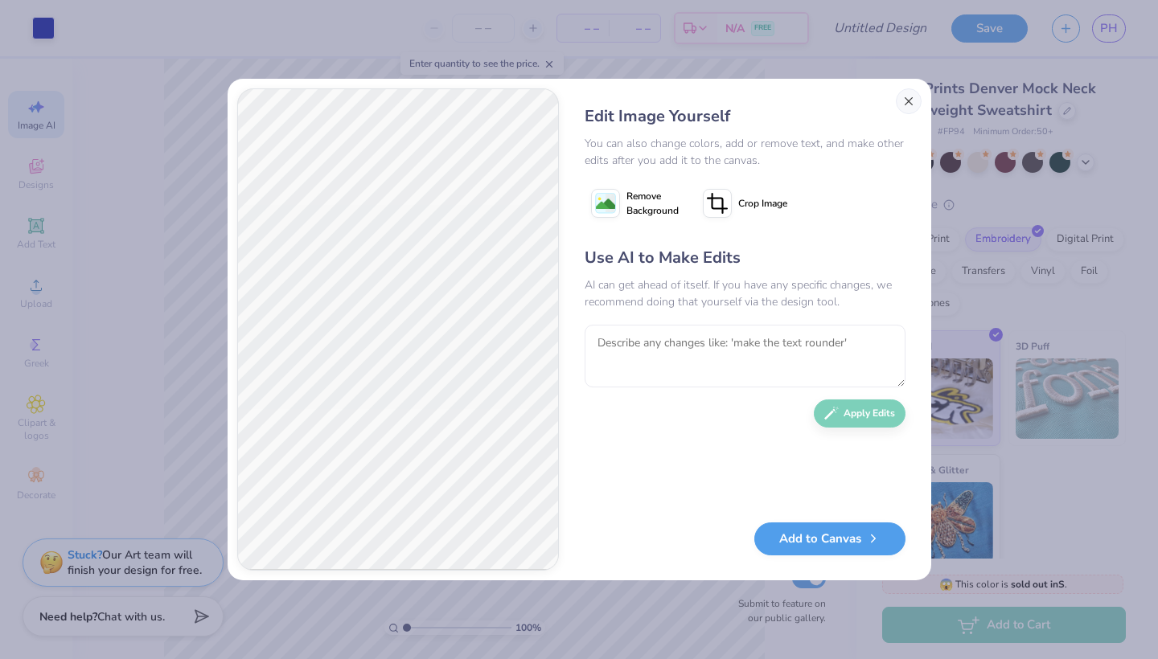
click at [914, 99] on button "Close" at bounding box center [909, 101] width 26 height 26
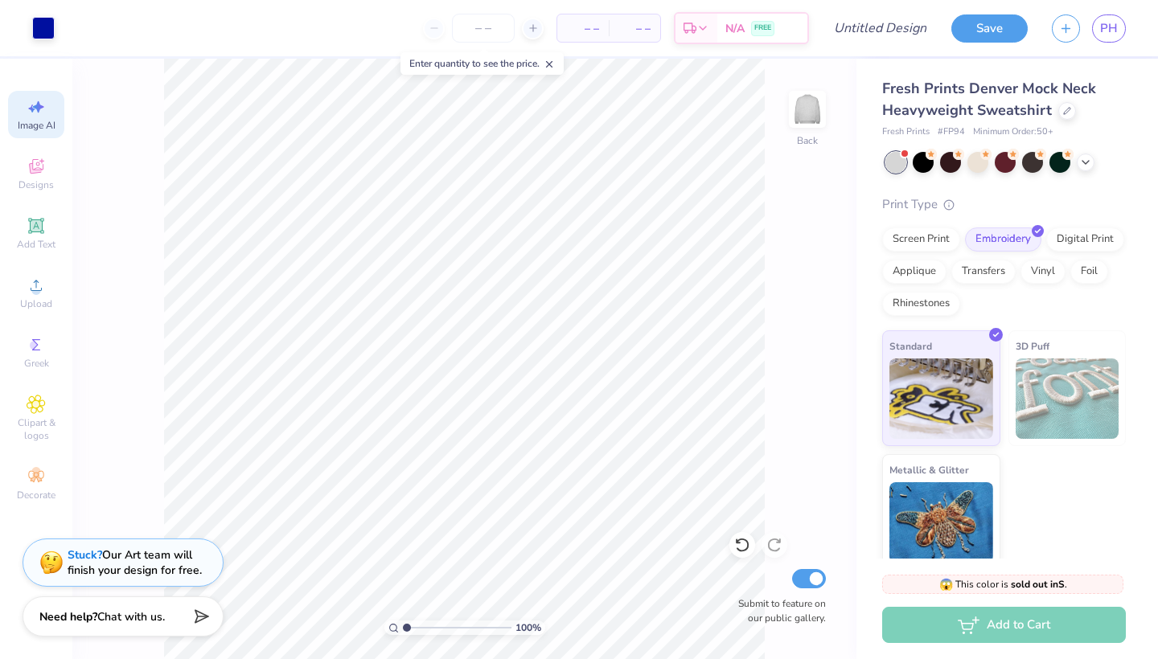
click at [49, 118] on div "Image AI" at bounding box center [36, 114] width 56 height 47
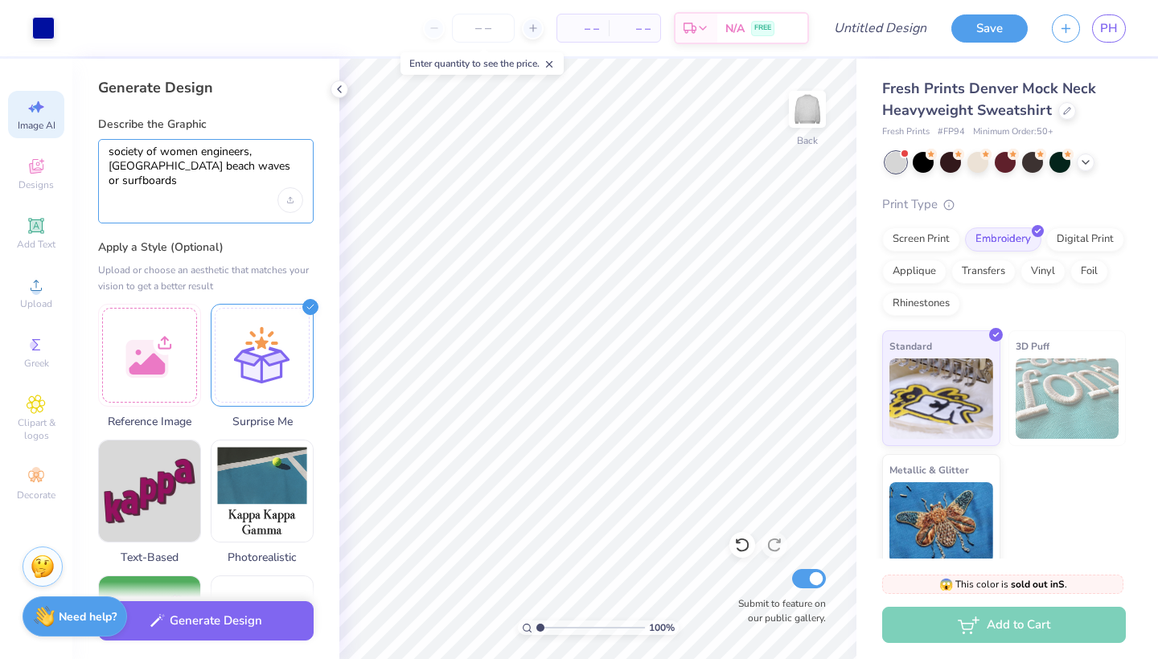
click at [252, 158] on textarea "society of women engineers, San Diego beach waves or surfboards" at bounding box center [206, 166] width 195 height 43
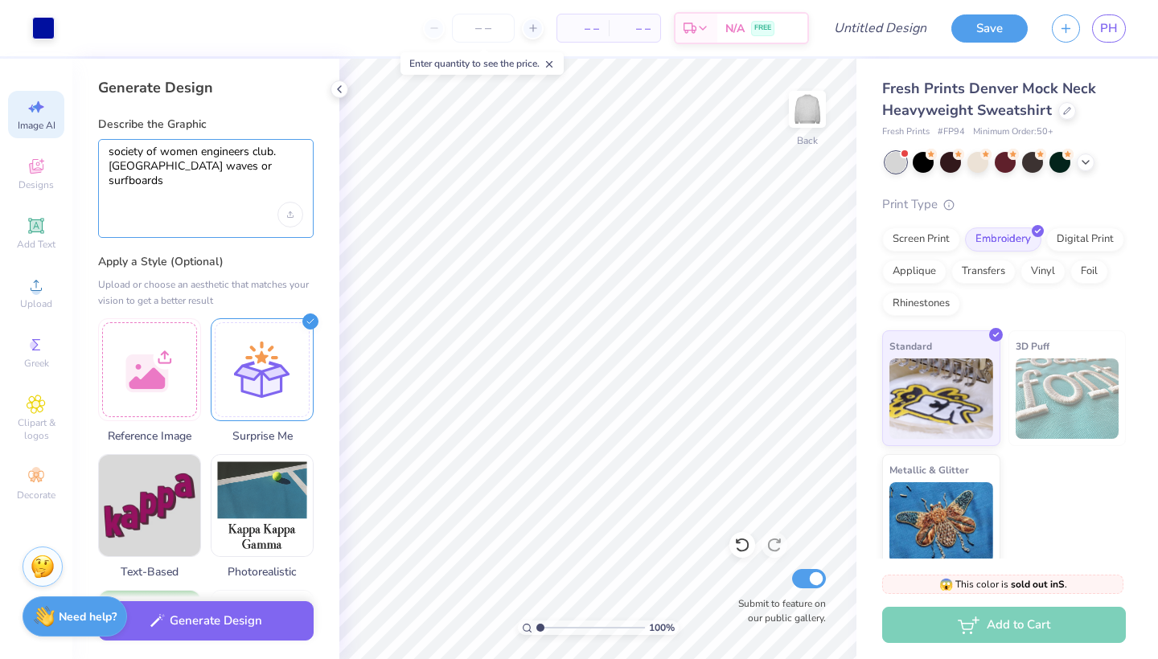
click at [211, 187] on textarea "society of women engineers club. university of San Diego beach waves or surfboa…" at bounding box center [206, 174] width 195 height 58
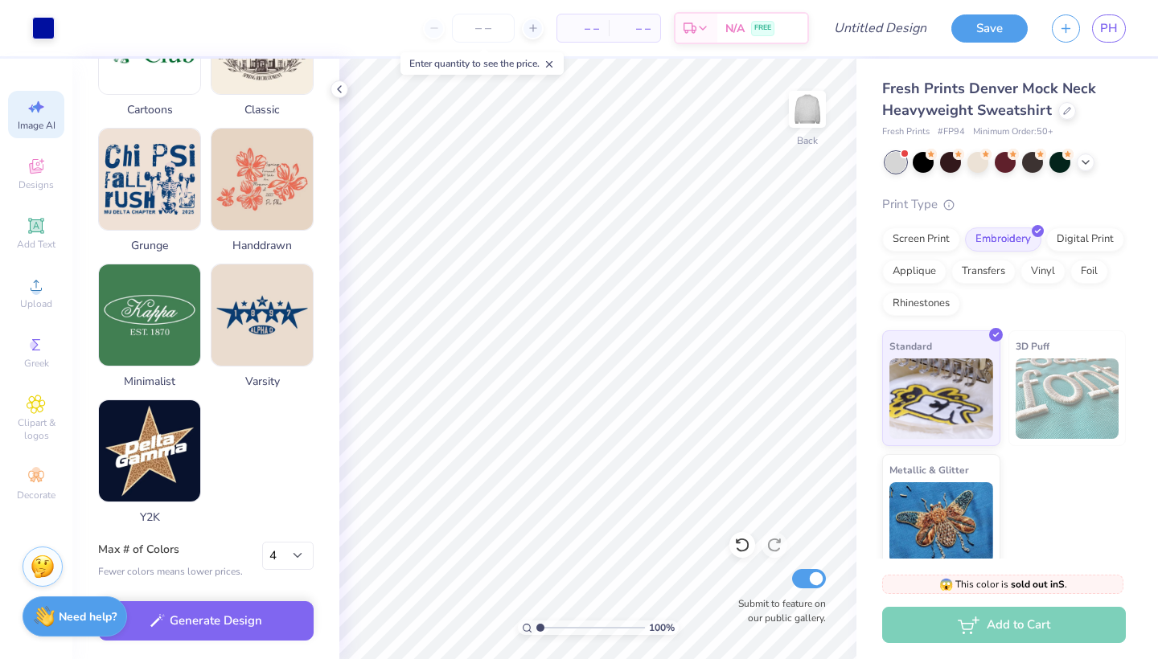
scroll to position [758, 0]
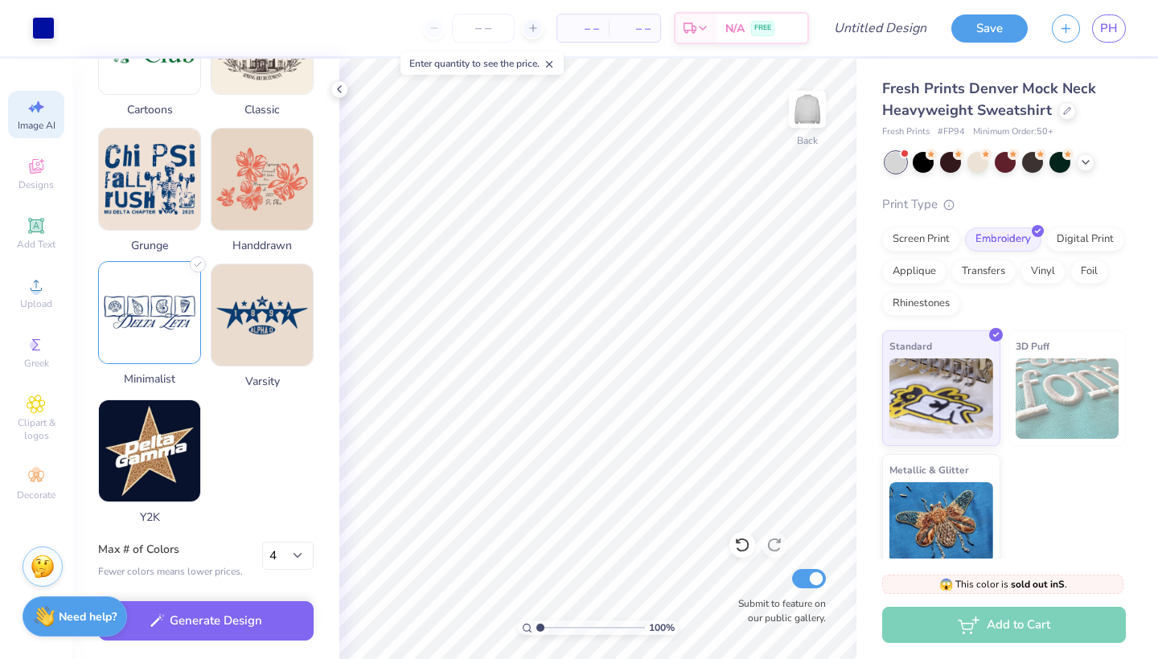
type textarea "society of women engineers club. university of San Diego beach waves or surfboa…"
click at [169, 303] on img at bounding box center [149, 312] width 101 height 101
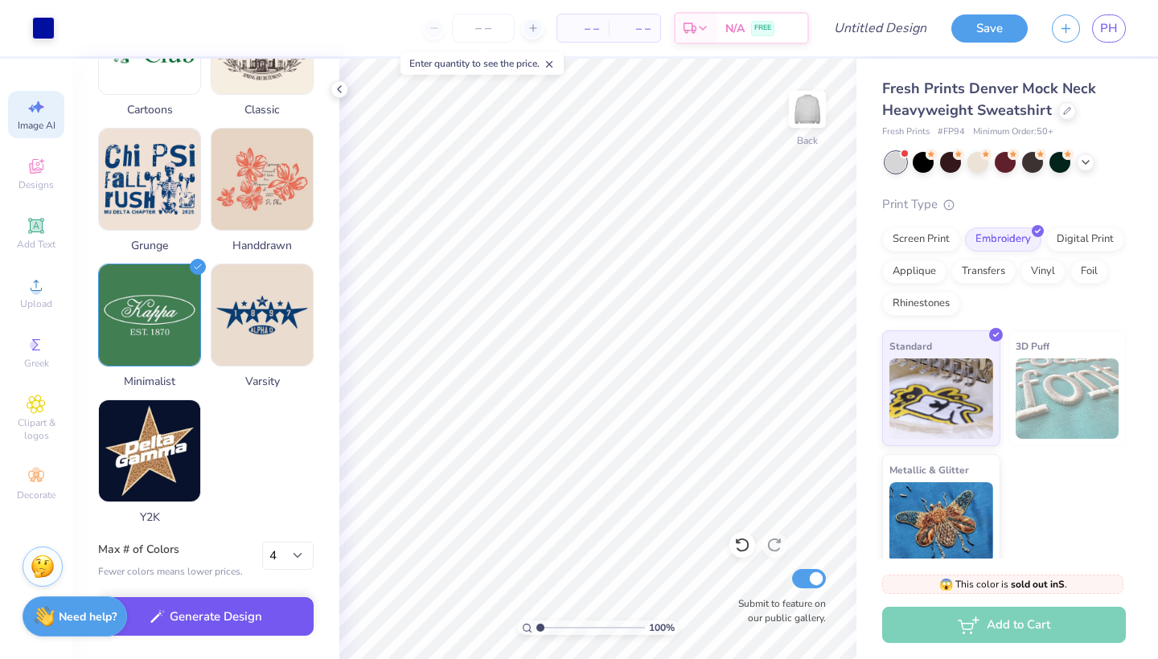
click at [220, 611] on button "Generate Design" at bounding box center [206, 617] width 216 height 39
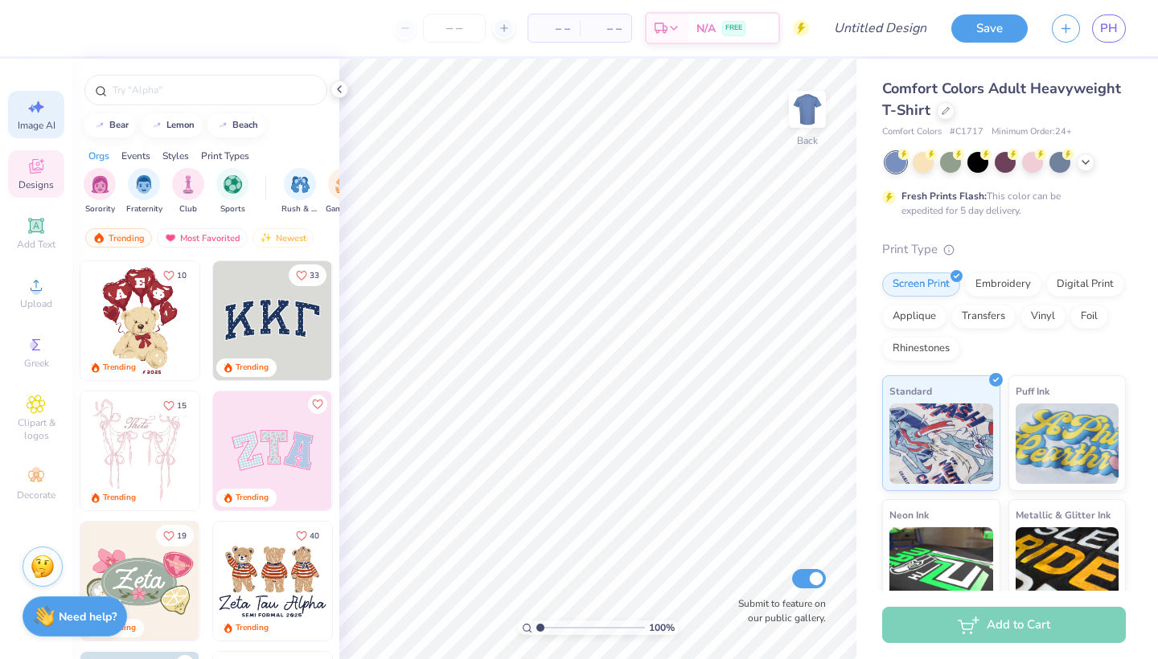
click at [41, 121] on span "Image AI" at bounding box center [37, 125] width 38 height 13
select select "4"
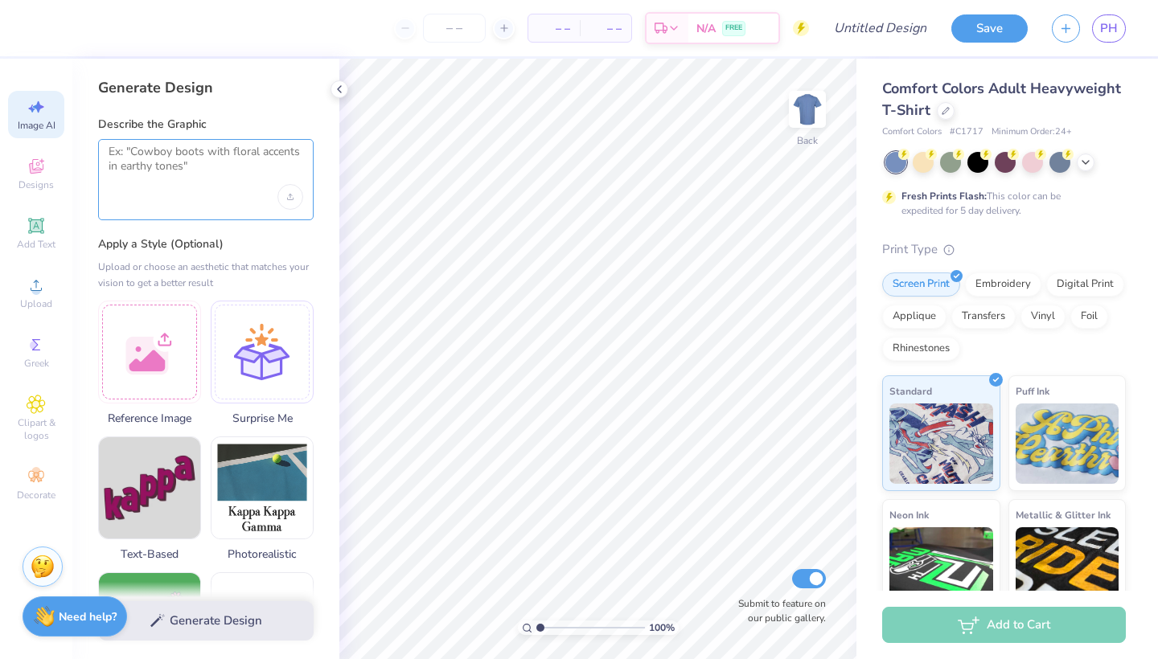
click at [172, 147] on textarea at bounding box center [206, 165] width 195 height 40
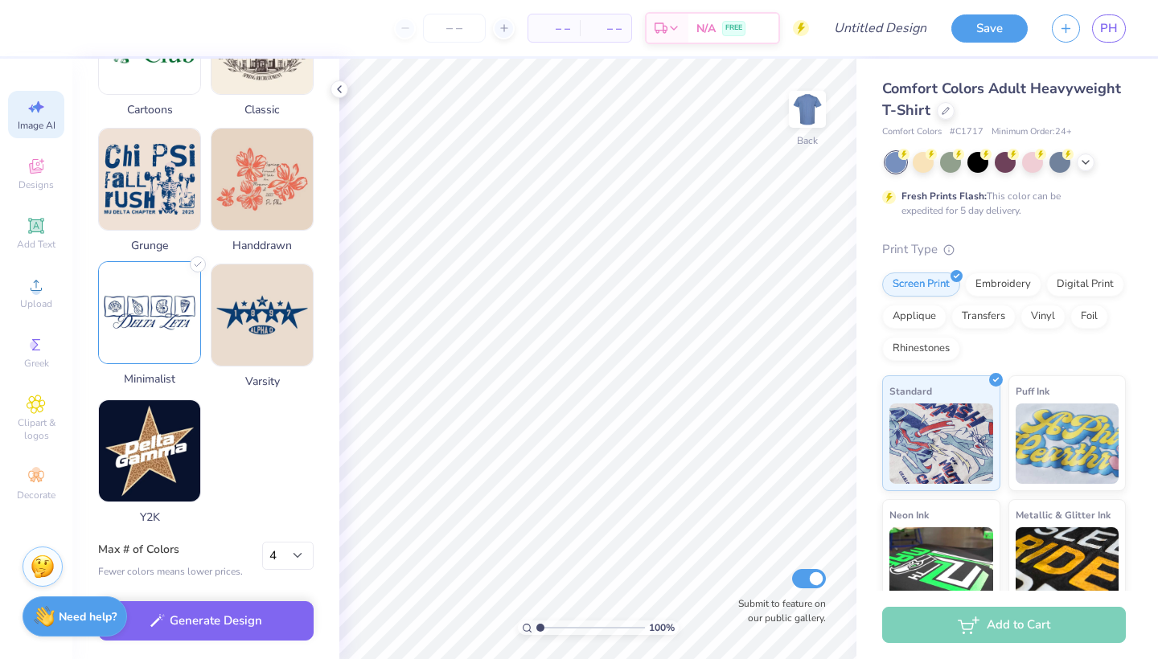
scroll to position [758, 0]
click at [170, 320] on img at bounding box center [149, 312] width 101 height 101
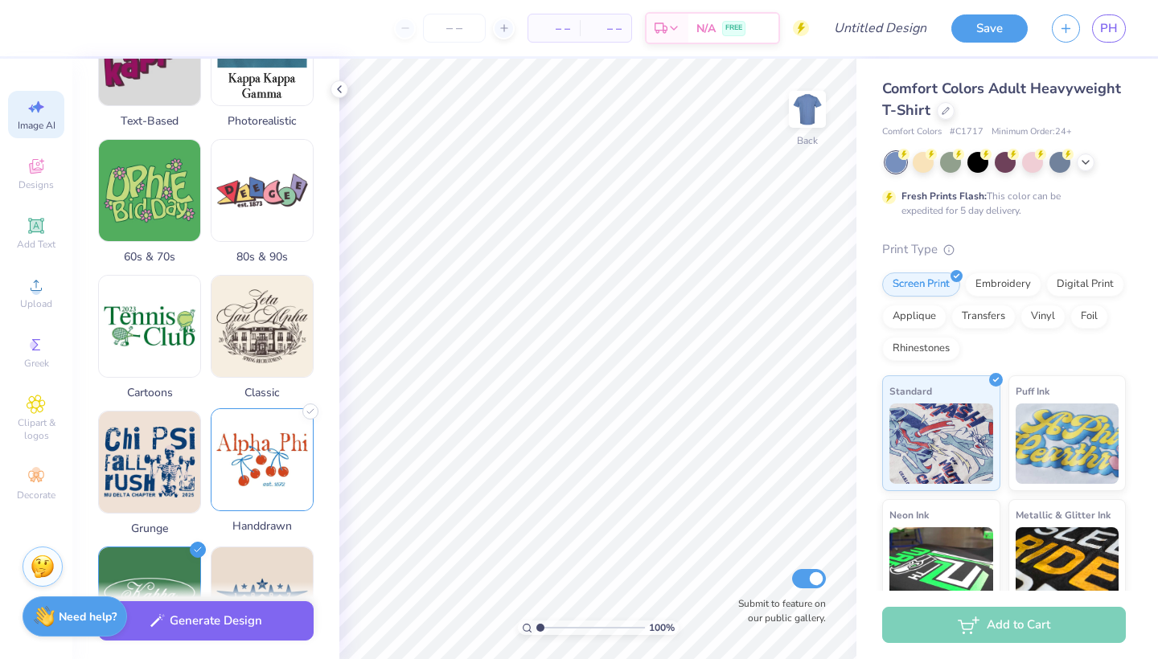
scroll to position [459, 0]
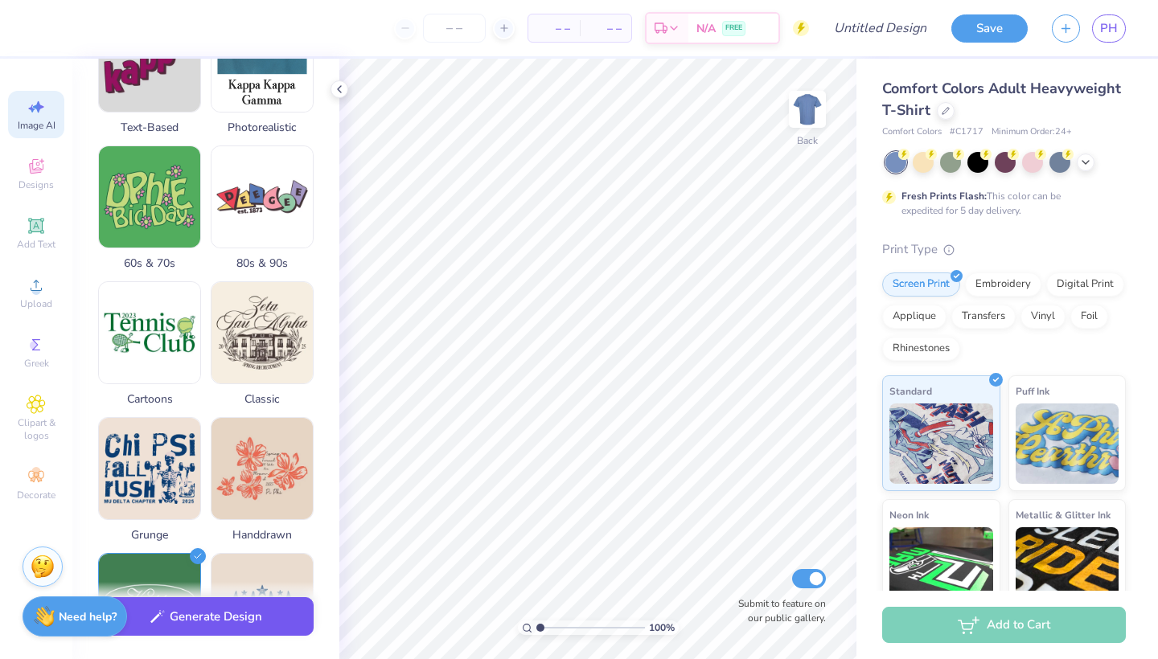
click at [253, 625] on button "Generate Design" at bounding box center [206, 617] width 216 height 39
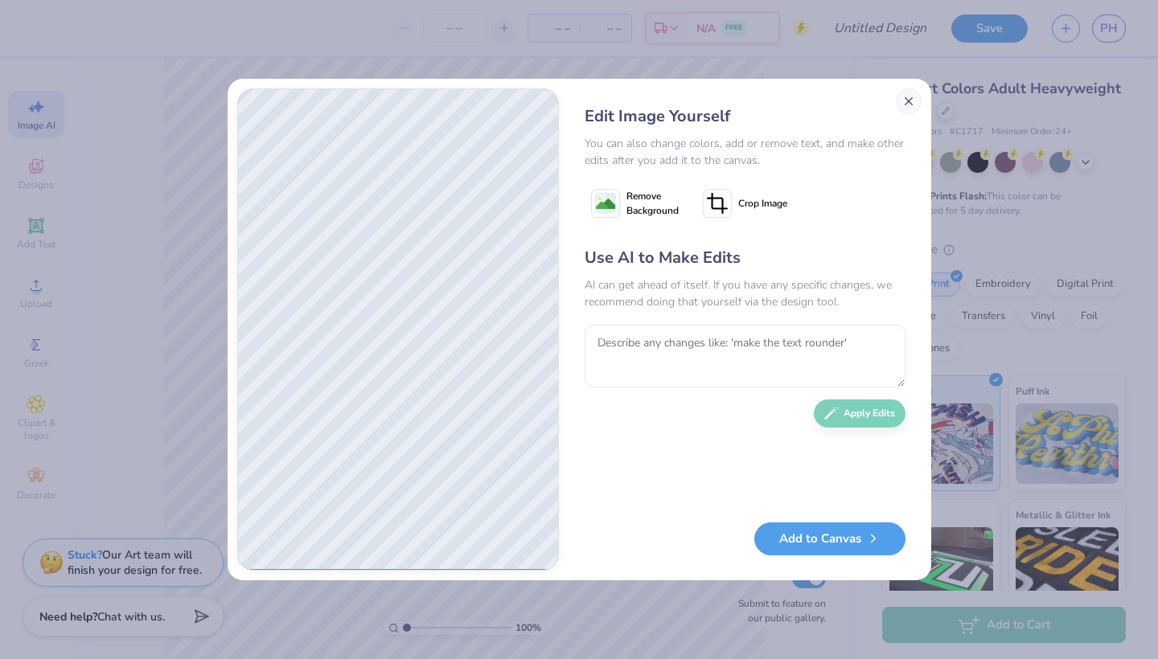
click at [909, 105] on button "Close" at bounding box center [909, 101] width 26 height 26
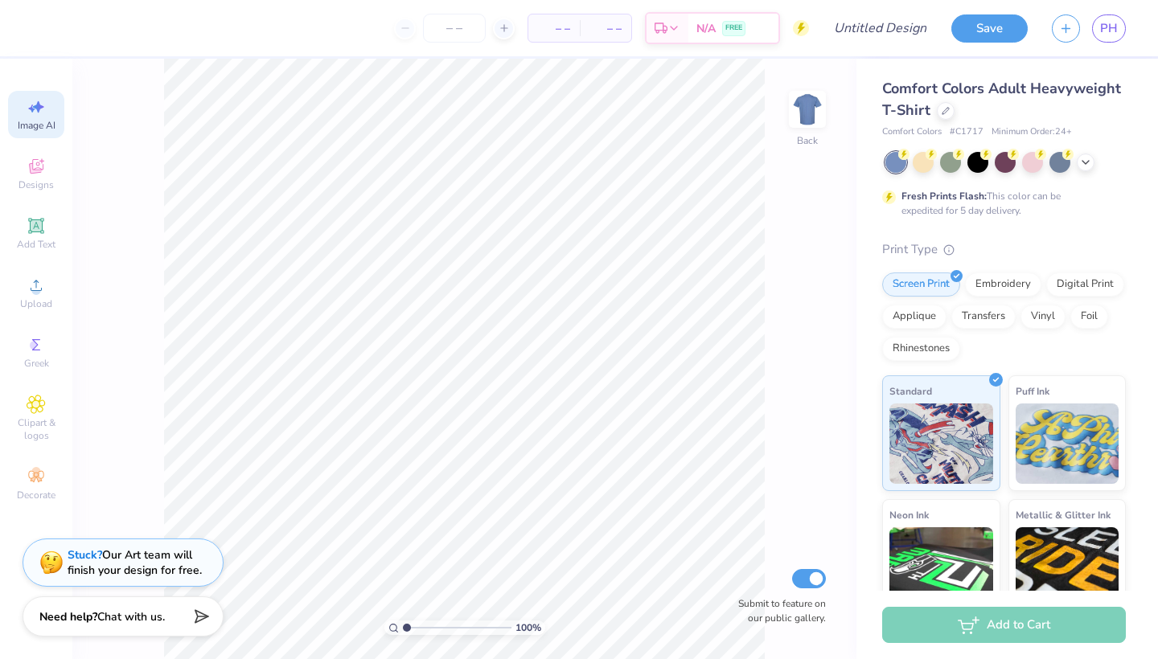
click at [44, 125] on span "Image AI" at bounding box center [37, 125] width 38 height 13
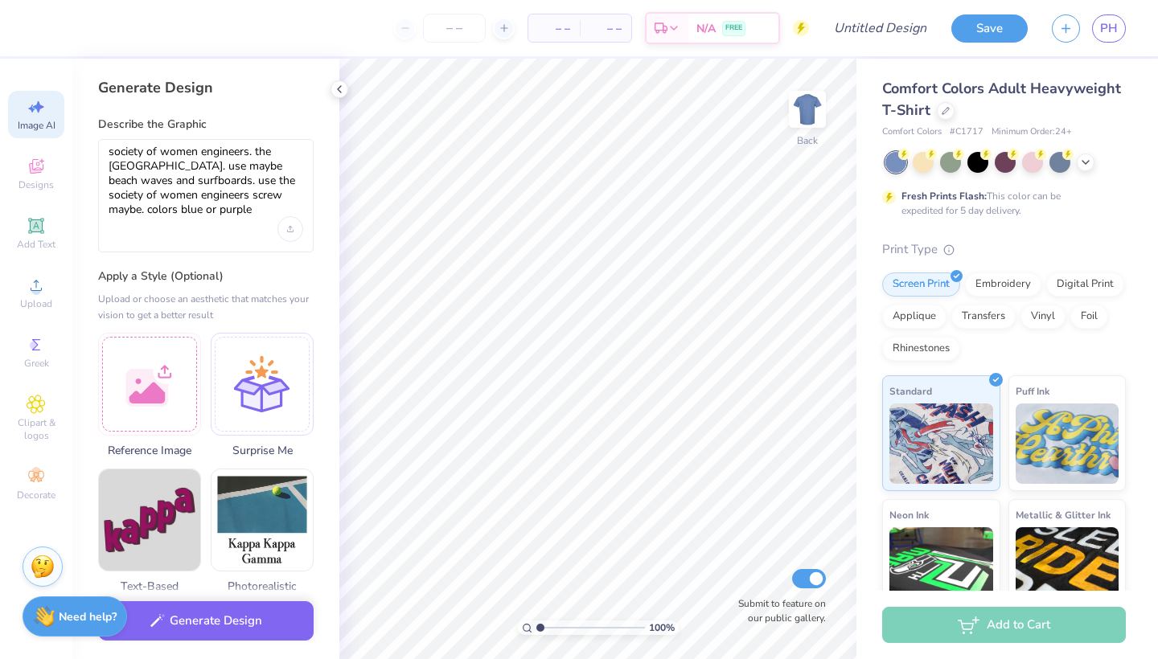
scroll to position [0, 0]
click at [262, 210] on textarea "society of women engineers. the university of san diego. use maybe beach waves …" at bounding box center [206, 181] width 195 height 72
click at [111, 149] on textarea "society of women engineers. the university of san diego. use maybe beach waves …" at bounding box center [206, 181] width 195 height 72
click at [276, 151] on textarea "say society of women engineers. the university of san diego. use maybe beach wa…" at bounding box center [206, 181] width 195 height 72
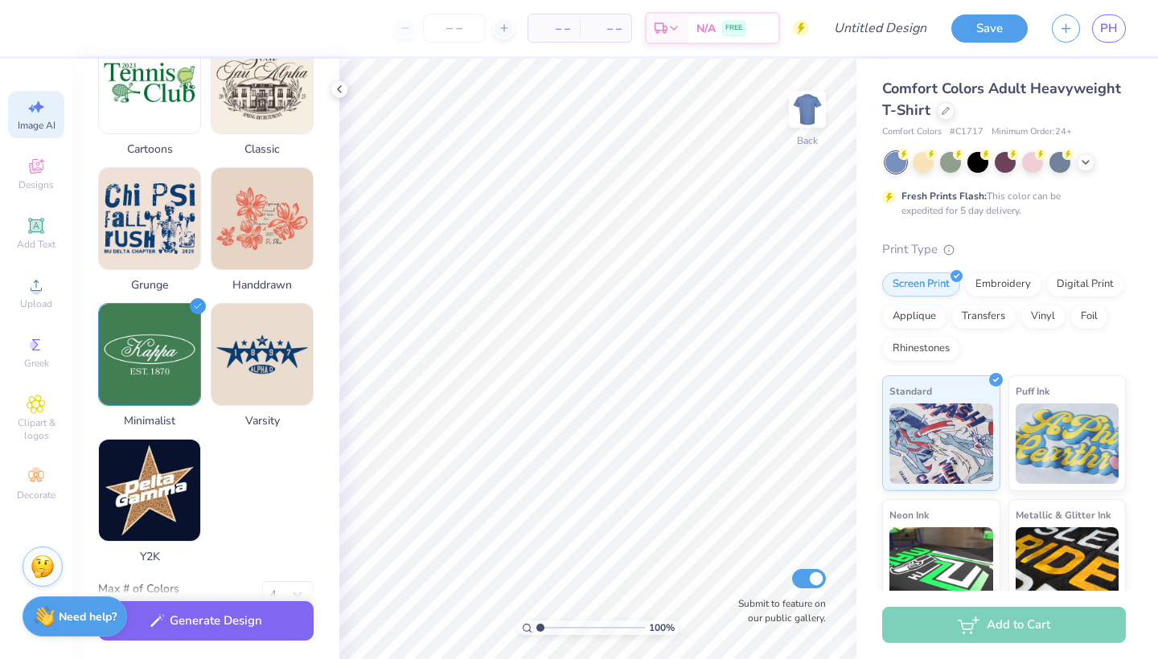
scroll to position [733, 0]
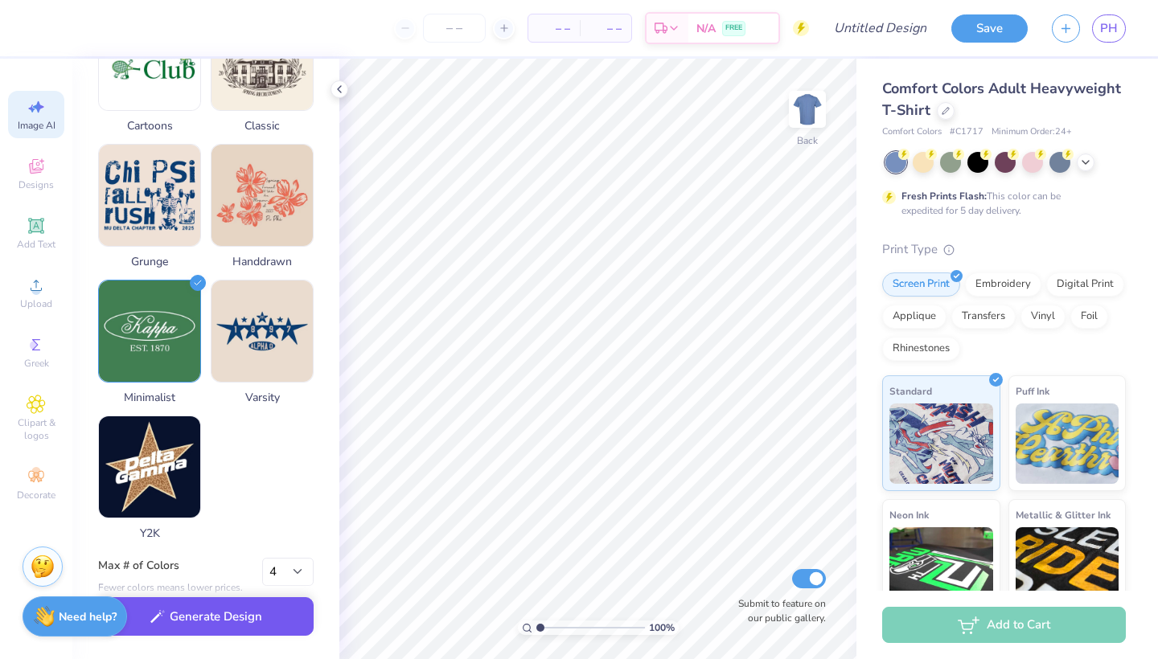
type textarea "say society of women engineers and the university of san diego. use maybe beach…"
click at [228, 625] on button "Generate Design" at bounding box center [206, 617] width 216 height 39
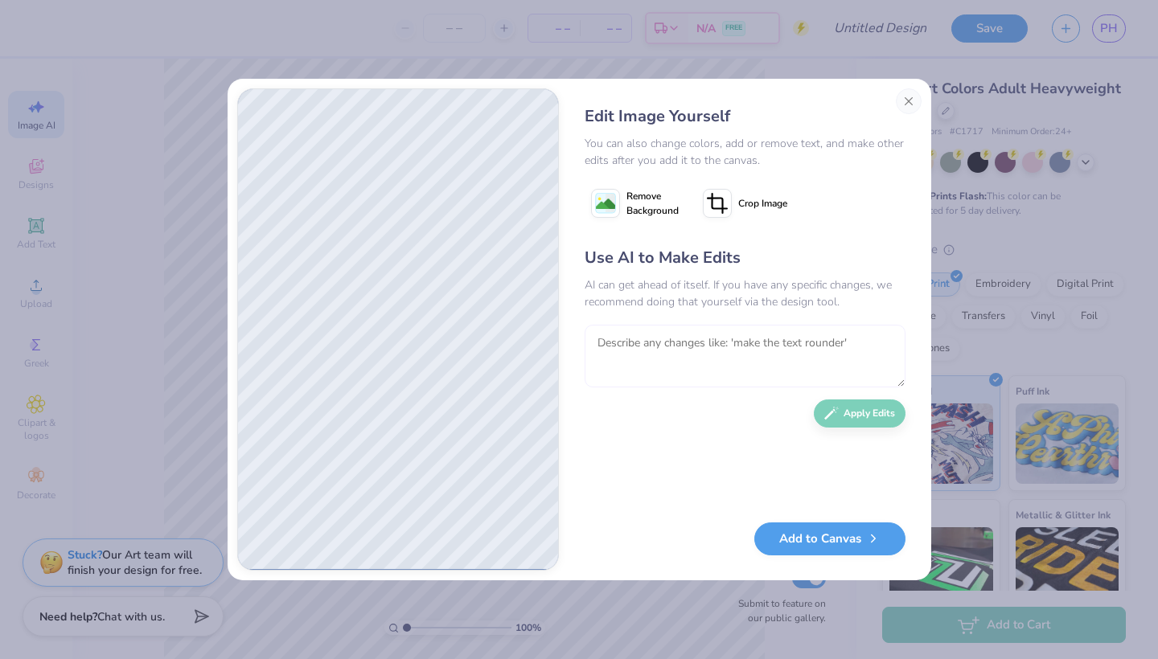
click at [725, 339] on textarea at bounding box center [745, 356] width 321 height 63
type textarea "make the font less cursive and more modern"
click at [867, 411] on button "Apply Edits" at bounding box center [860, 410] width 92 height 28
click at [659, 361] on textarea at bounding box center [745, 356] width 321 height 63
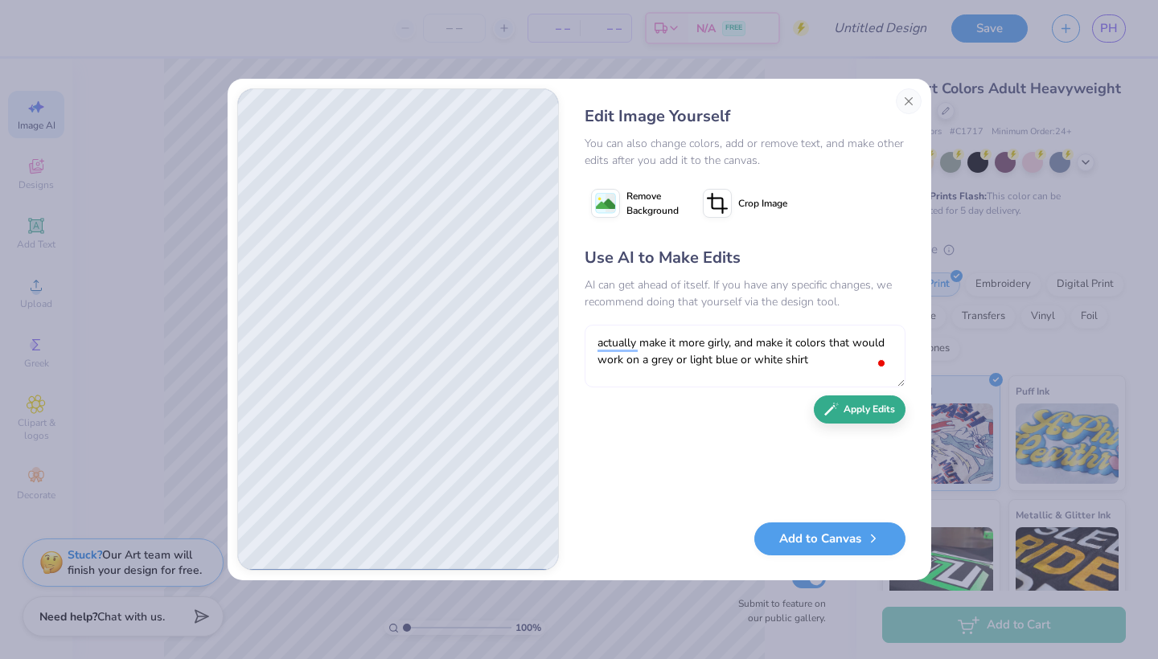
type textarea "actually make it more girly, and make it colors that would work on a grey or li…"
click at [872, 417] on button "Apply Edits" at bounding box center [860, 410] width 92 height 28
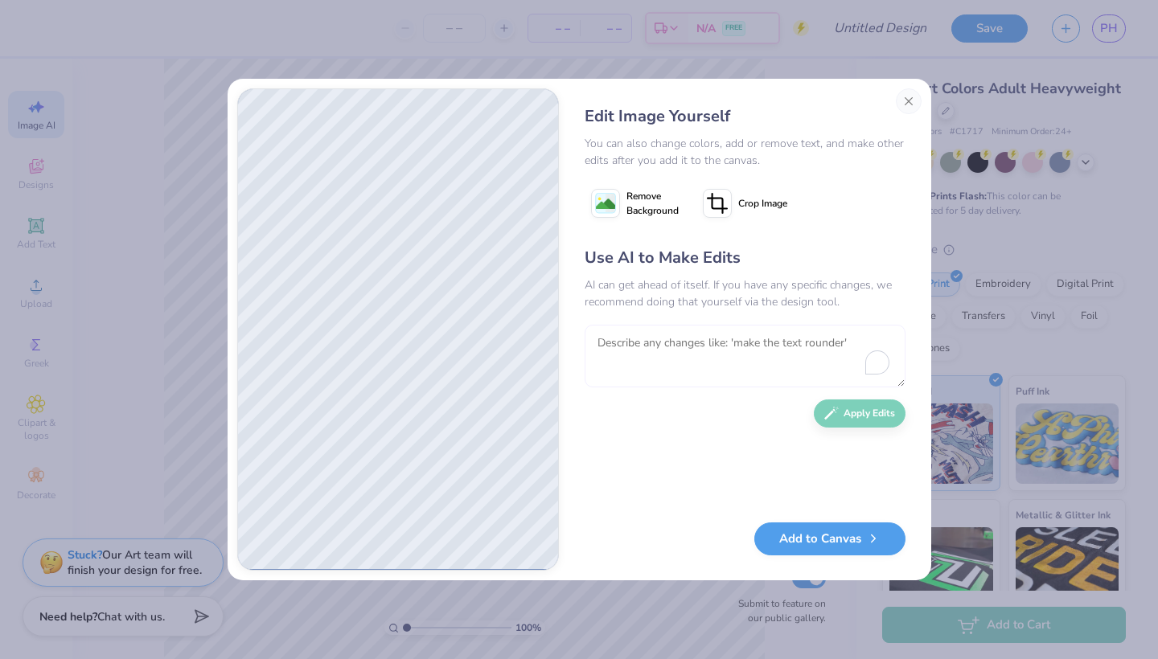
click at [640, 347] on textarea at bounding box center [745, 356] width 321 height 63
click at [919, 100] on button "Close" at bounding box center [909, 101] width 26 height 26
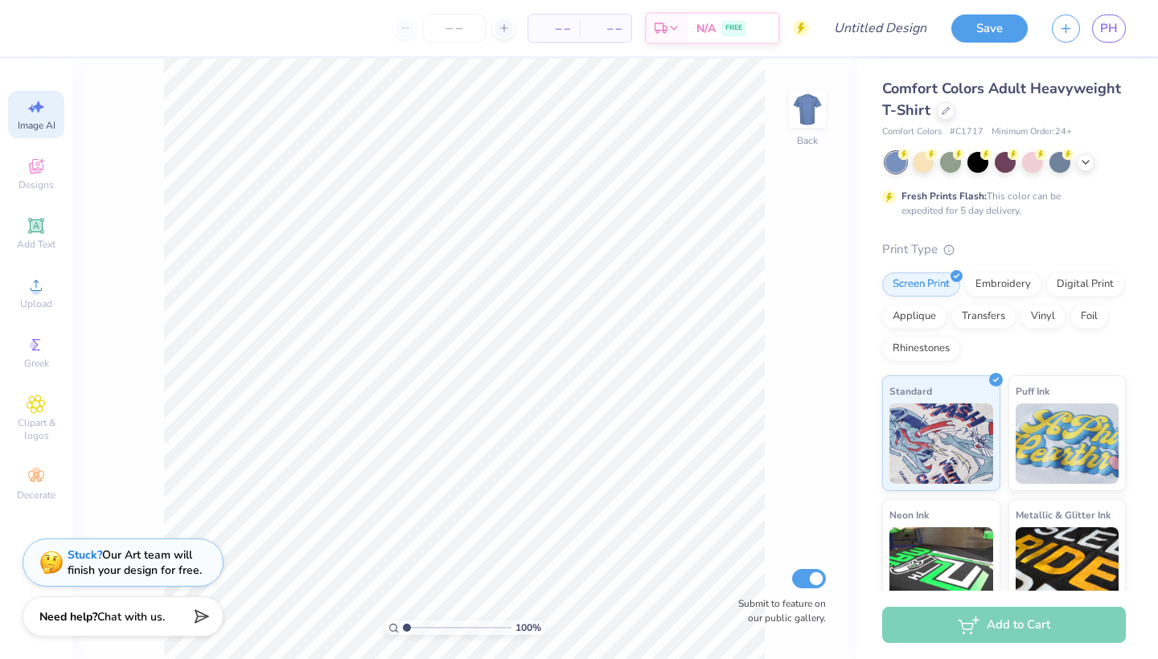
click at [32, 99] on icon at bounding box center [36, 106] width 19 height 19
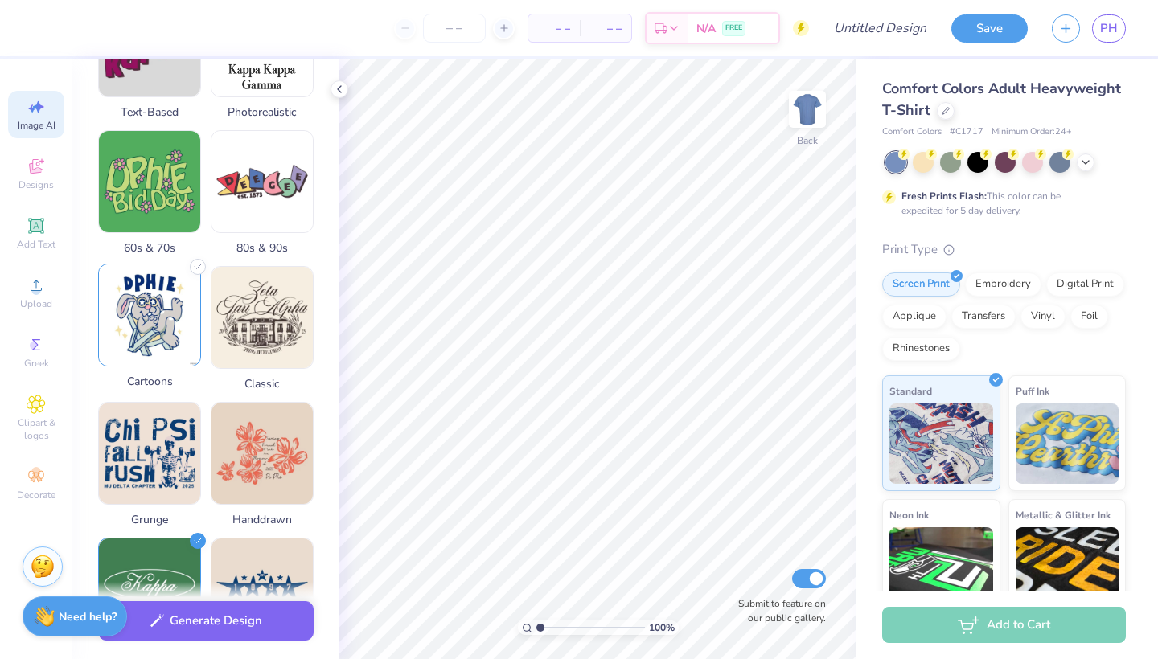
scroll to position [485, 0]
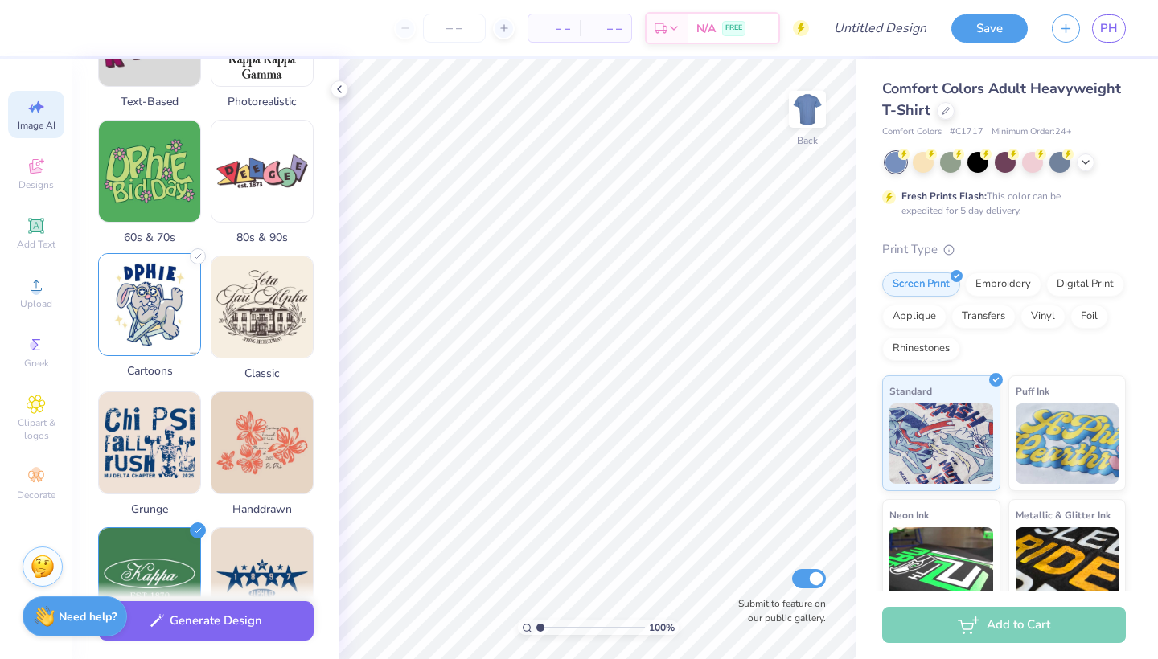
click at [146, 298] on img at bounding box center [149, 304] width 101 height 101
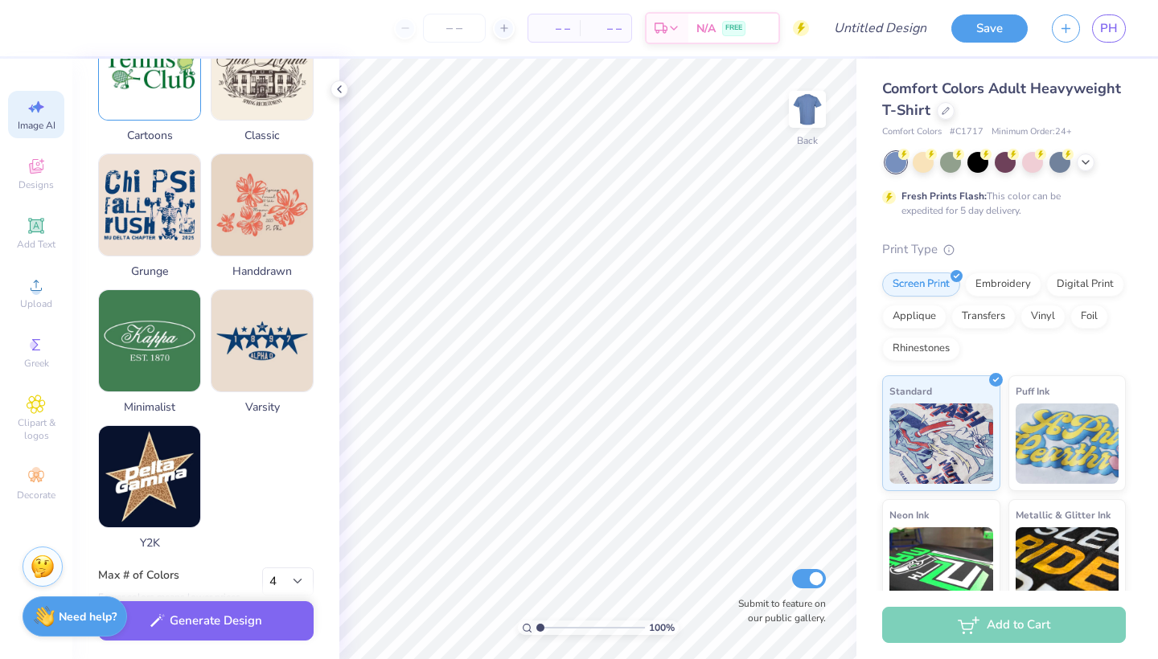
scroll to position [724, 0]
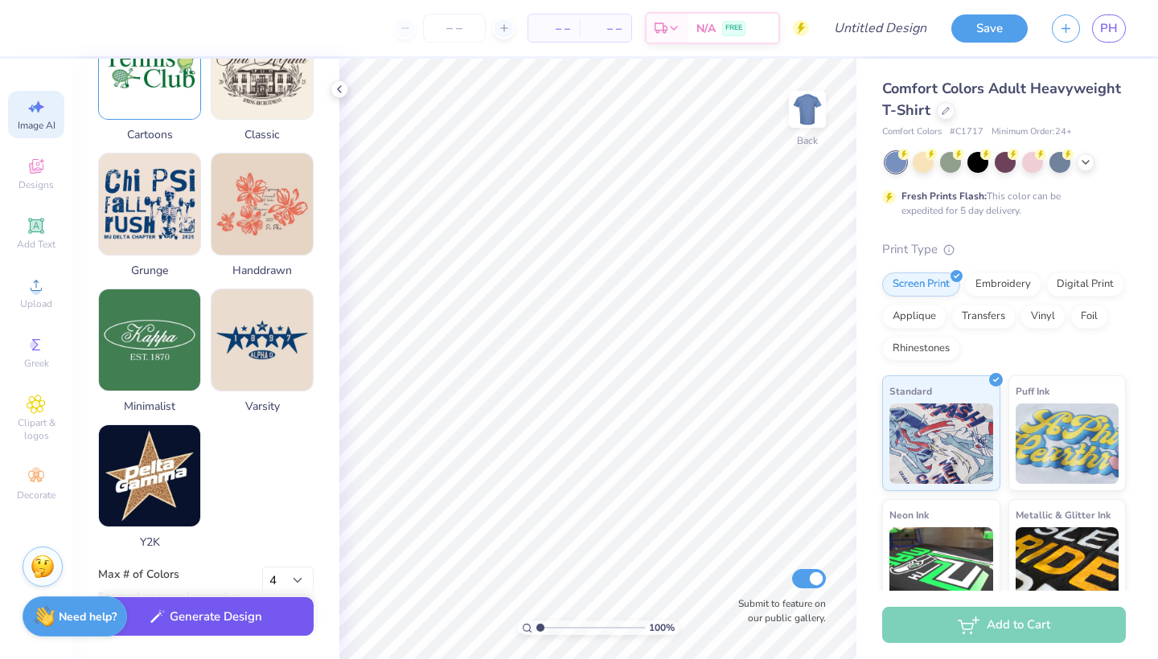
click at [224, 609] on button "Generate Design" at bounding box center [206, 617] width 216 height 39
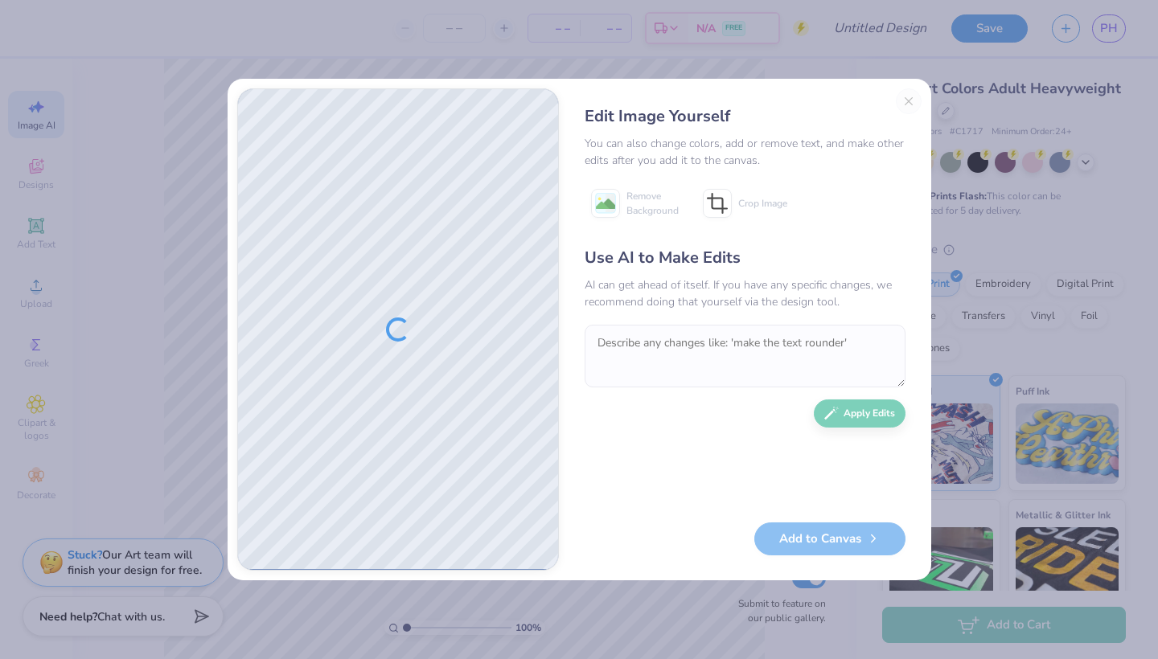
click at [907, 108] on div "Edit Image Yourself You can also change colors, add or remove text, and make ot…" at bounding box center [745, 329] width 353 height 483
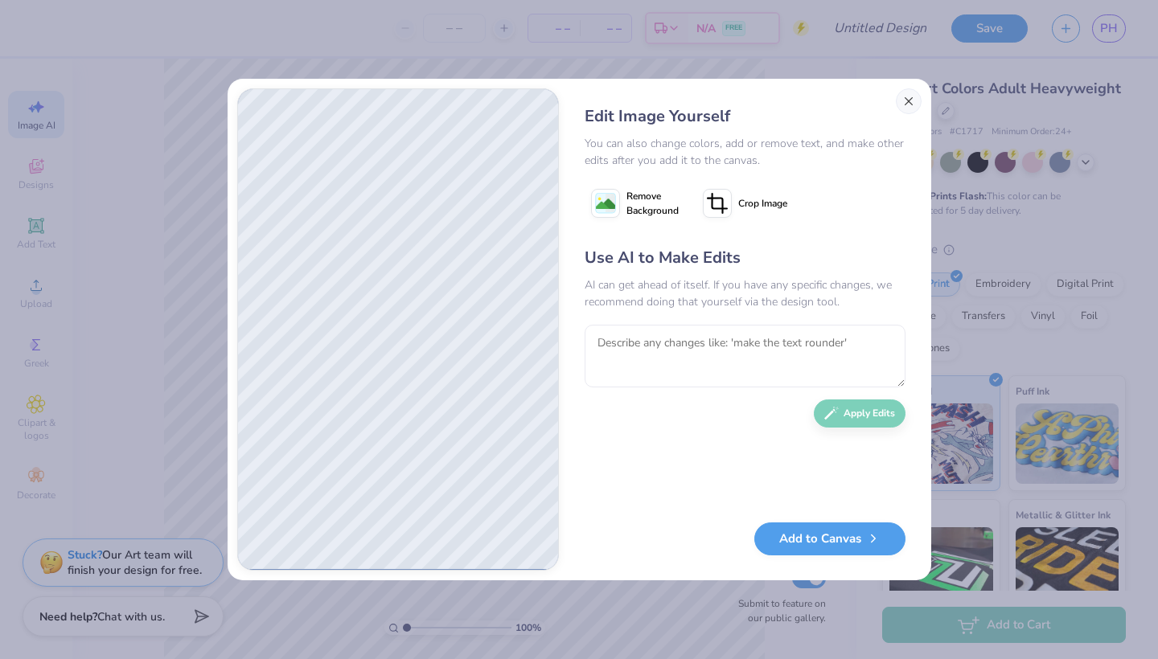
click at [913, 100] on button "Close" at bounding box center [909, 101] width 26 height 26
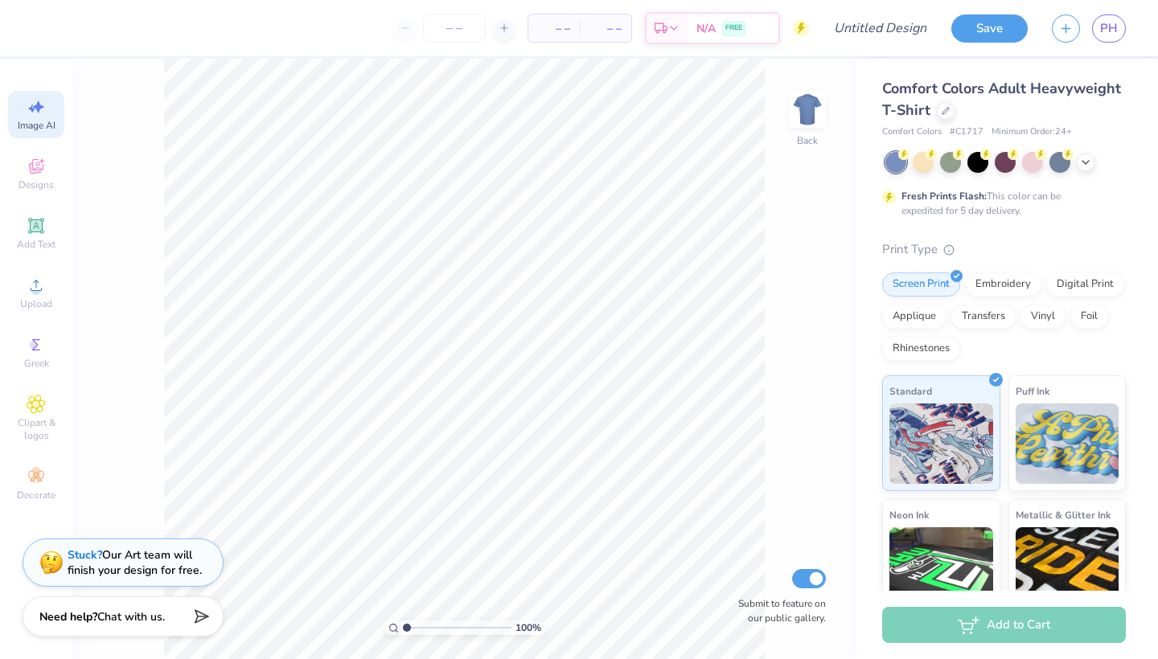
click at [47, 106] on div "Image AI" at bounding box center [36, 114] width 56 height 47
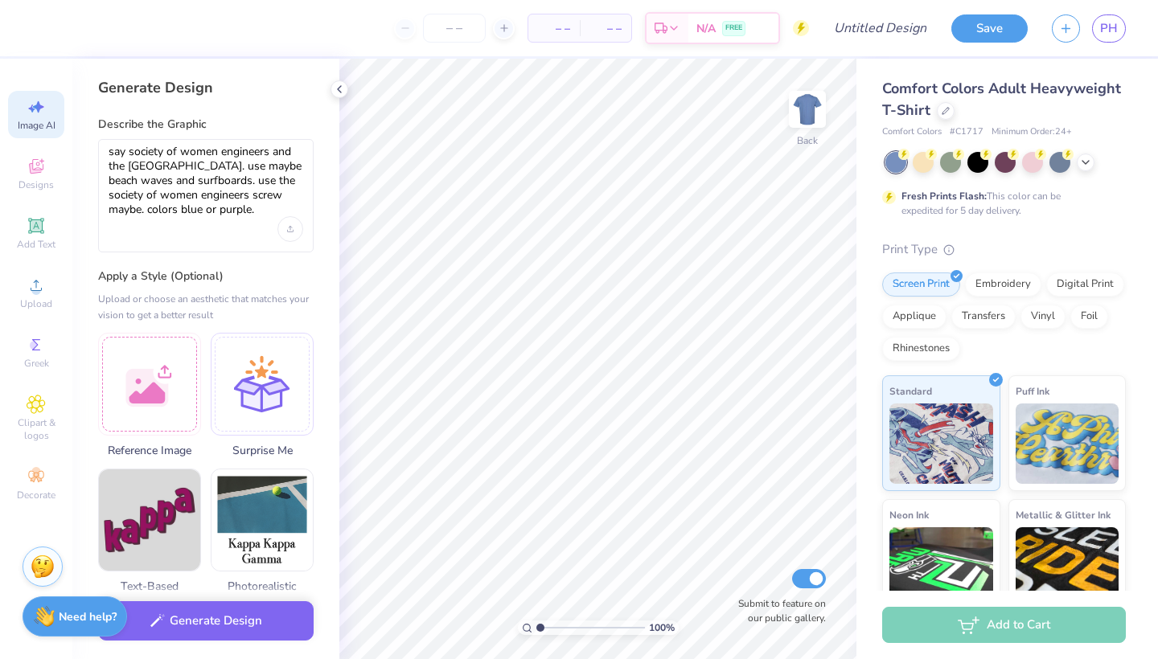
scroll to position [0, 0]
click at [207, 189] on textarea "say society of women engineers and the university of san diego. use maybe beach…" at bounding box center [206, 181] width 195 height 72
drag, startPoint x: 260, startPoint y: 207, endPoint x: 150, endPoint y: 207, distance: 110.2
click at [150, 207] on textarea "say society of women engineers and the university of san diego. use maybe beach…" at bounding box center [206, 181] width 195 height 72
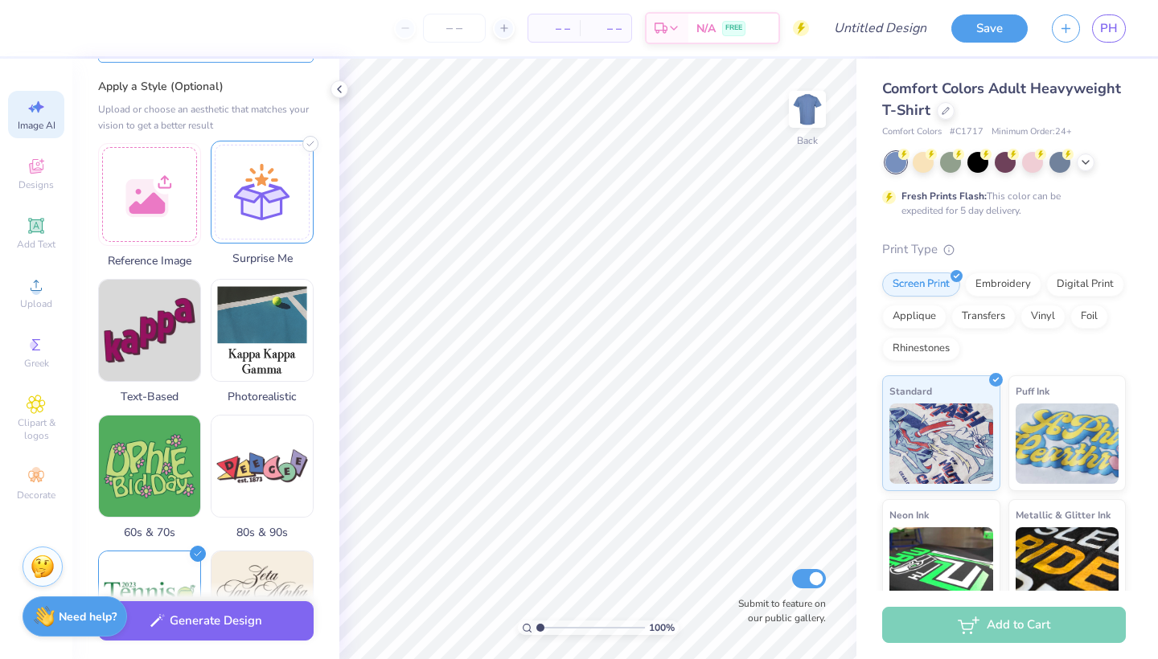
scroll to position [203, 0]
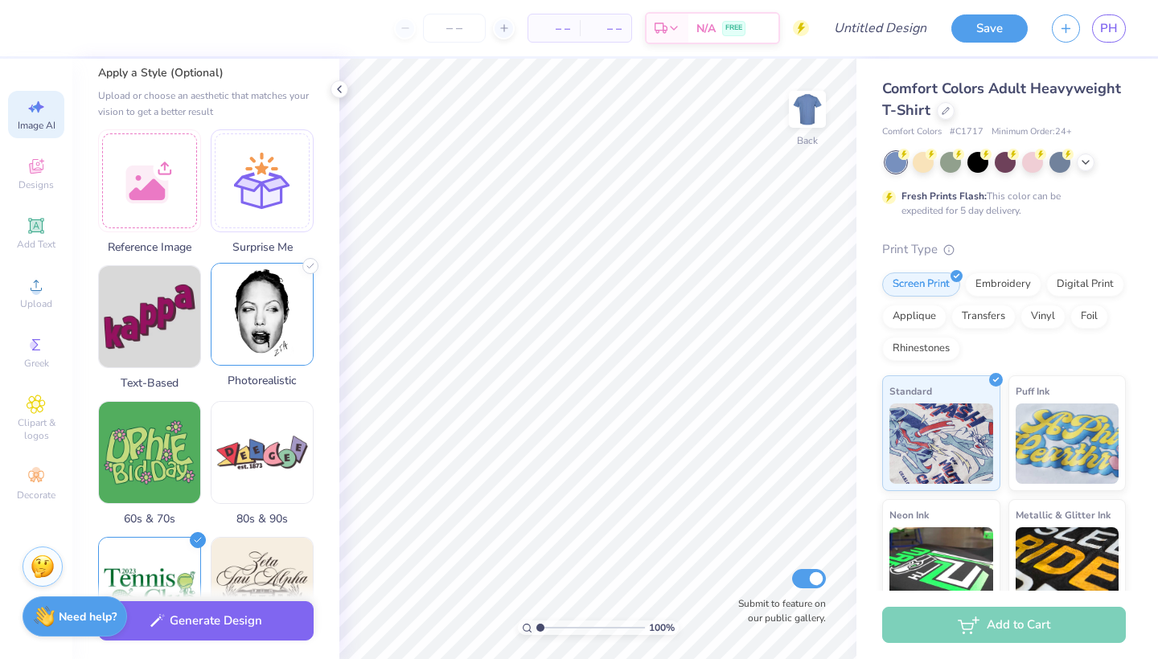
type textarea "say society of women engineers and the university of san diego. use maybe beach…"
click at [260, 331] on img at bounding box center [261, 314] width 101 height 101
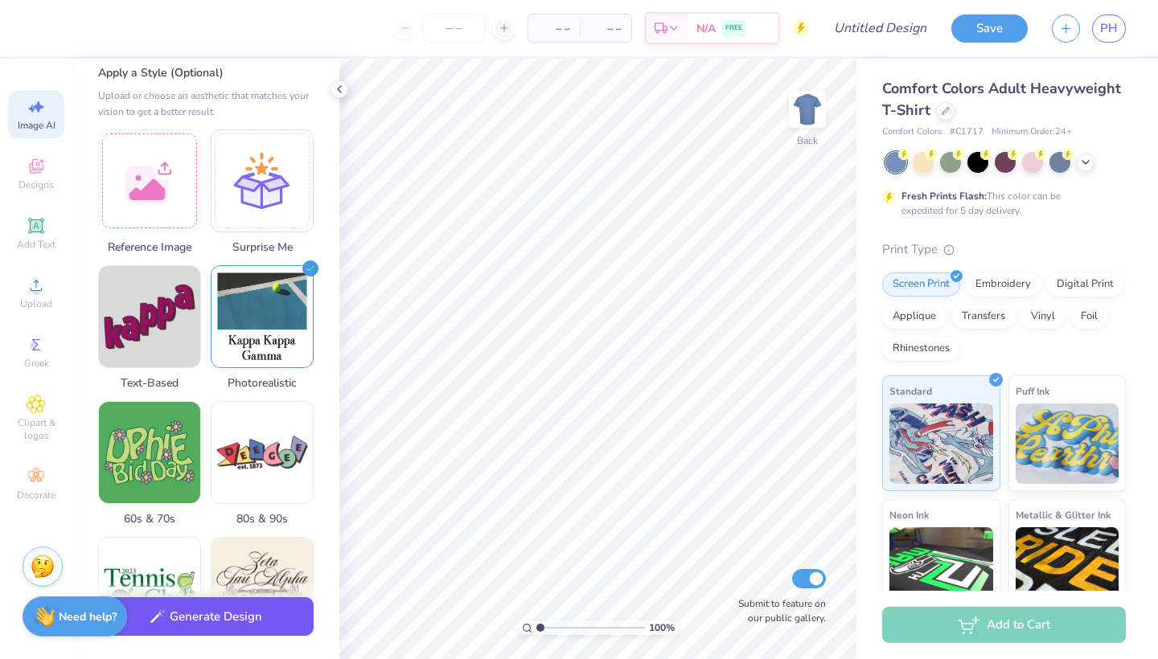
click at [232, 627] on button "Generate Design" at bounding box center [206, 617] width 216 height 39
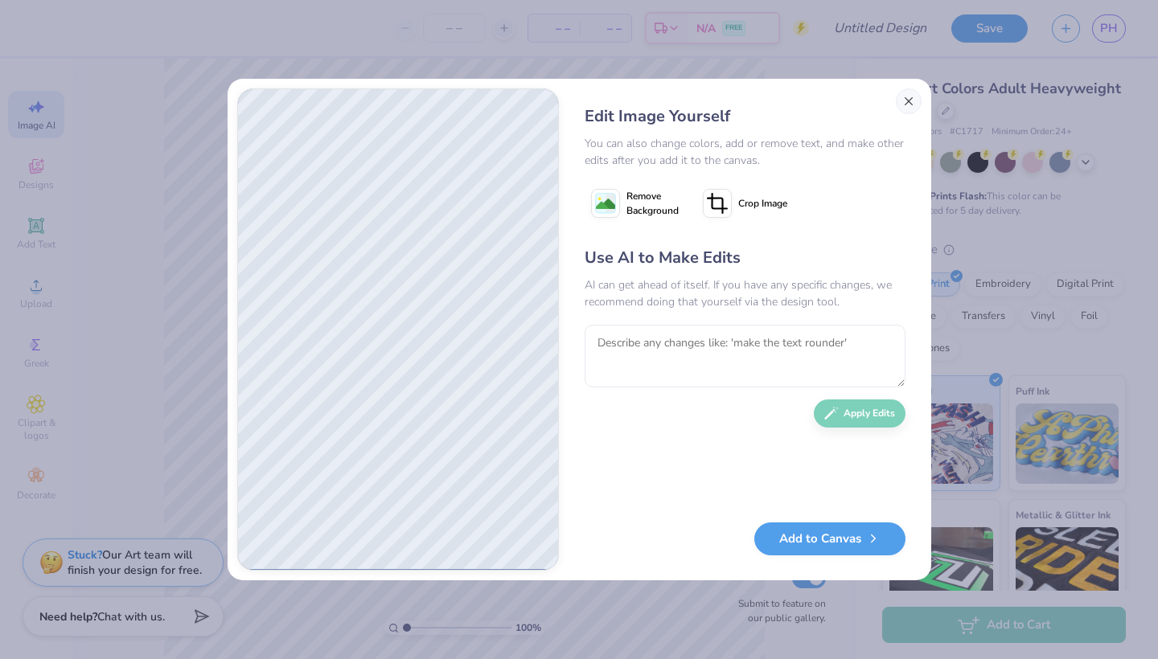
click at [907, 103] on button "Close" at bounding box center [909, 101] width 26 height 26
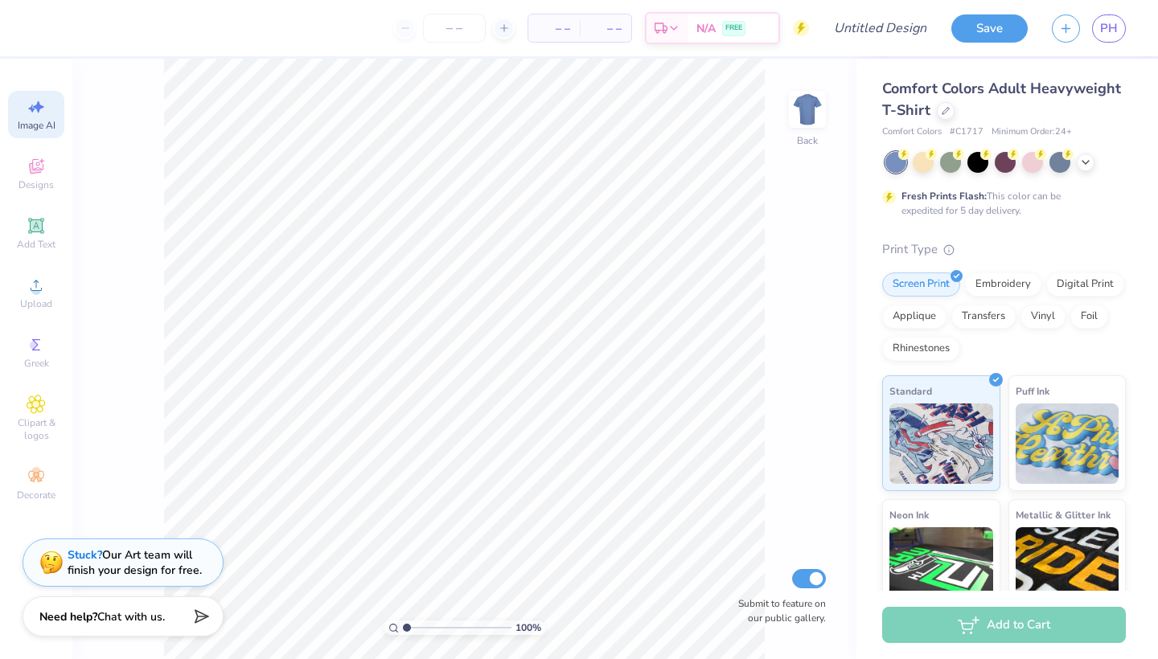
click at [45, 118] on div "Image AI" at bounding box center [36, 114] width 56 height 47
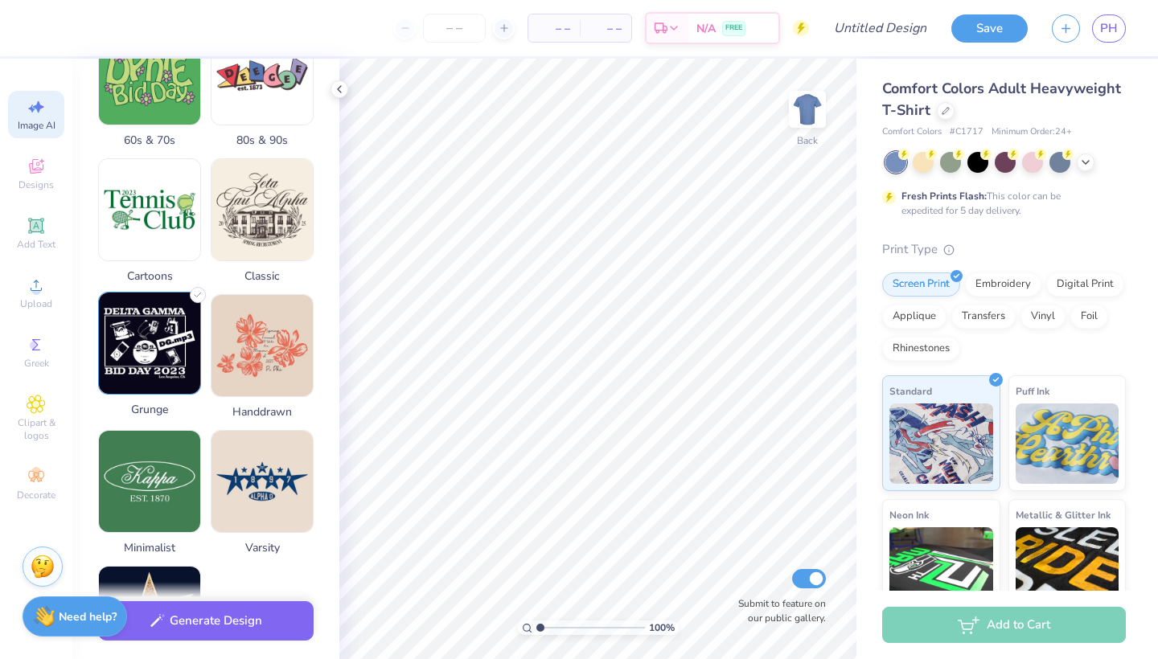
scroll to position [584, 0]
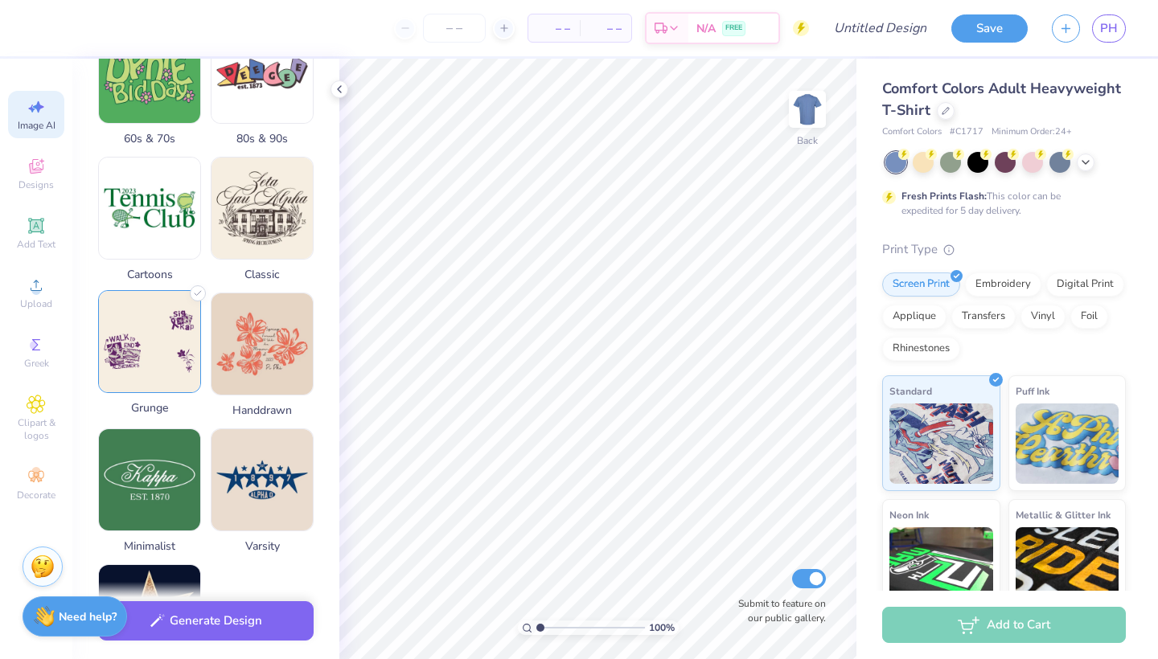
click at [181, 363] on img at bounding box center [149, 341] width 101 height 101
select select "4"
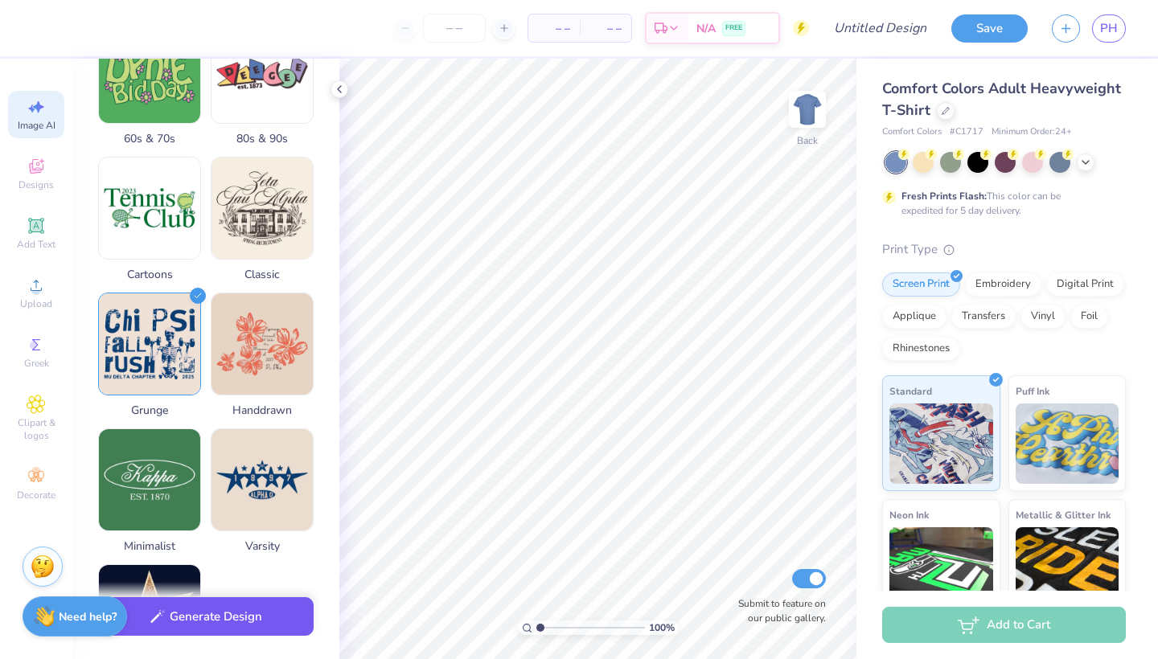
click at [244, 628] on button "Generate Design" at bounding box center [206, 617] width 216 height 39
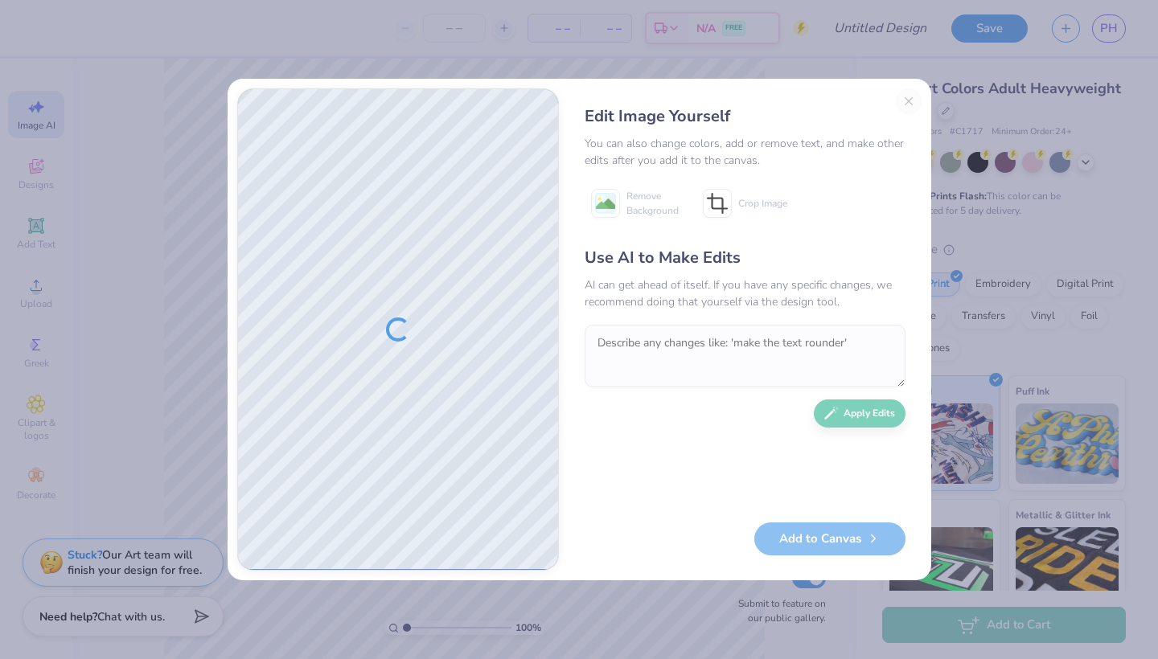
click at [908, 106] on div "Edit Image Yourself You can also change colors, add or remove text, and make ot…" at bounding box center [745, 329] width 353 height 483
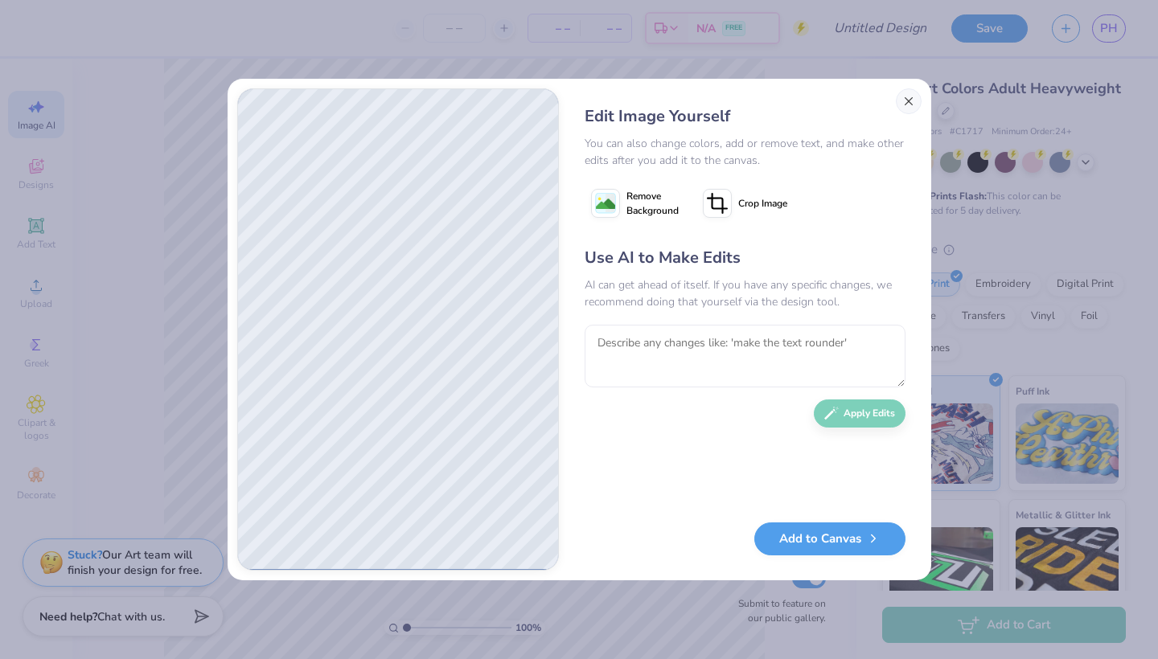
click at [912, 96] on button "Close" at bounding box center [909, 101] width 26 height 26
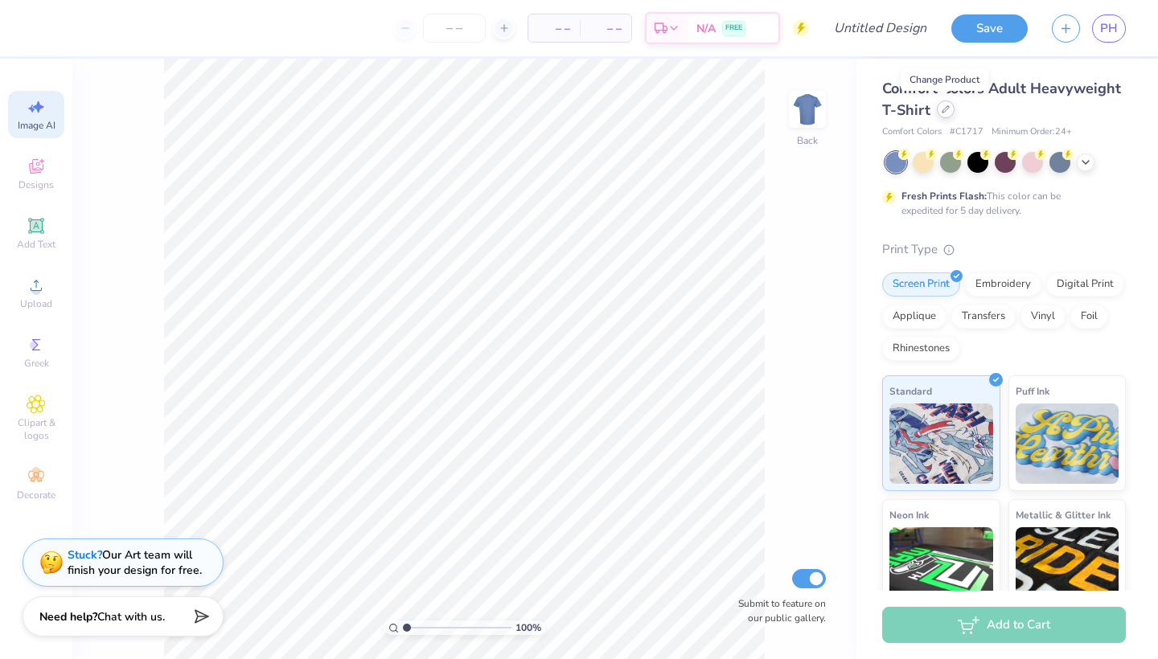
click at [949, 117] on div at bounding box center [946, 110] width 18 height 18
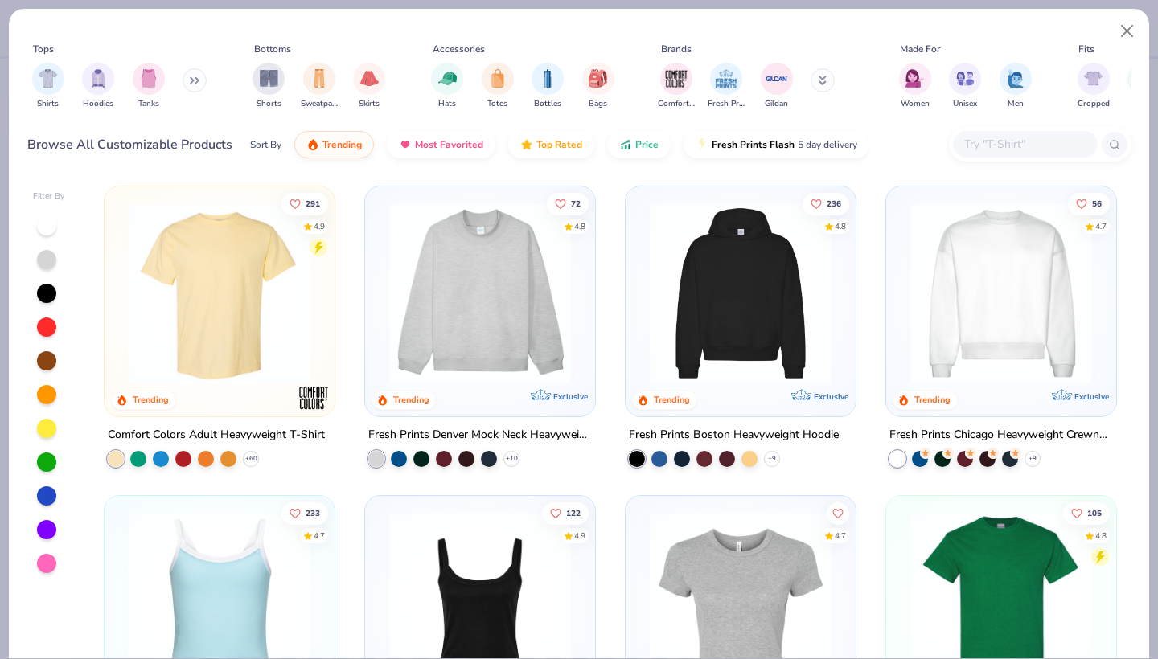
click at [543, 305] on img at bounding box center [480, 294] width 198 height 182
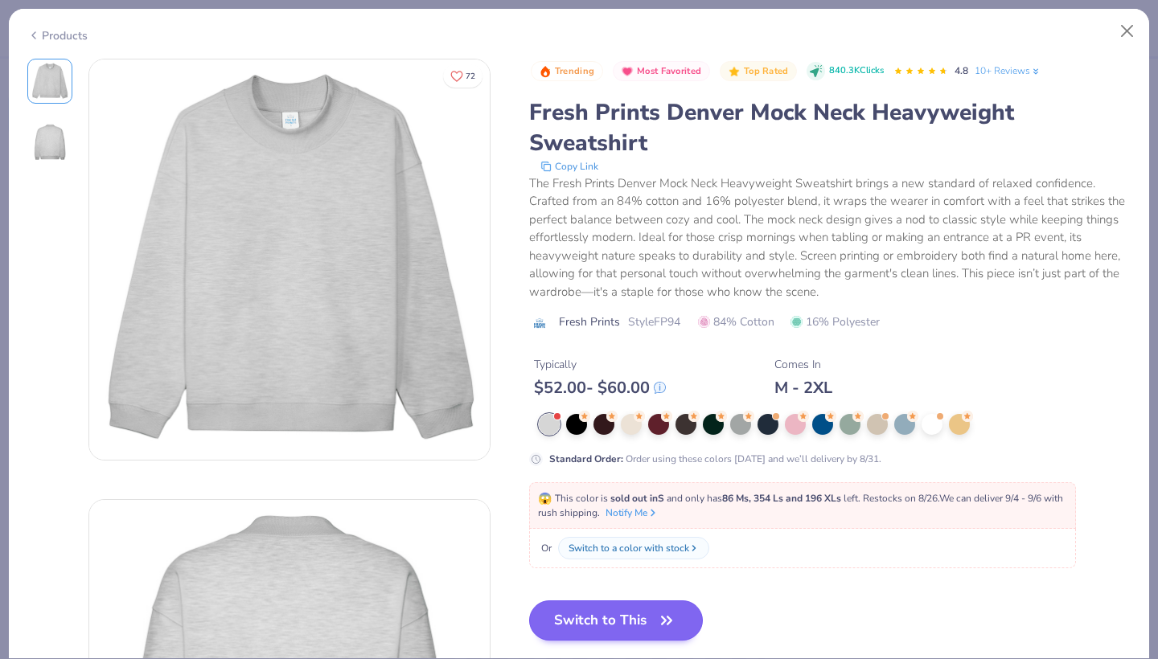
click at [614, 619] on button "Switch to This" at bounding box center [616, 621] width 175 height 40
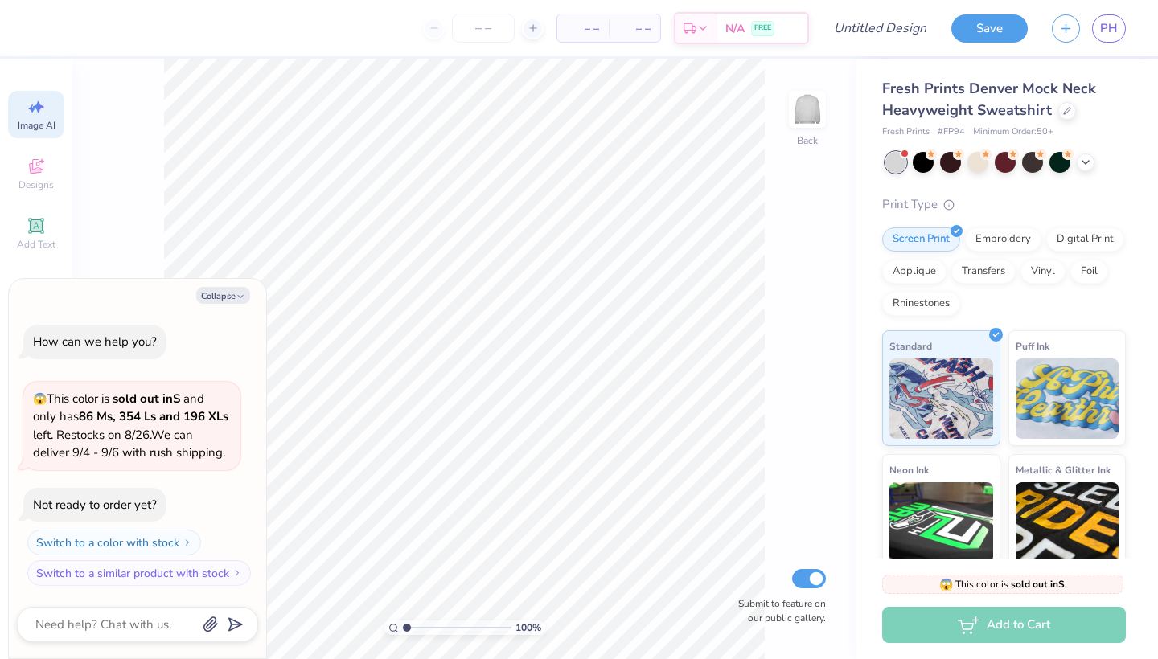
click at [43, 121] on span "Image AI" at bounding box center [37, 125] width 38 height 13
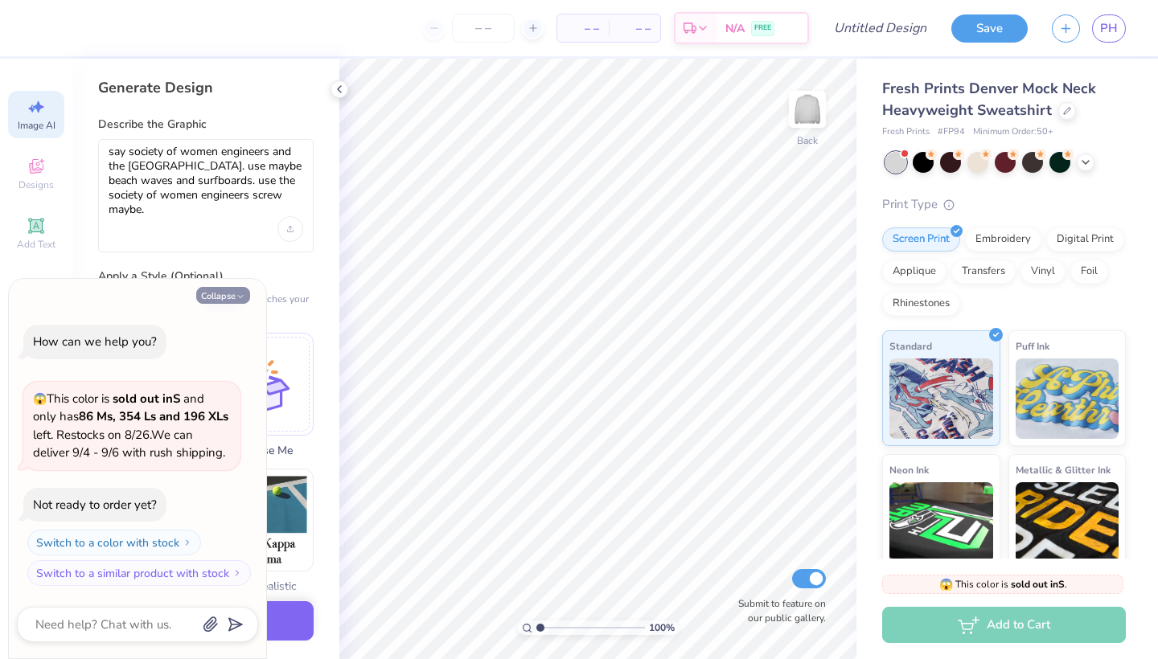
click at [222, 296] on button "Collapse" at bounding box center [223, 295] width 54 height 17
type textarea "x"
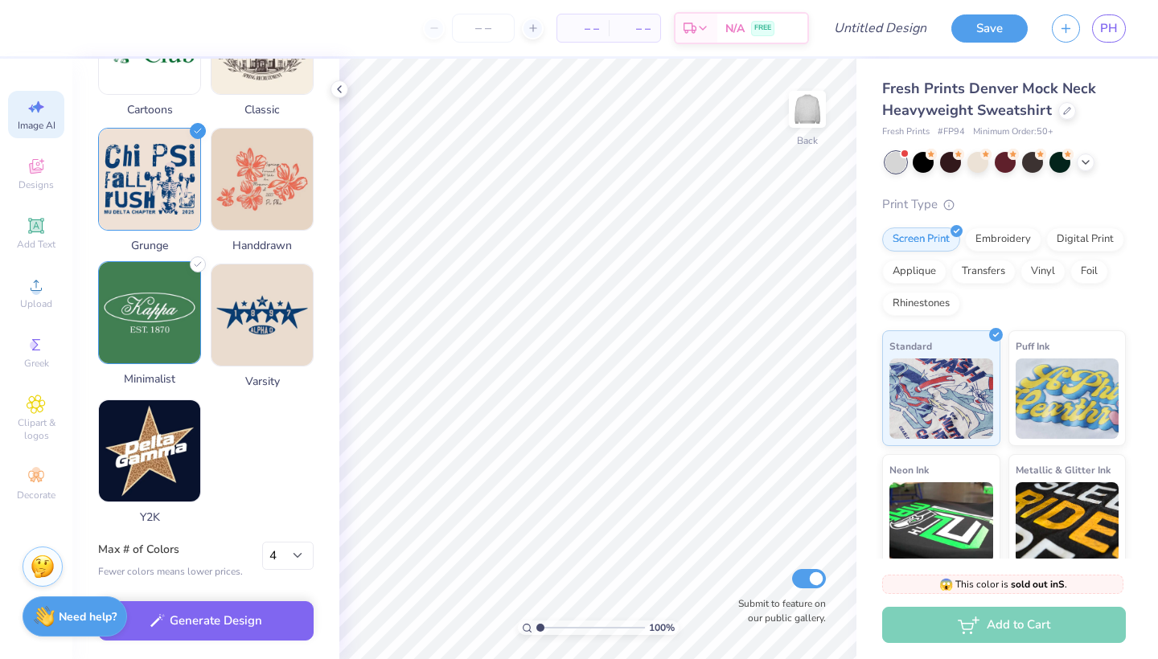
scroll to position [758, 0]
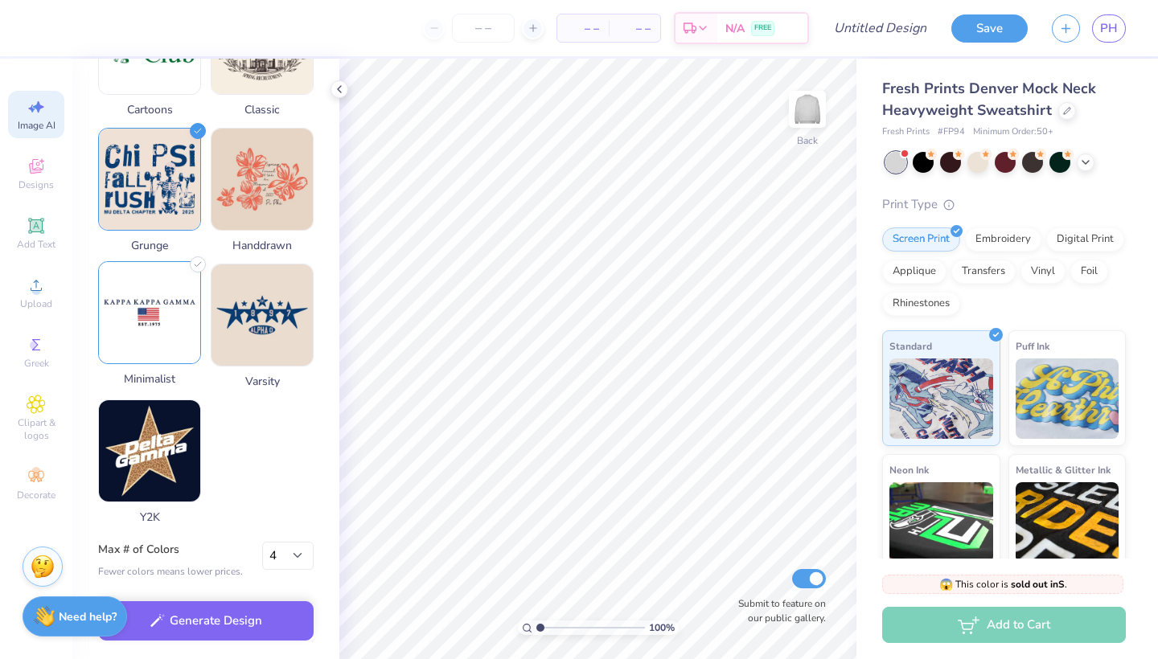
click at [150, 297] on img at bounding box center [149, 312] width 101 height 101
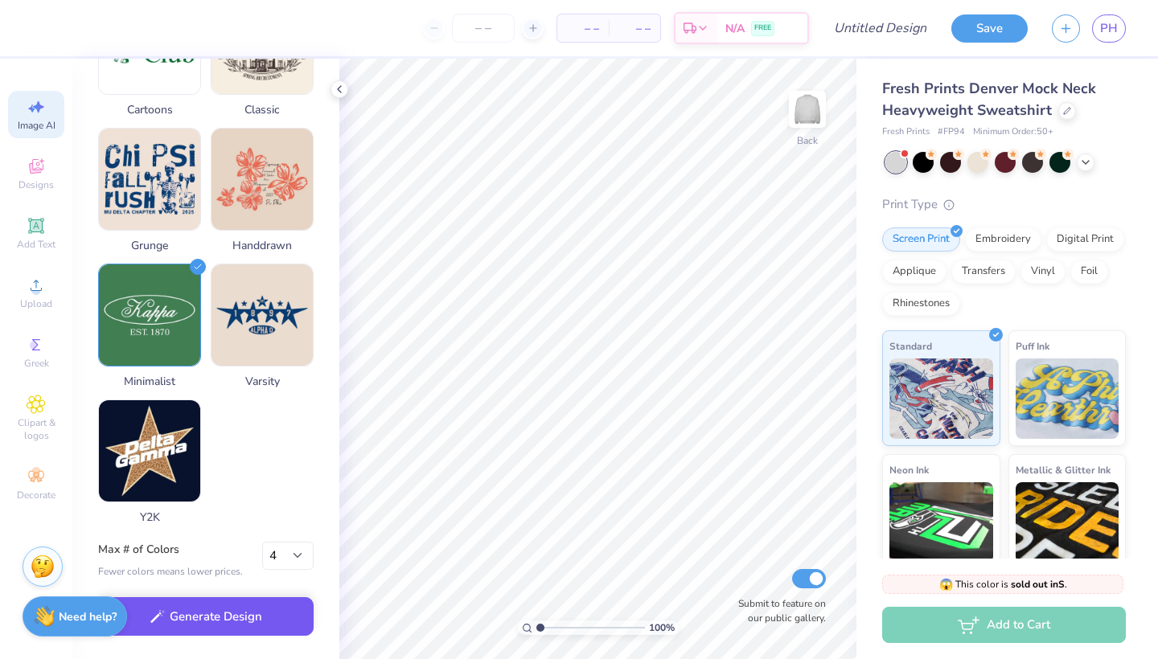
click at [244, 623] on button "Generate Design" at bounding box center [206, 617] width 216 height 39
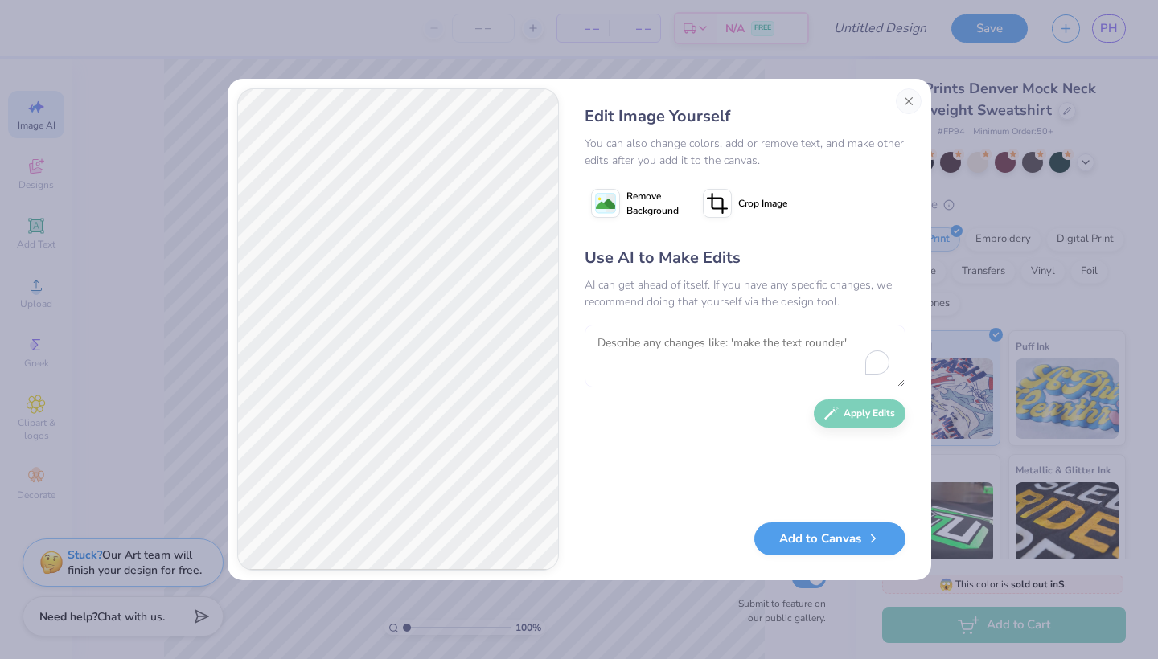
click at [692, 356] on textarea at bounding box center [745, 356] width 321 height 63
click at [814, 544] on button "Add to Canvas" at bounding box center [829, 535] width 151 height 33
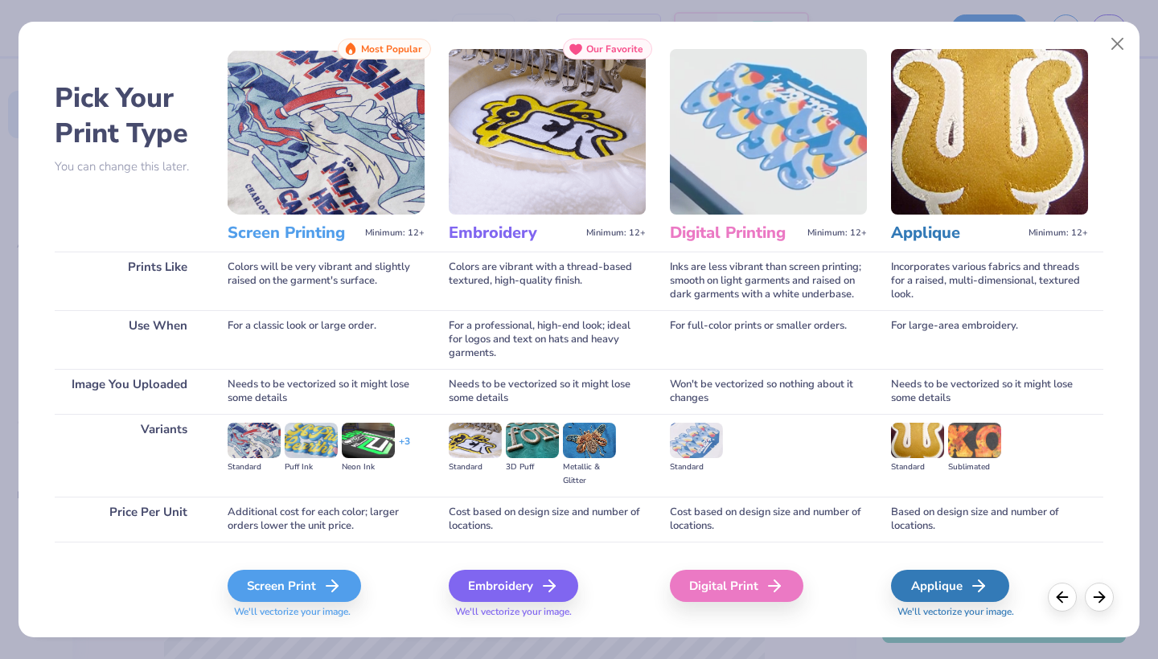
scroll to position [0, 2]
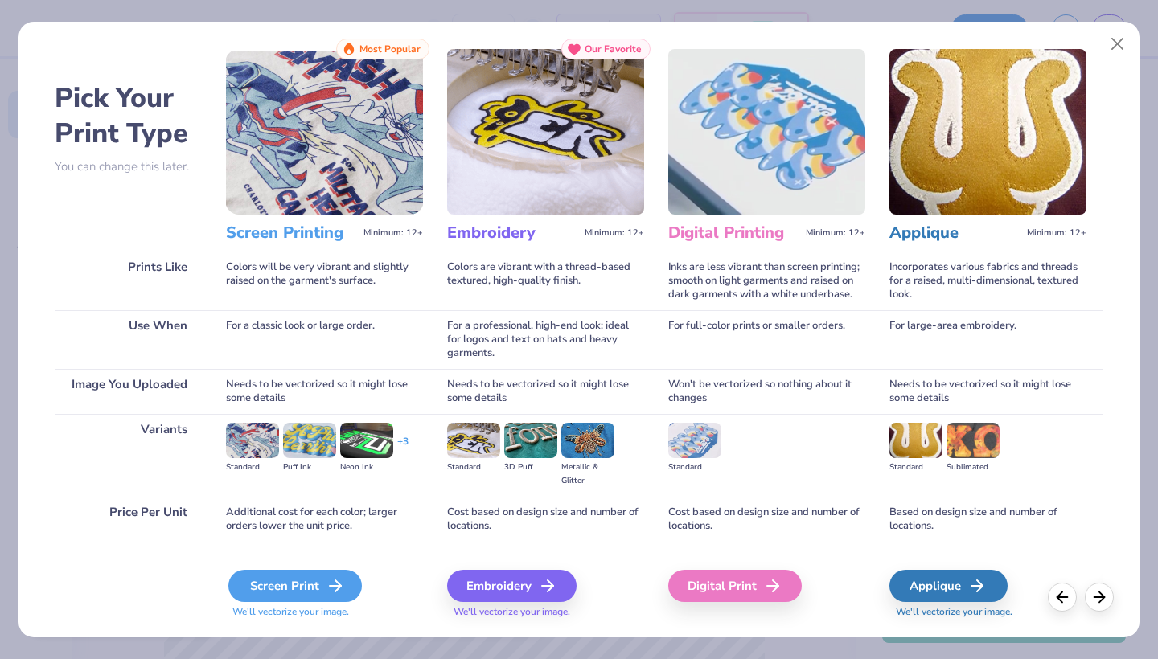
click at [296, 593] on div "Screen Print" at bounding box center [294, 586] width 133 height 32
click at [257, 450] on img at bounding box center [252, 440] width 53 height 35
click at [294, 591] on div "Screen Print" at bounding box center [294, 586] width 133 height 32
click at [335, 585] on icon at bounding box center [335, 586] width 19 height 19
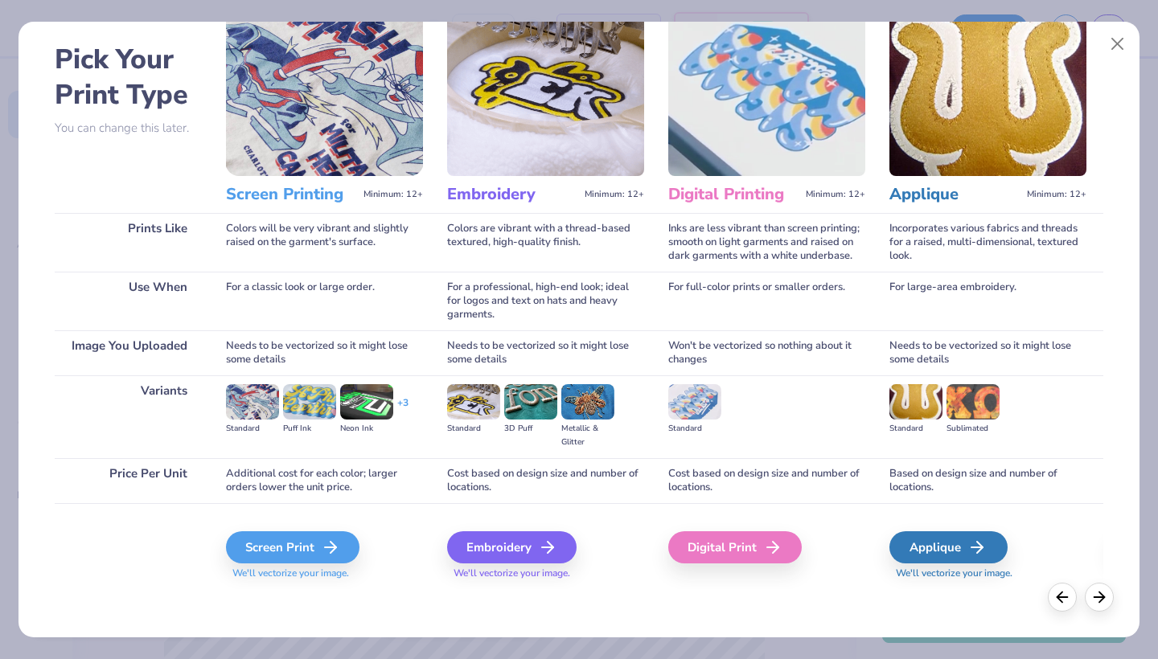
scroll to position [62, 0]
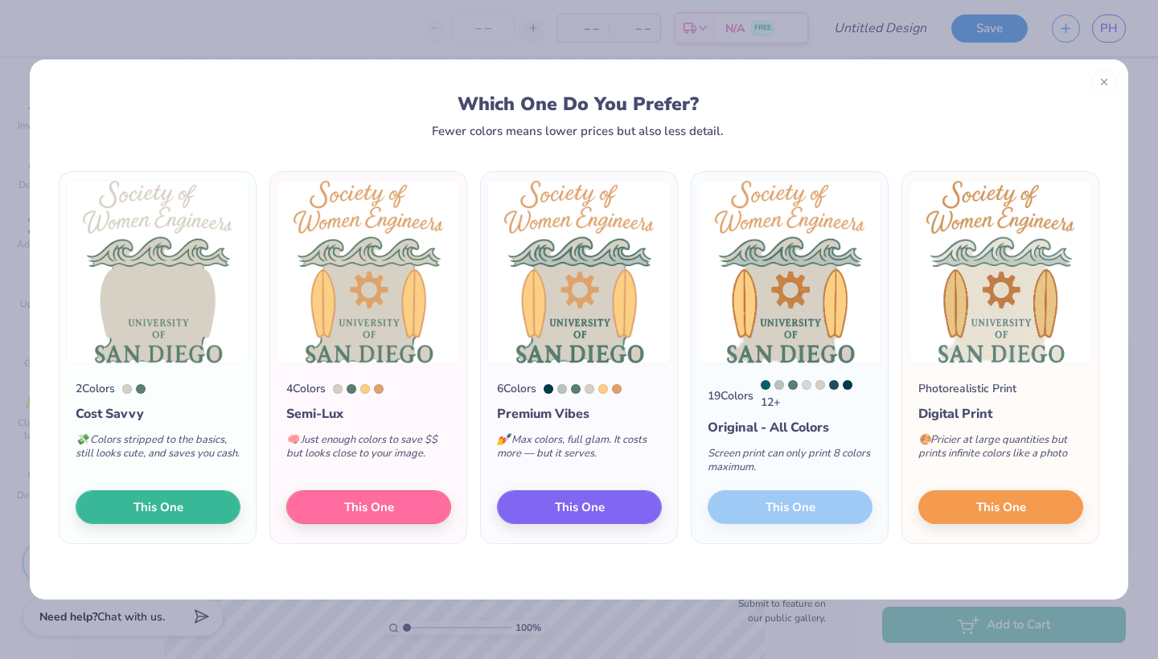
click at [846, 507] on div "19 Colors 12 + Original - All Colors Screen print can only print 8 colors maxim…" at bounding box center [790, 453] width 196 height 179
click at [354, 512] on span "This One" at bounding box center [369, 505] width 50 height 18
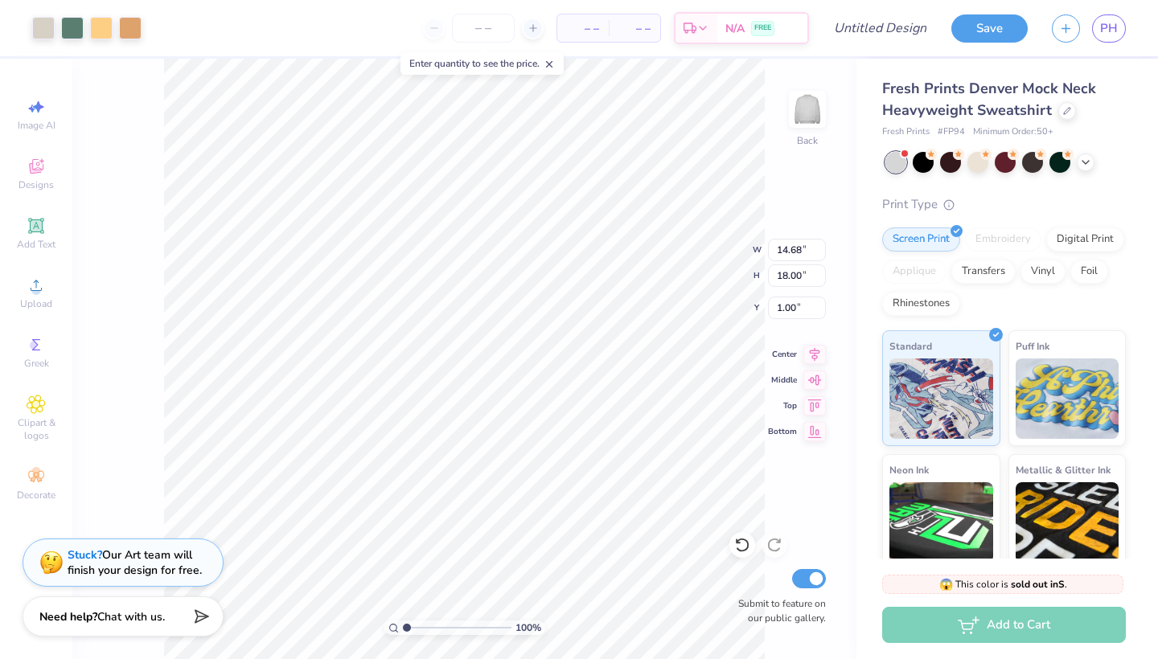
type input "11.17"
type input "13.70"
type input "1.47"
click at [821, 102] on img at bounding box center [807, 109] width 64 height 64
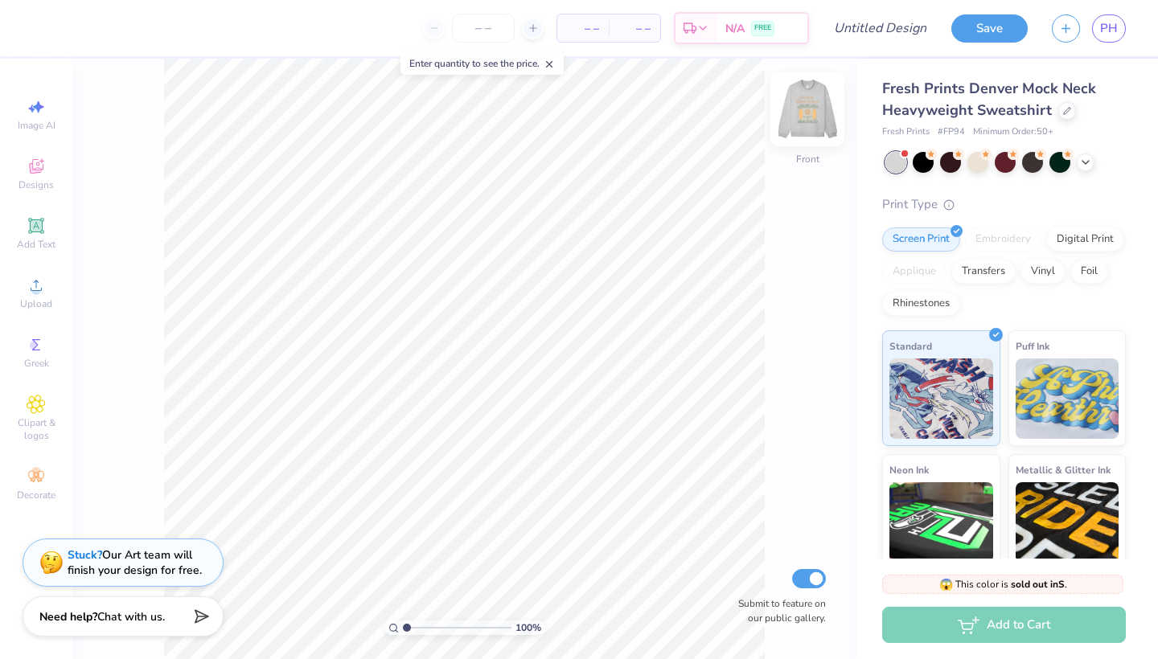
click at [814, 110] on img at bounding box center [807, 109] width 64 height 64
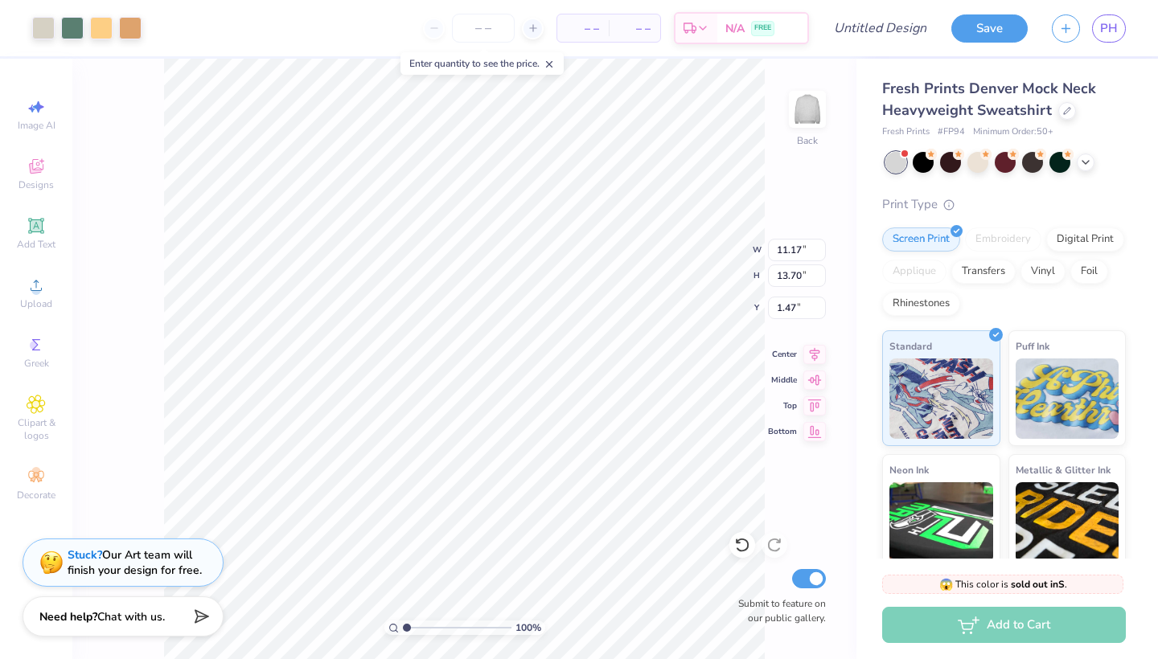
type input "2.15"
type input "9.64"
type input "11.82"
type input "2.66"
click at [803, 116] on img at bounding box center [807, 109] width 64 height 64
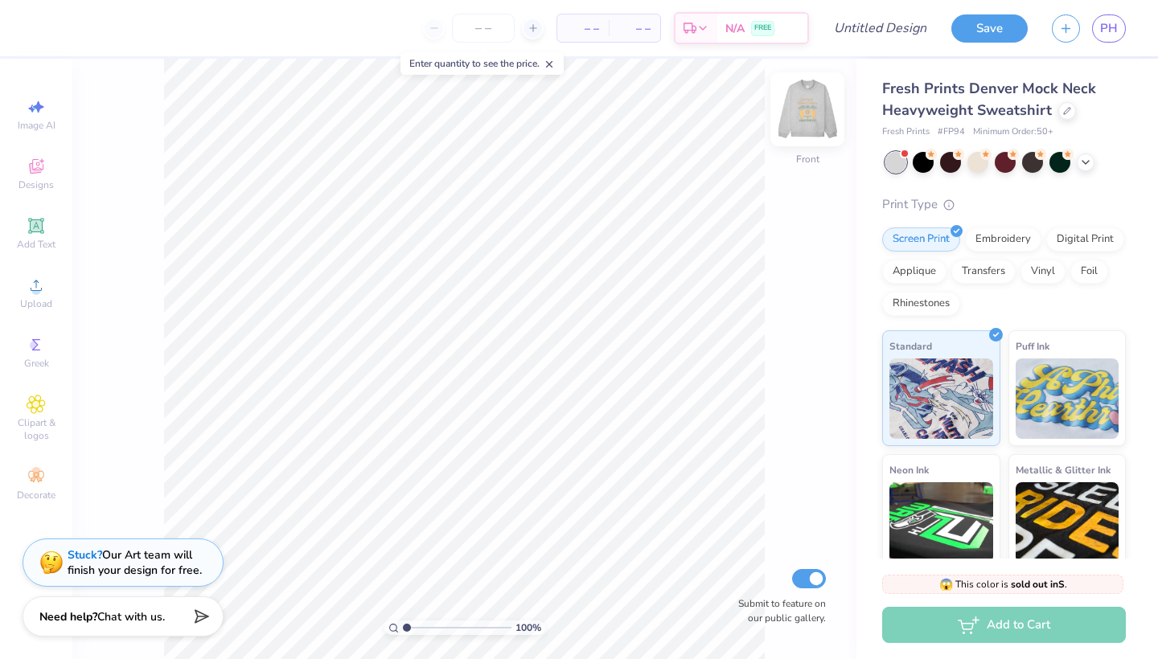
click at [799, 121] on img at bounding box center [807, 109] width 64 height 64
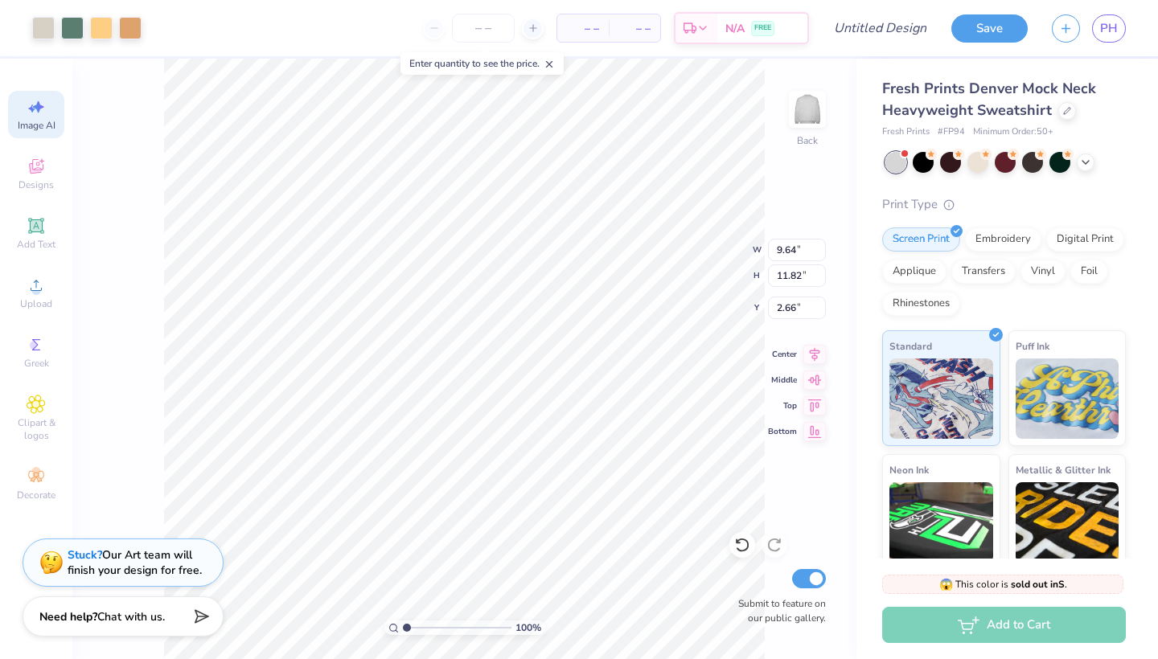
click at [35, 115] on icon at bounding box center [36, 106] width 19 height 19
select select "4"
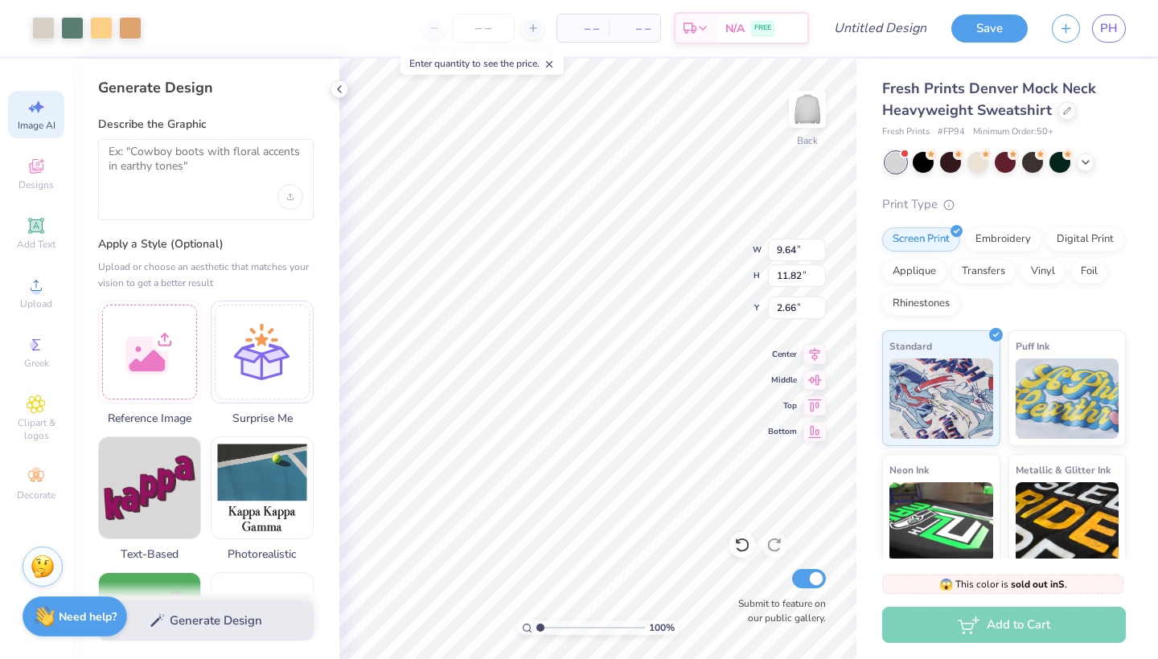
scroll to position [0, 0]
click at [223, 160] on textarea at bounding box center [206, 165] width 195 height 40
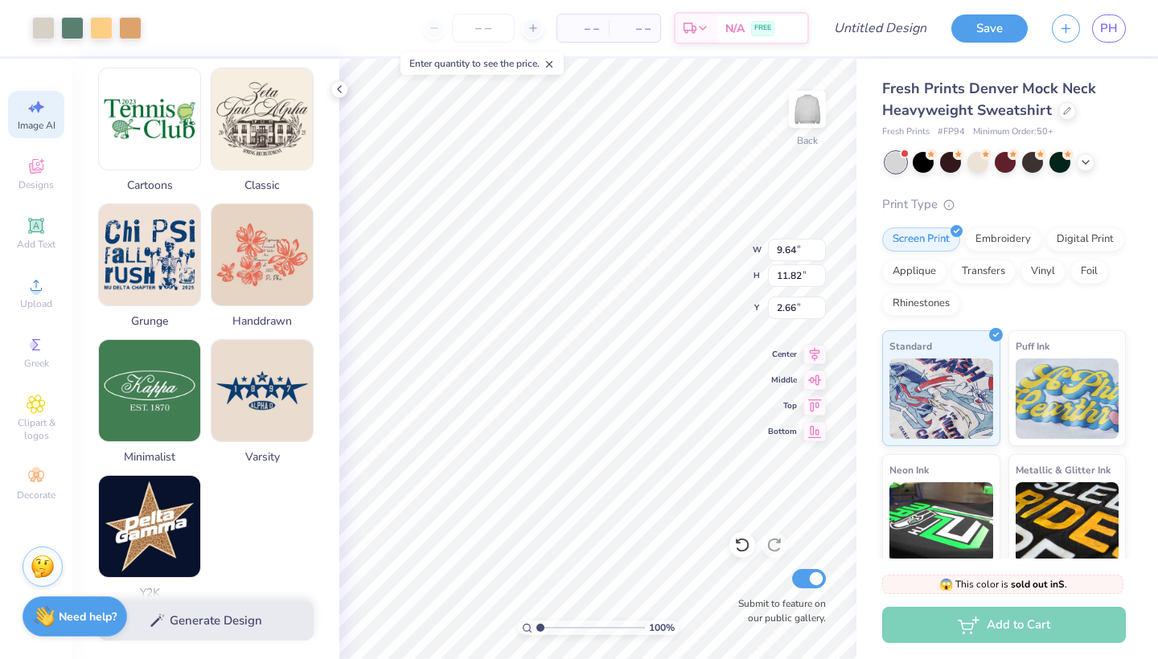
scroll to position [643, 0]
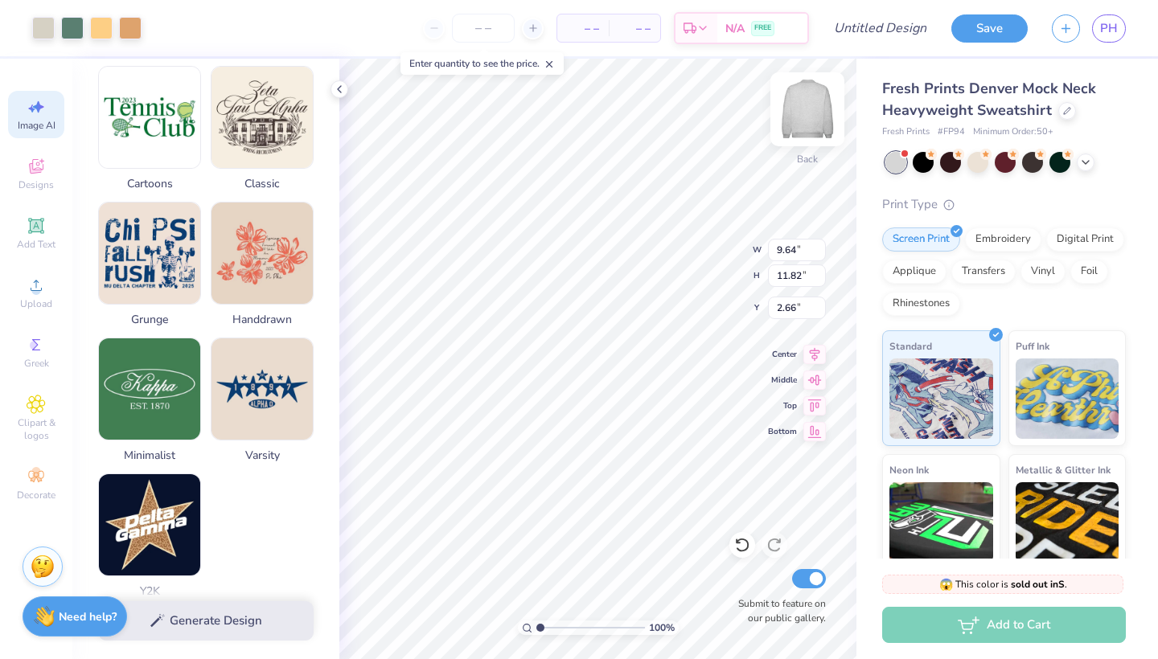
click at [811, 114] on img at bounding box center [807, 109] width 64 height 64
click at [813, 102] on img at bounding box center [807, 109] width 64 height 64
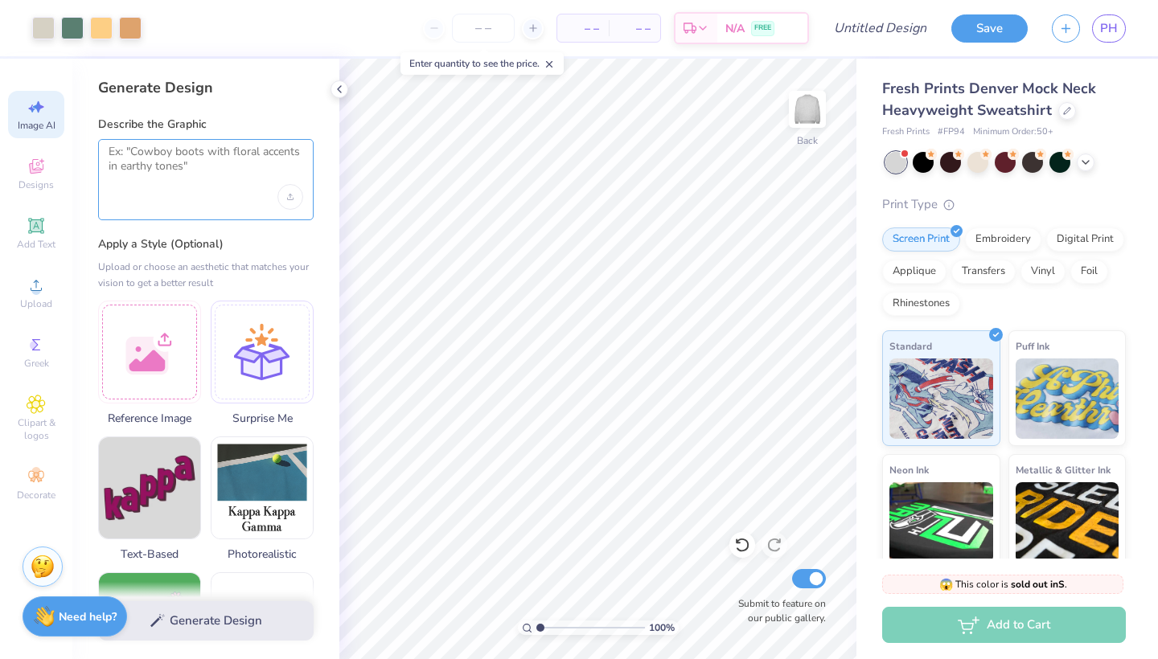
scroll to position [0, 0]
click at [181, 165] on textarea at bounding box center [206, 165] width 195 height 40
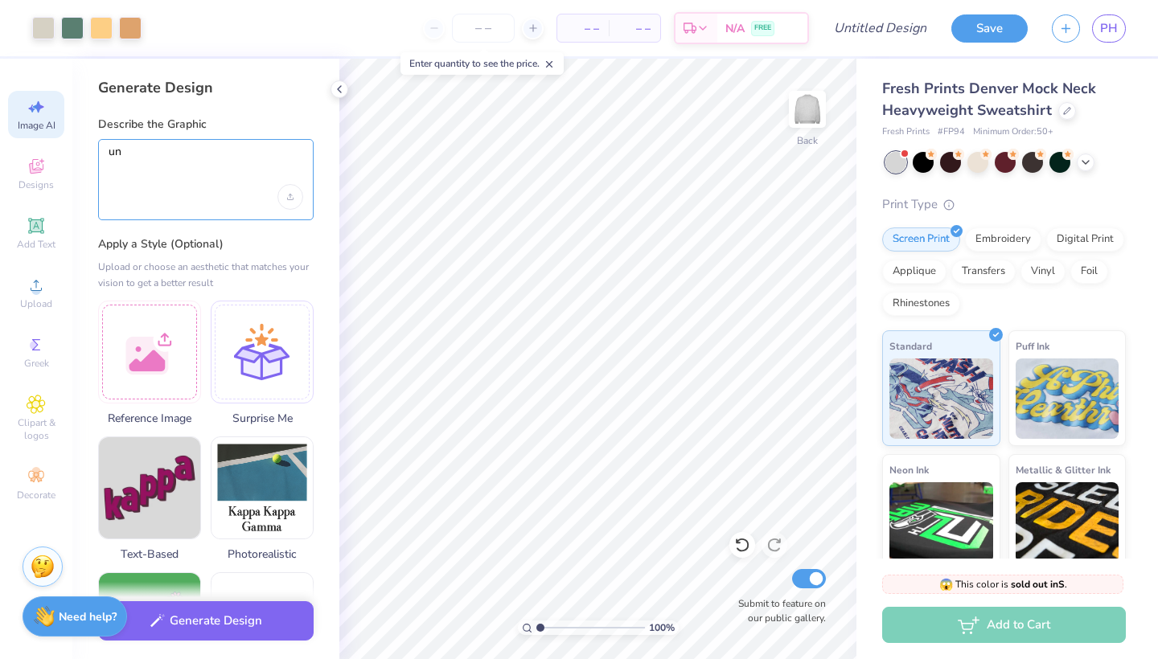
type textarea "u"
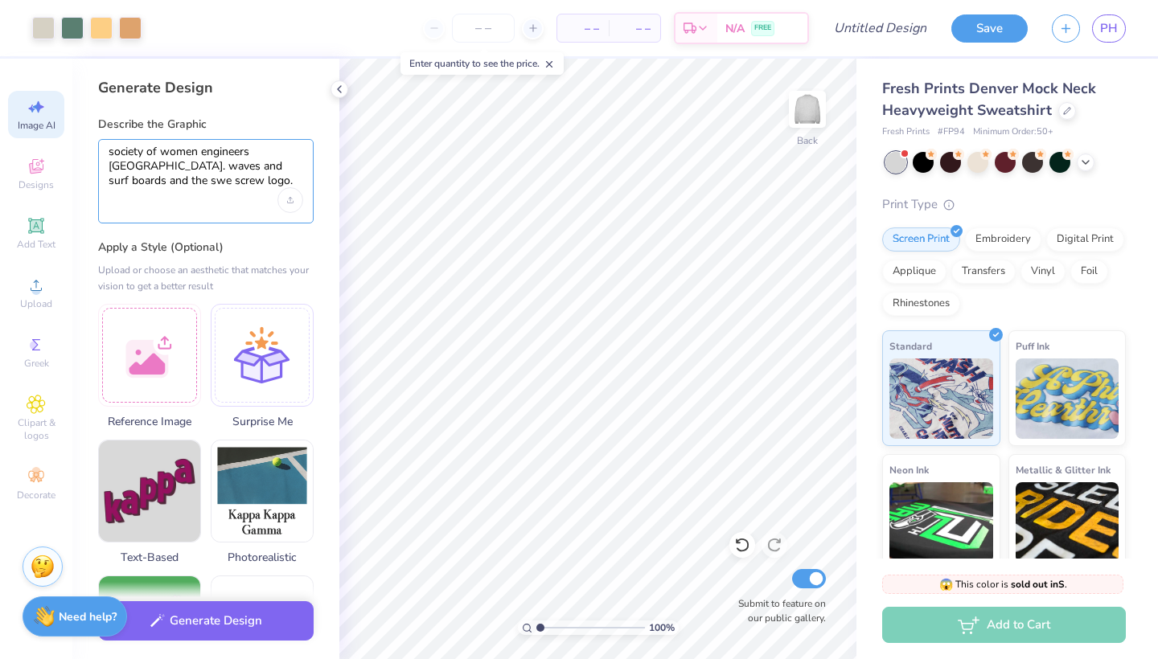
drag, startPoint x: 240, startPoint y: 187, endPoint x: 100, endPoint y: 150, distance: 145.3
click at [100, 150] on div "society of women engineers university of San Diego. waves and surf boards and t…" at bounding box center [206, 181] width 216 height 84
type textarea "society of women engineers university of San Diego. waves and surf boards and t…"
click at [1086, 159] on icon at bounding box center [1085, 160] width 13 height 13
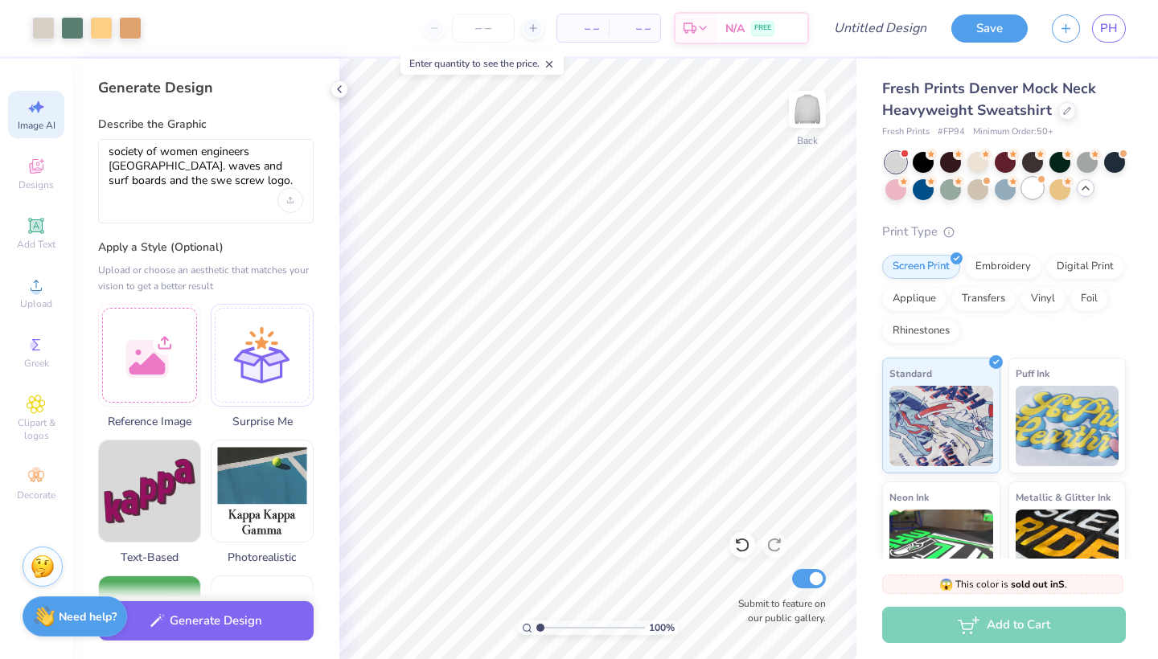
click at [1034, 192] on div at bounding box center [1032, 188] width 21 height 21
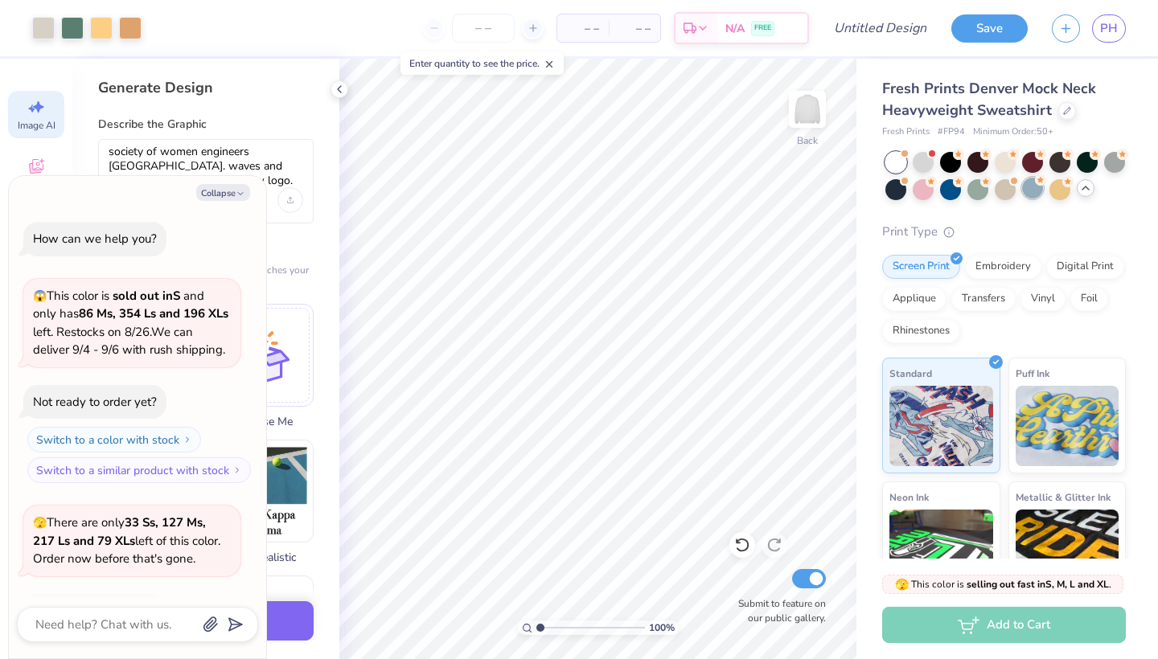
scroll to position [102, 0]
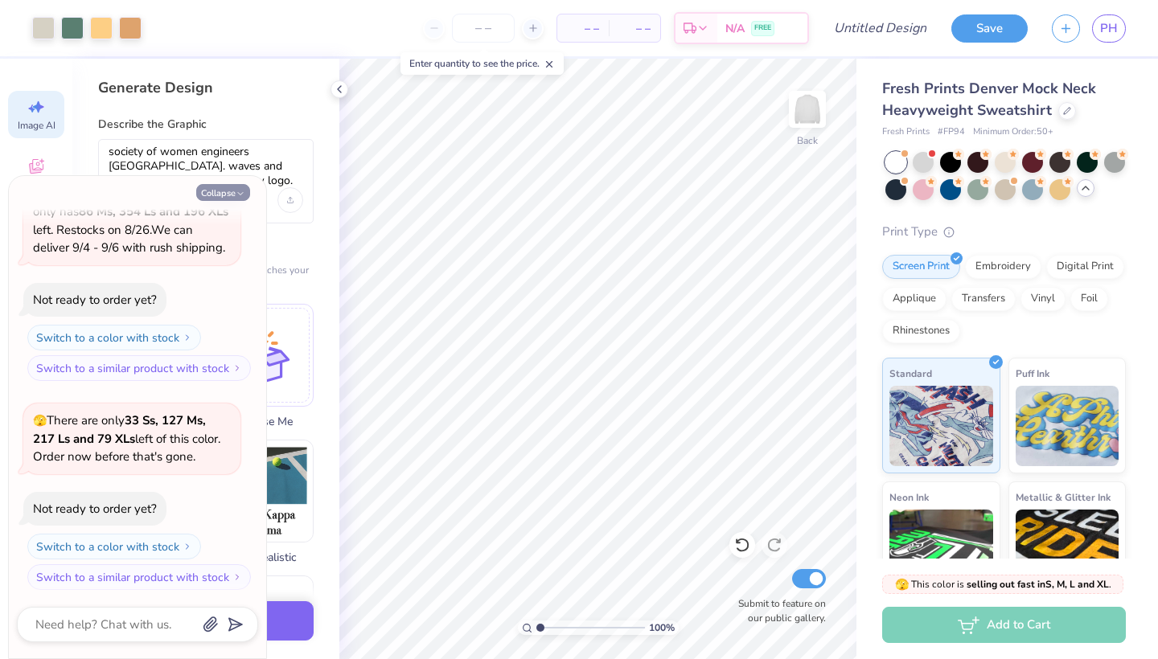
click at [228, 194] on button "Collapse" at bounding box center [223, 192] width 54 height 17
type textarea "x"
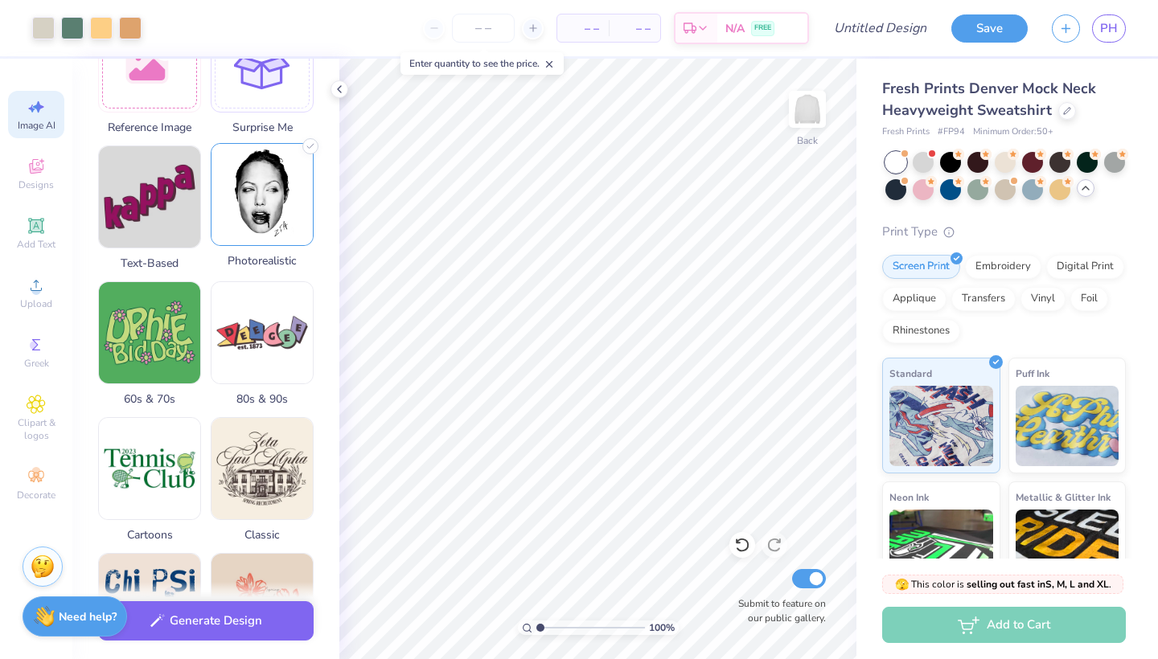
scroll to position [322, 0]
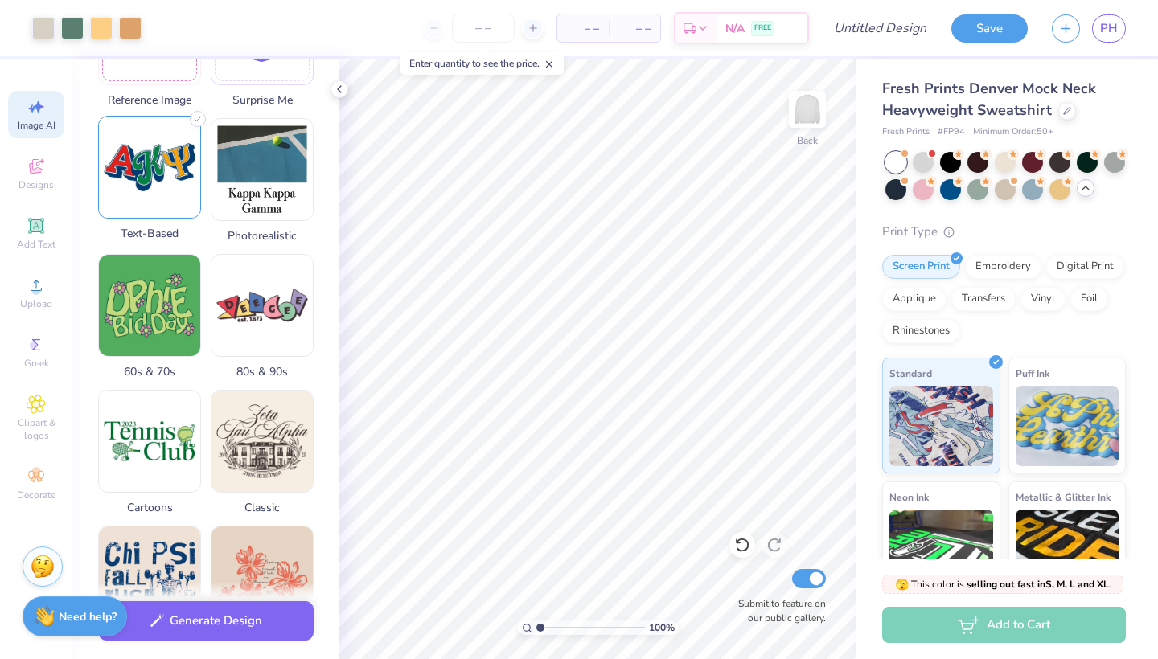
click at [143, 166] on img at bounding box center [149, 167] width 101 height 101
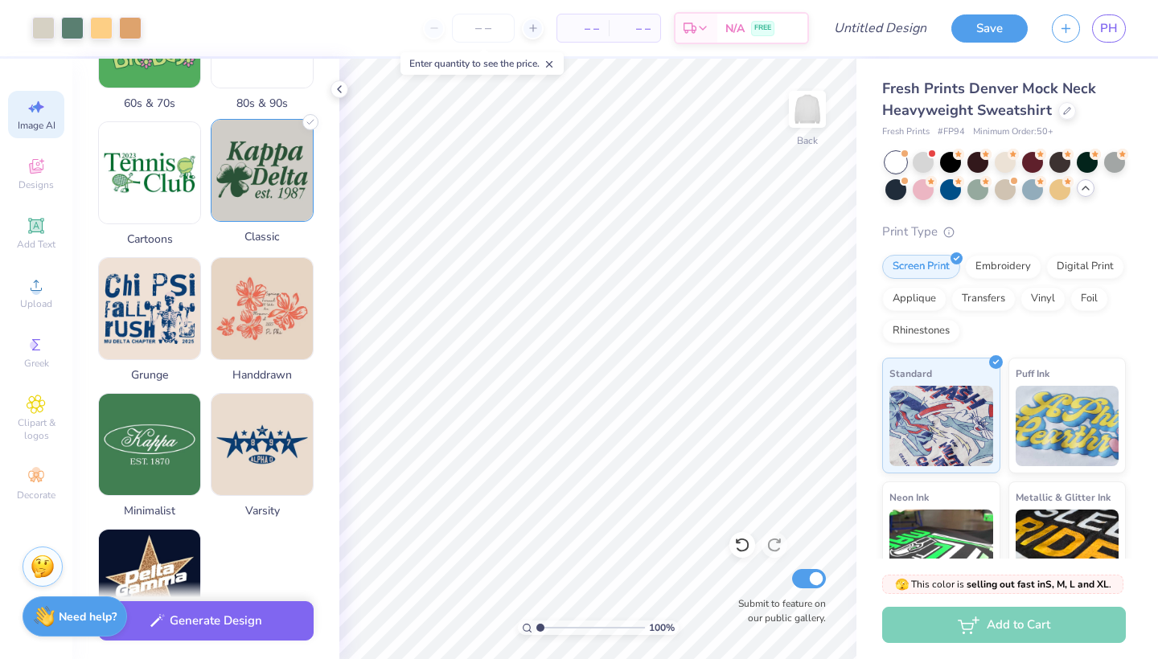
scroll to position [602, 0]
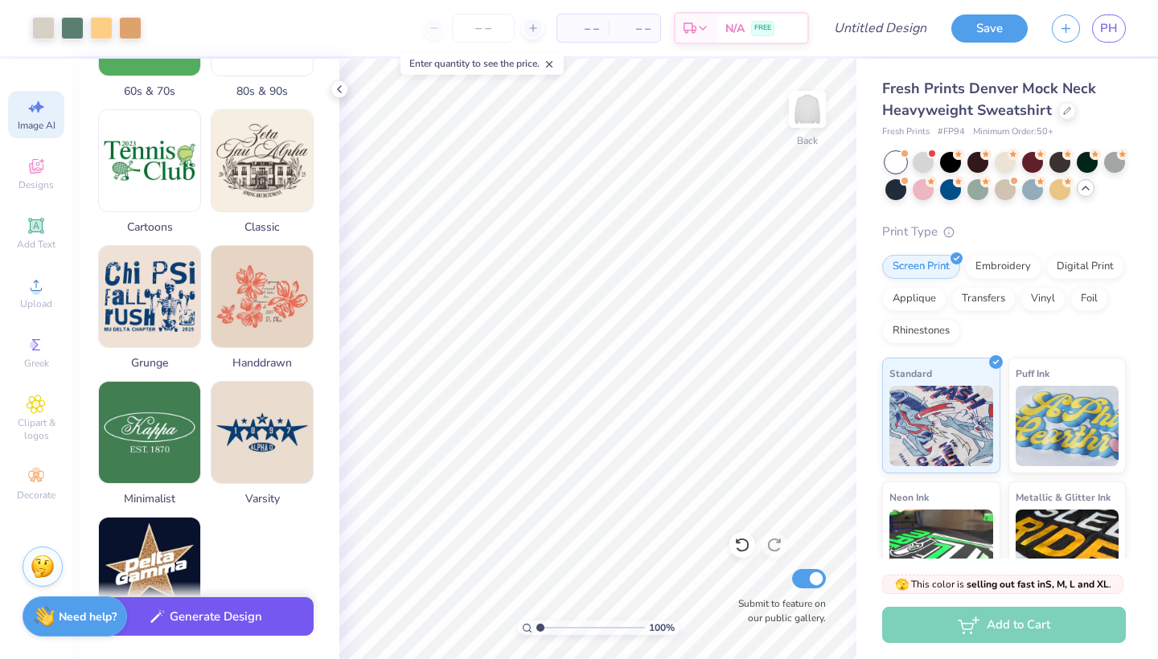
click at [238, 616] on button "Generate Design" at bounding box center [206, 617] width 216 height 39
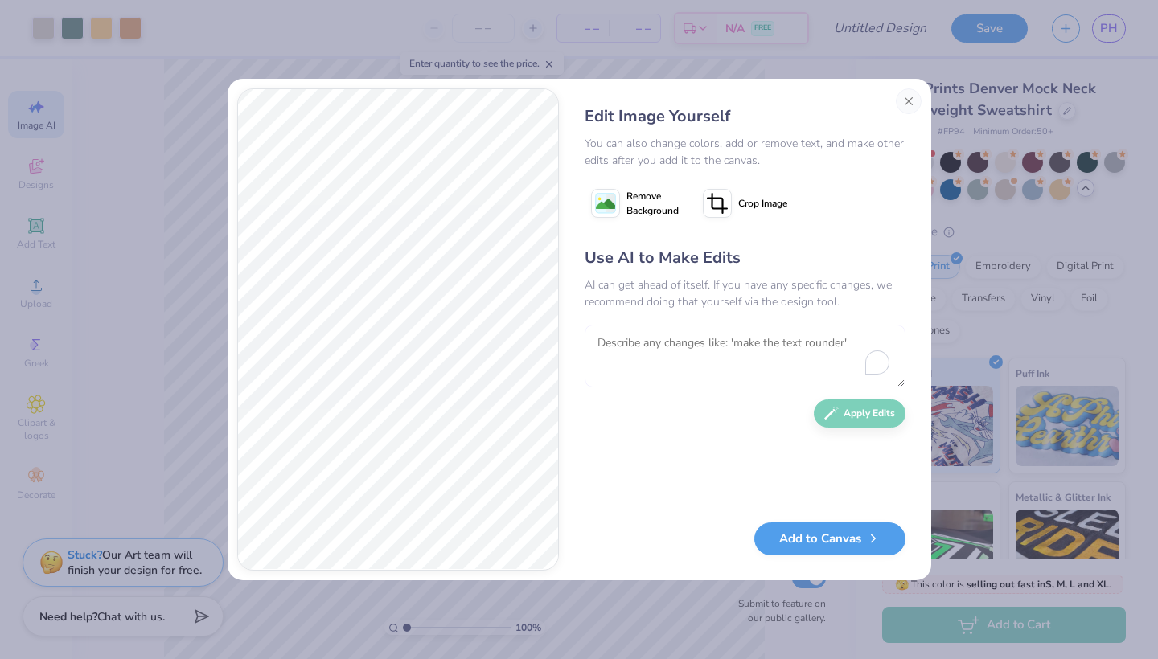
click at [698, 343] on textarea at bounding box center [745, 356] width 321 height 63
click at [904, 111] on button "Close" at bounding box center [909, 101] width 26 height 26
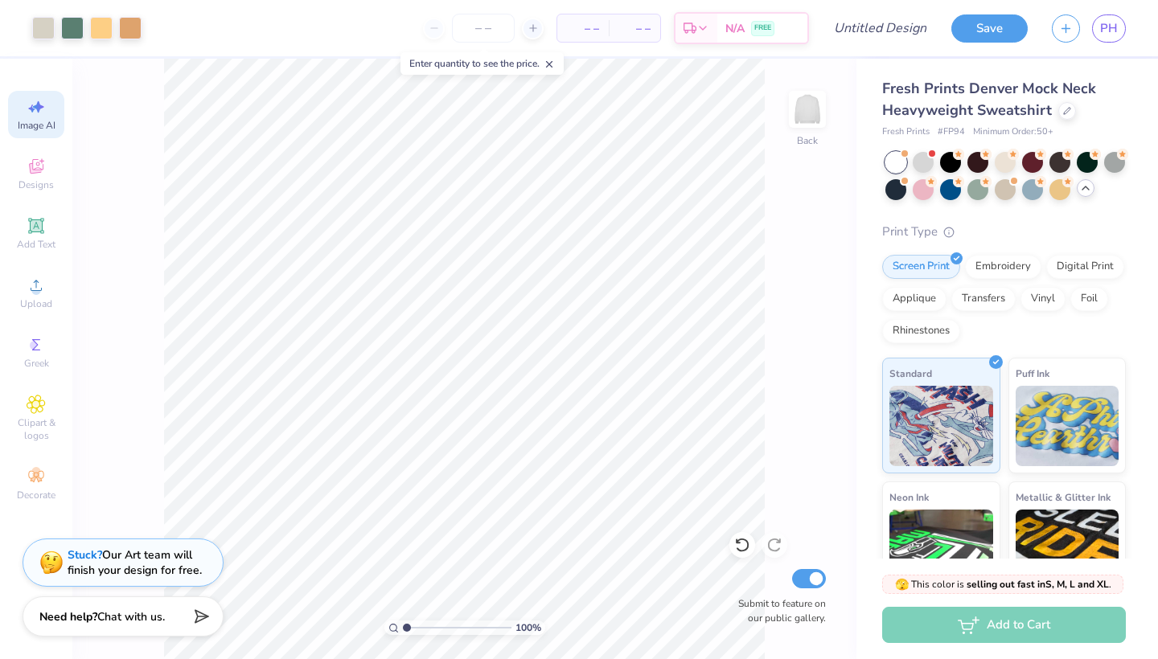
click at [32, 124] on span "Image AI" at bounding box center [37, 125] width 38 height 13
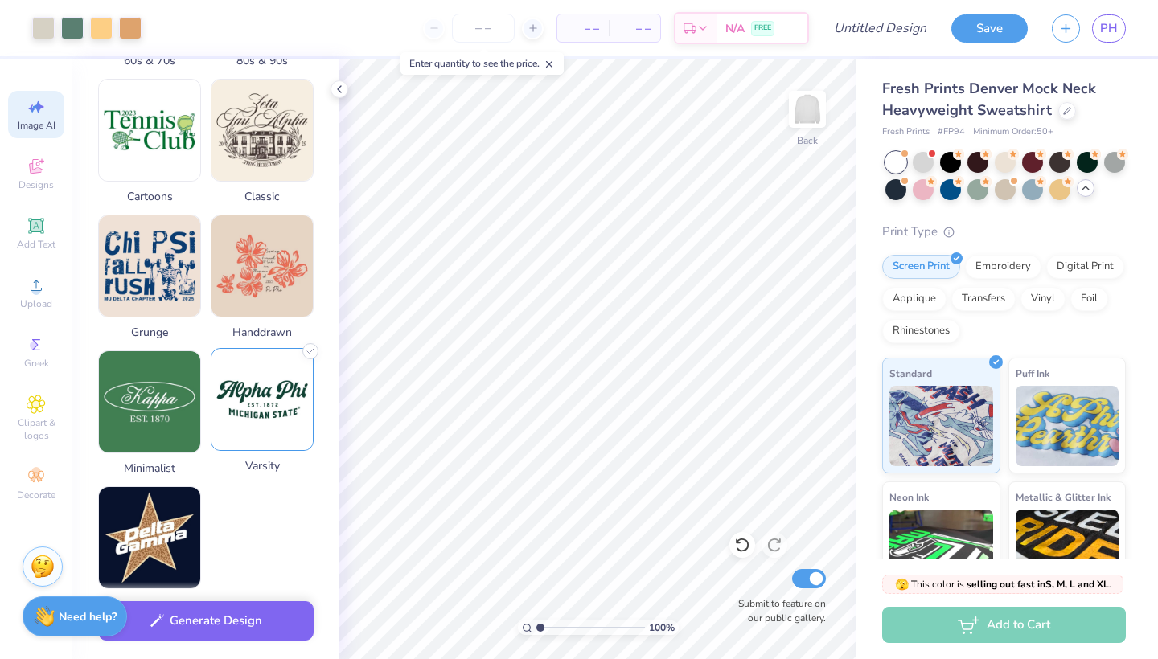
scroll to position [636, 0]
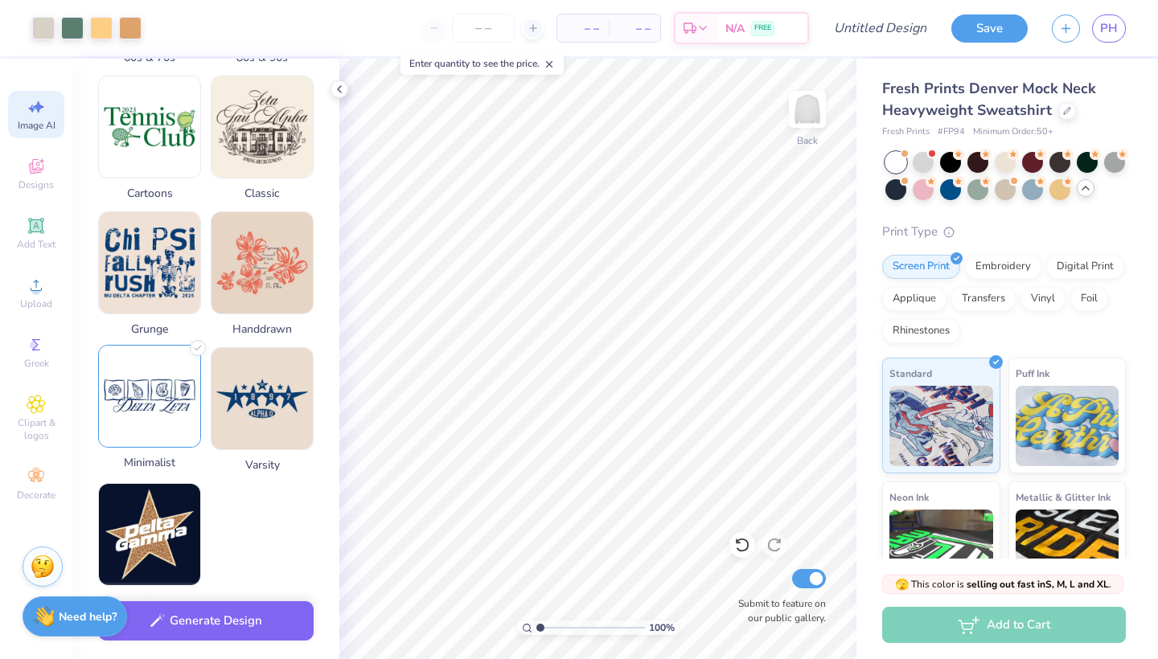
click at [154, 384] on img at bounding box center [149, 396] width 101 height 101
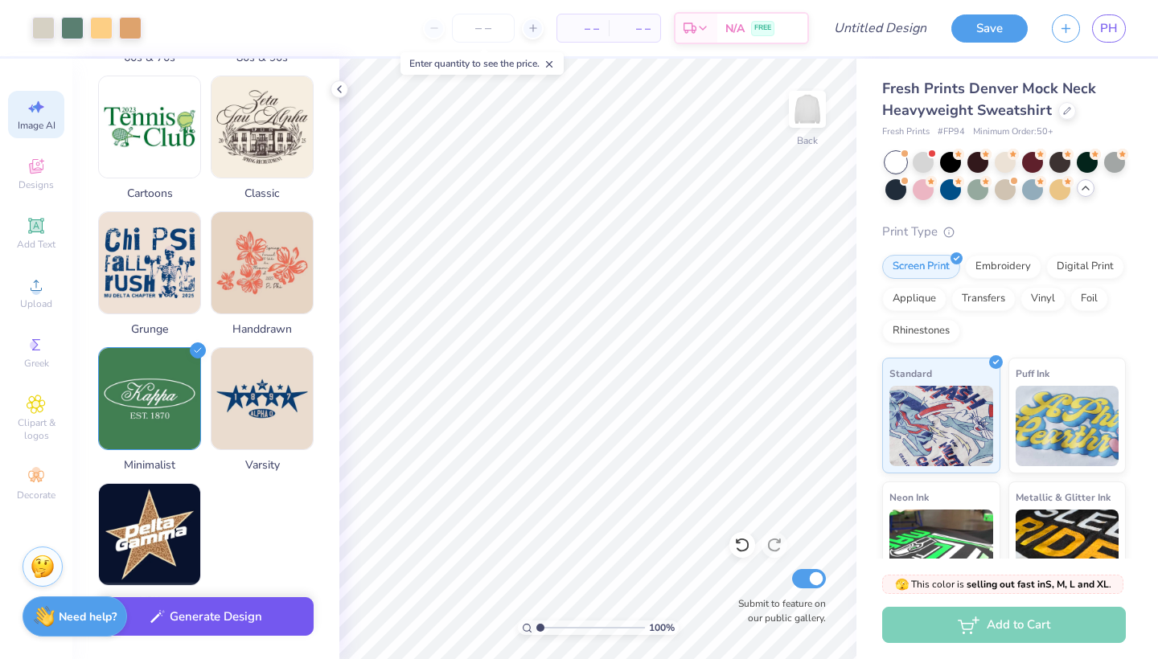
click at [236, 623] on button "Generate Design" at bounding box center [206, 617] width 216 height 39
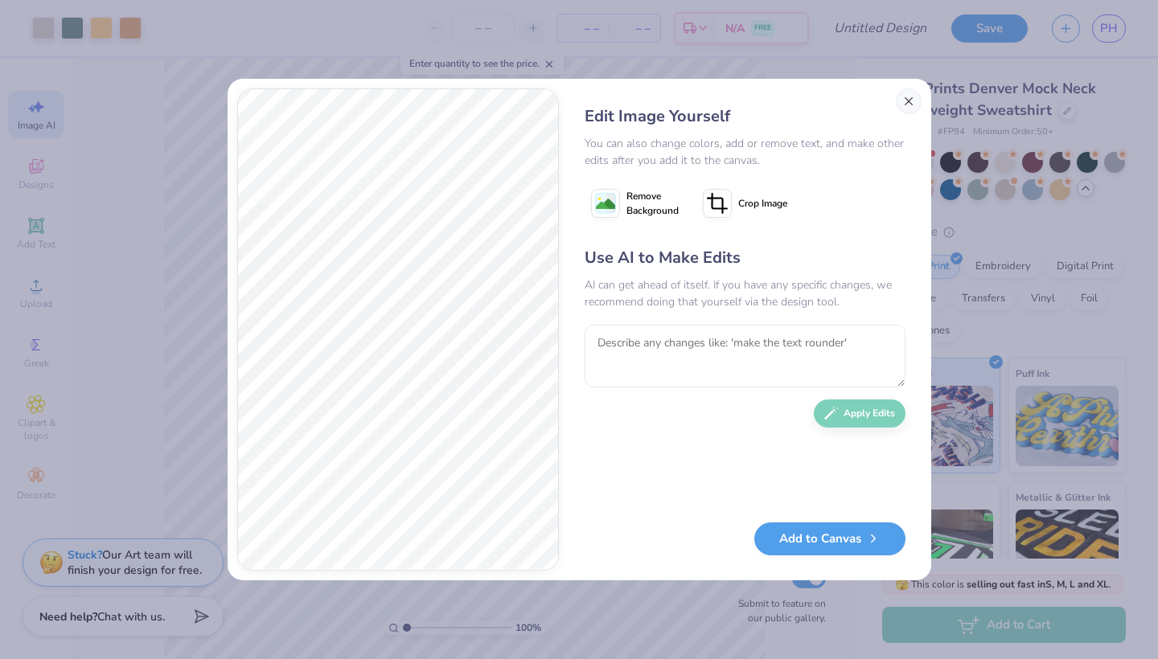
click at [906, 97] on button "Close" at bounding box center [909, 101] width 26 height 26
